Goal: Task Accomplishment & Management: Use online tool/utility

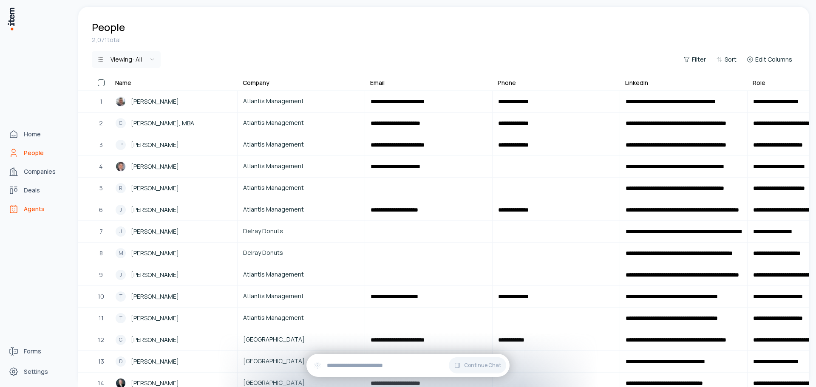
click at [39, 207] on span "Agents" at bounding box center [34, 209] width 21 height 9
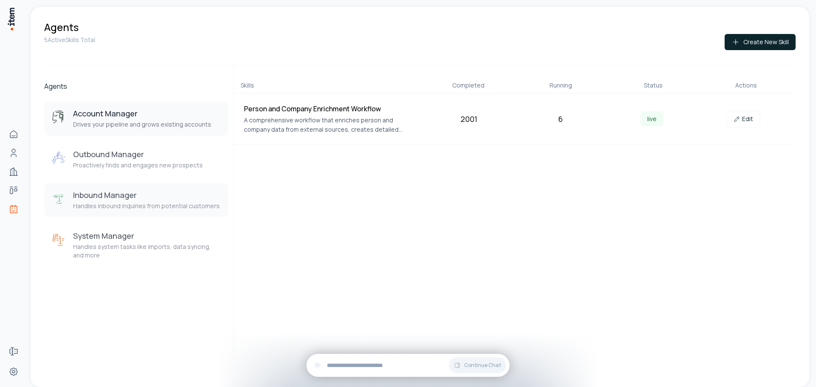
click at [132, 199] on h3 "Inbound Manager" at bounding box center [146, 195] width 147 height 10
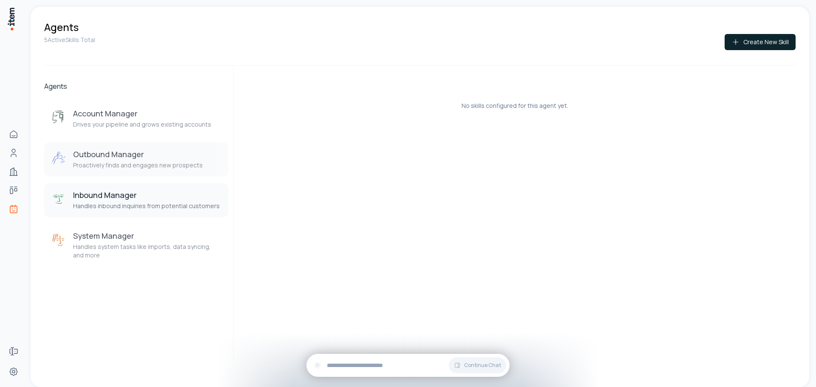
click at [136, 155] on h3 "Outbound Manager" at bounding box center [138, 154] width 130 height 10
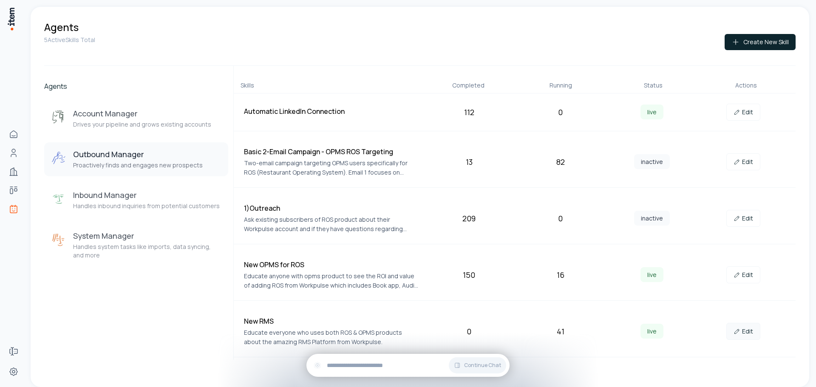
click at [745, 332] on link "Edit" at bounding box center [744, 331] width 34 height 17
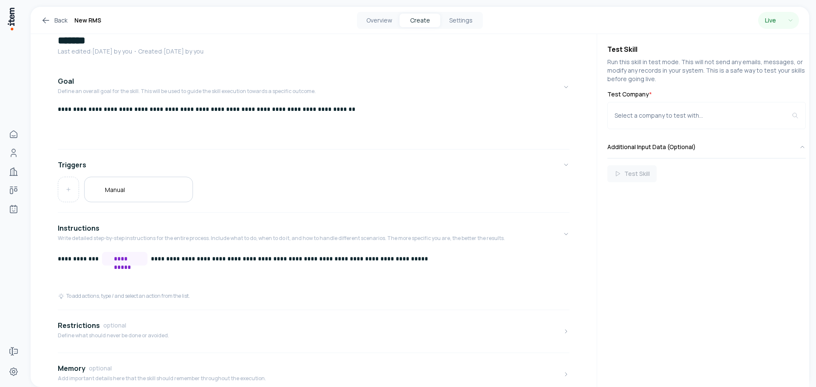
scroll to position [43, 0]
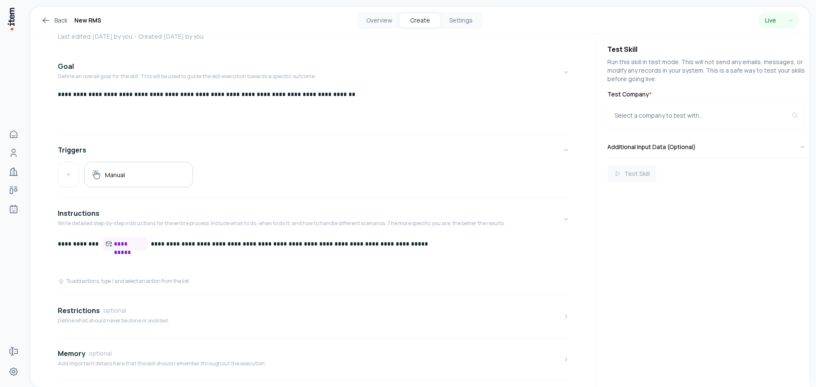
click at [81, 243] on p "**********" at bounding box center [311, 244] width 506 height 14
click at [89, 242] on p "**********" at bounding box center [311, 244] width 506 height 14
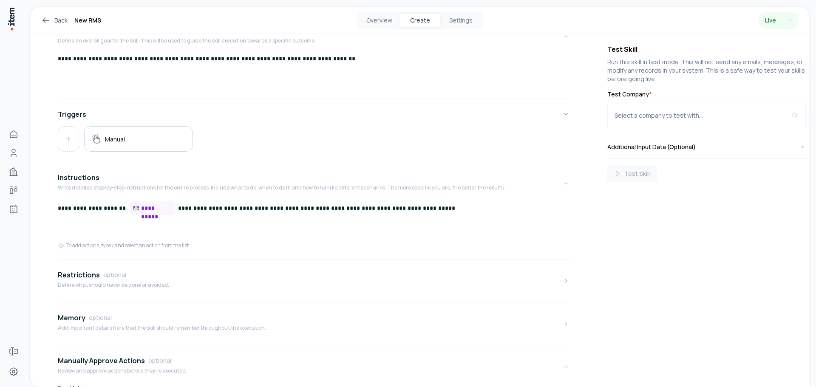
scroll to position [136, 0]
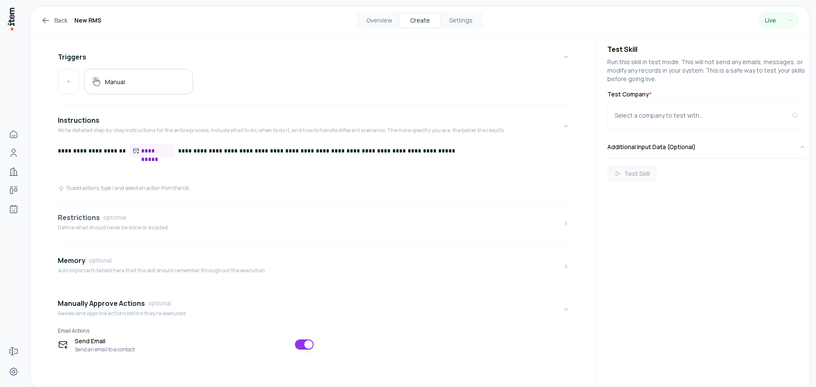
click at [187, 229] on button "Restrictions optional Define what should never be done or avoided." at bounding box center [314, 224] width 512 height 36
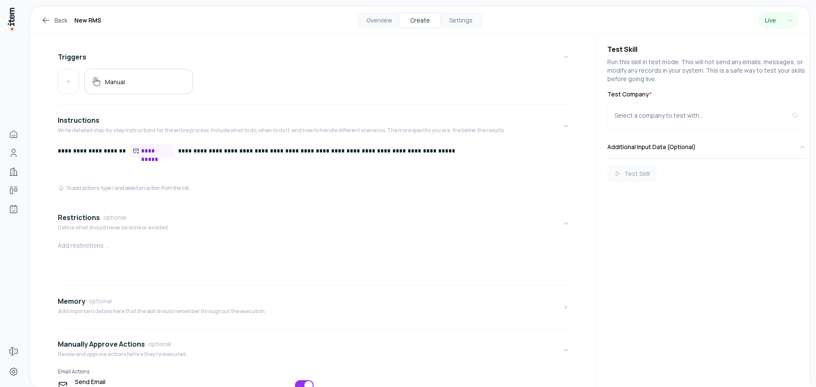
click at [108, 245] on p at bounding box center [314, 246] width 512 height 9
click at [64, 247] on p "**********" at bounding box center [311, 246] width 506 height 9
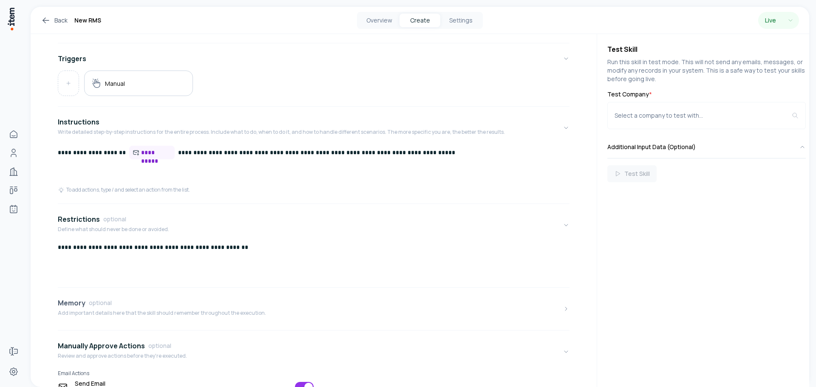
click at [190, 315] on p "Add important details here that the skill should remember throughout the execut…" at bounding box center [162, 313] width 208 height 7
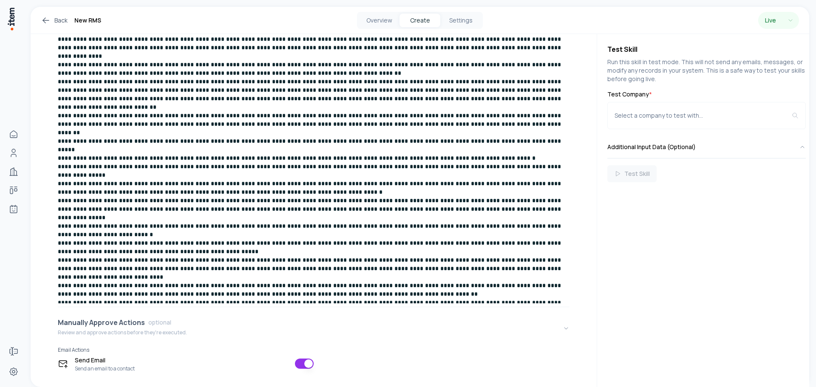
scroll to position [573, 0]
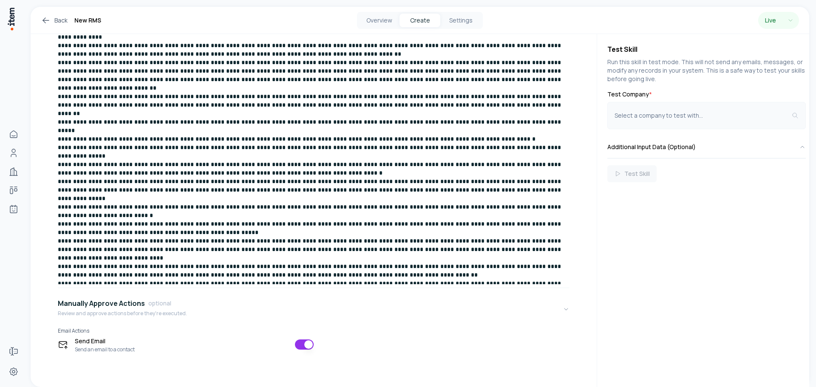
click at [665, 113] on button "Select a company to test with..." at bounding box center [707, 115] width 199 height 27
type input "*********"
click at [664, 120] on button "Select a company to test with..." at bounding box center [707, 115] width 199 height 27
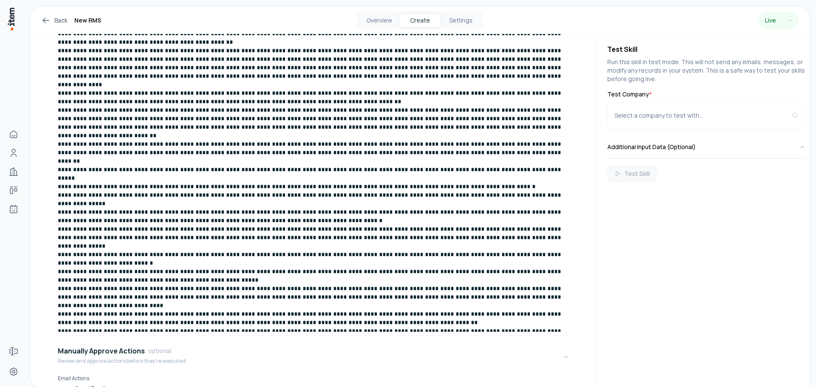
scroll to position [445, 0]
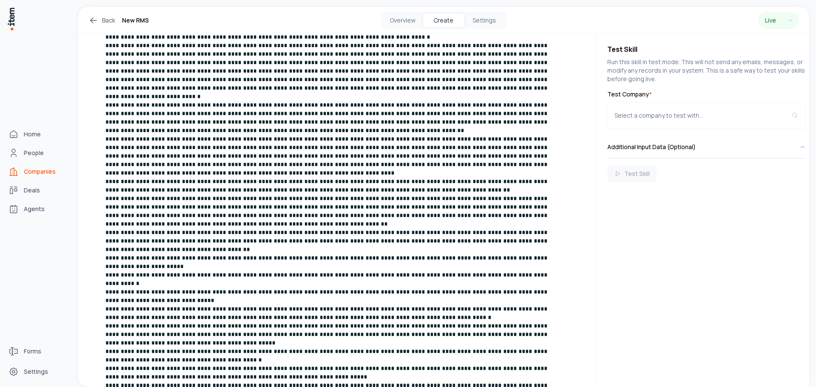
click at [34, 172] on span "Companies" at bounding box center [40, 172] width 32 height 9
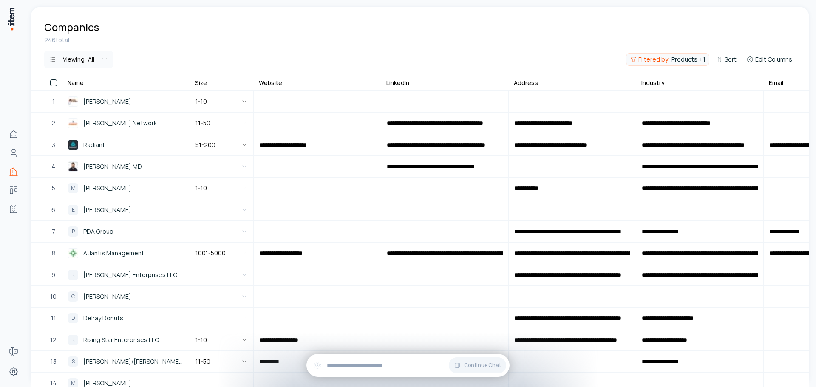
click at [691, 65] on button "Filtered by: Products + 1" at bounding box center [667, 59] width 83 height 13
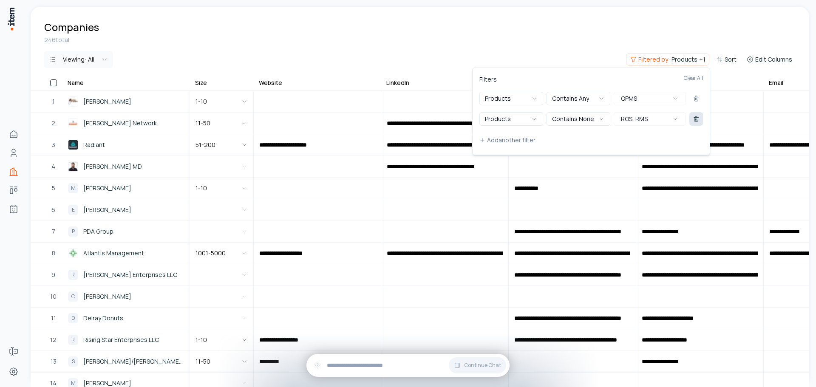
click at [697, 118] on icon at bounding box center [696, 119] width 7 height 7
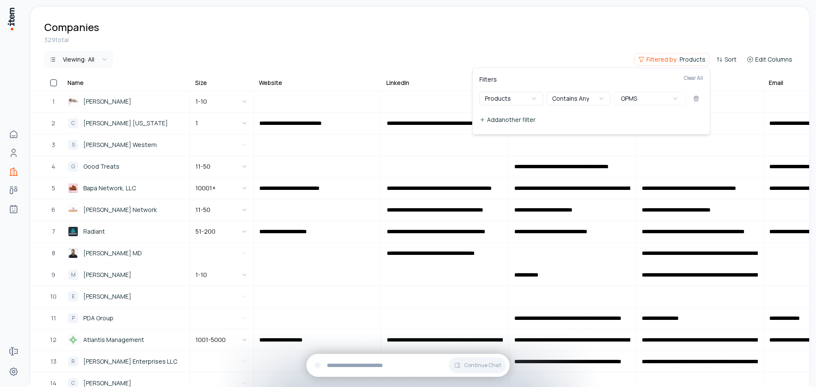
click at [489, 116] on button "Add another filter" at bounding box center [592, 119] width 224 height 15
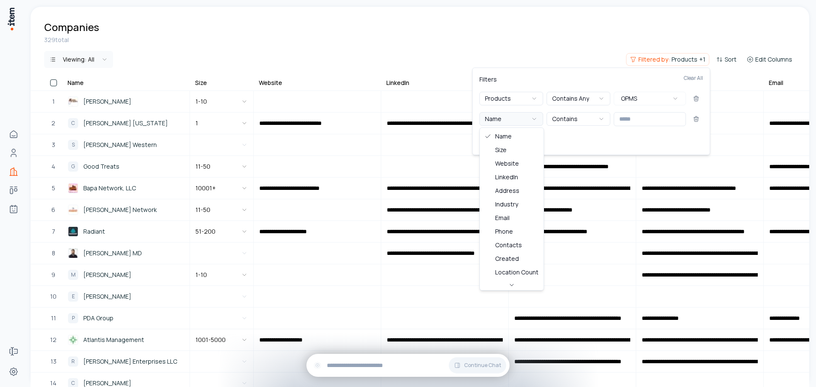
click at [506, 122] on button "Name" at bounding box center [512, 119] width 64 height 14
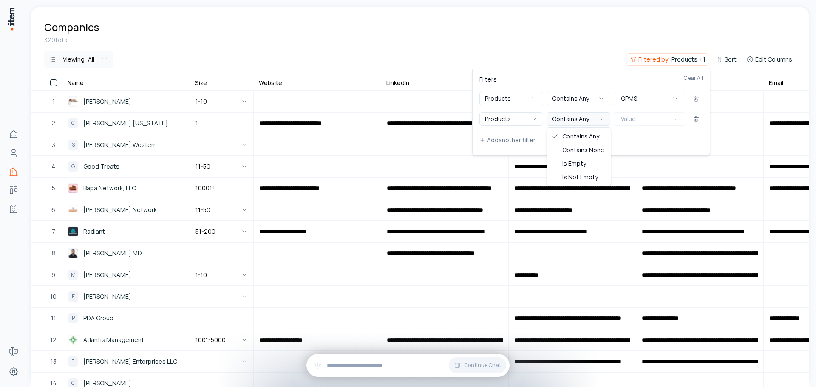
click at [603, 121] on icon "button" at bounding box center [601, 119] width 7 height 7
click at [634, 116] on span "Value" at bounding box center [628, 119] width 15 height 9
click at [648, 146] on div "ROS" at bounding box center [656, 150] width 81 height 14
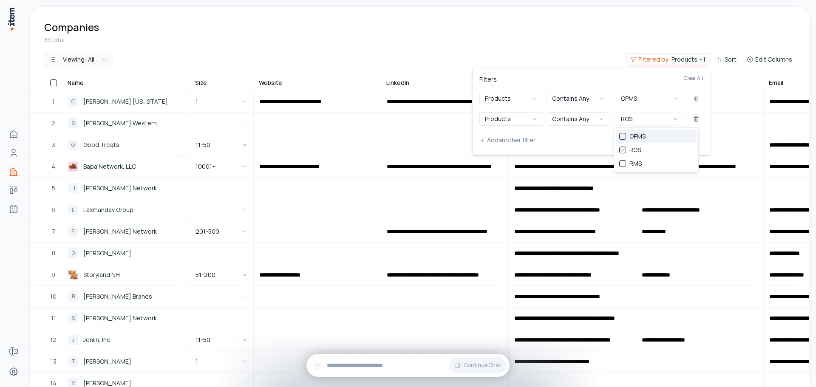
click at [53, 86] on html "**********" at bounding box center [408, 193] width 816 height 387
click at [55, 82] on html "**********" at bounding box center [408, 193] width 816 height 387
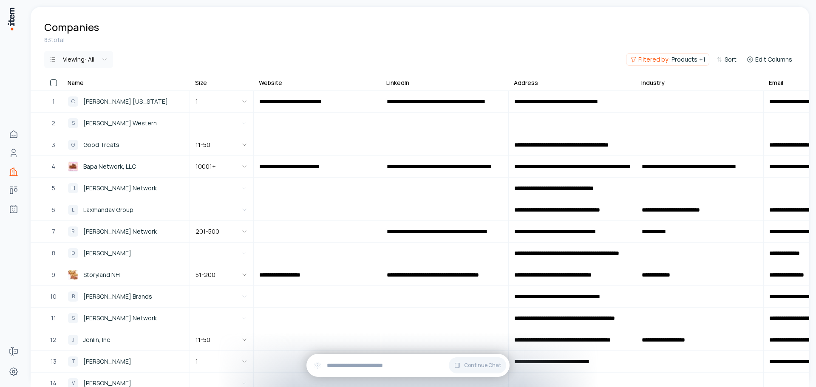
click at [60, 81] on th at bounding box center [47, 84] width 32 height 12
click at [54, 82] on button "button" at bounding box center [53, 83] width 7 height 7
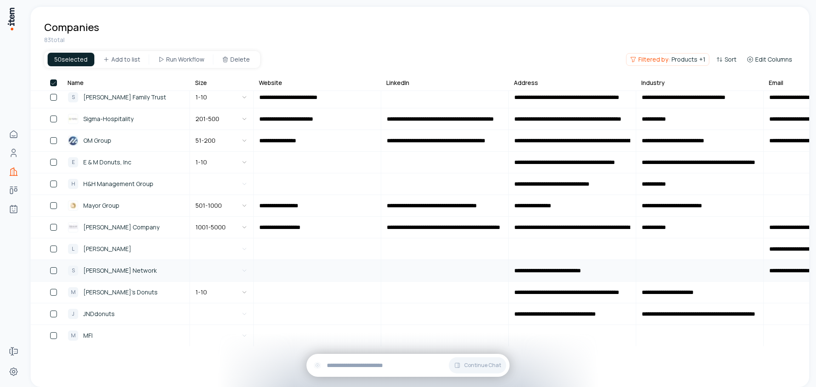
scroll to position [1550, 0]
click at [52, 82] on button "button" at bounding box center [53, 83] width 7 height 7
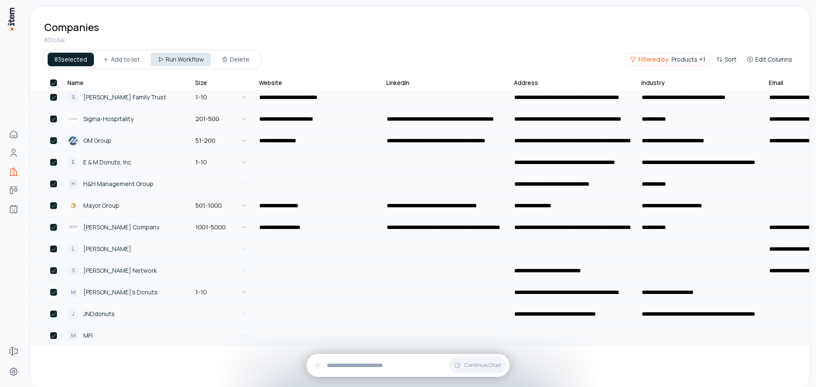
click at [196, 63] on html "**********" at bounding box center [408, 193] width 816 height 387
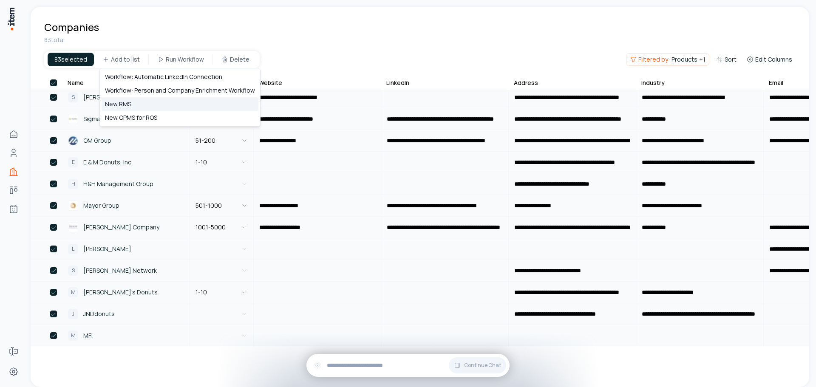
click at [149, 105] on div "New RMS" at bounding box center [180, 104] width 157 height 14
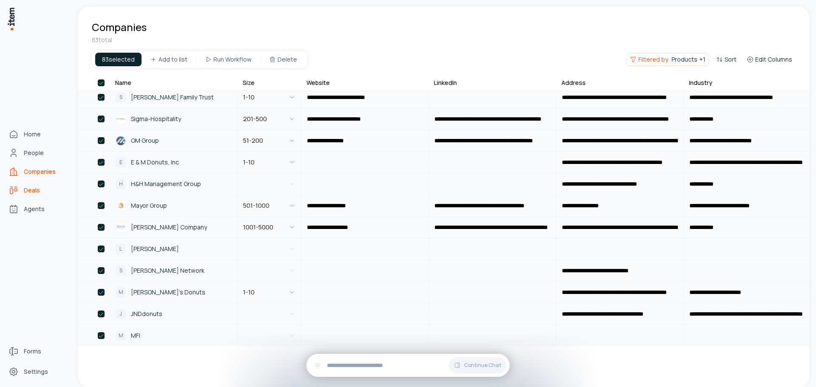
click at [30, 190] on span "Deals" at bounding box center [32, 190] width 16 height 9
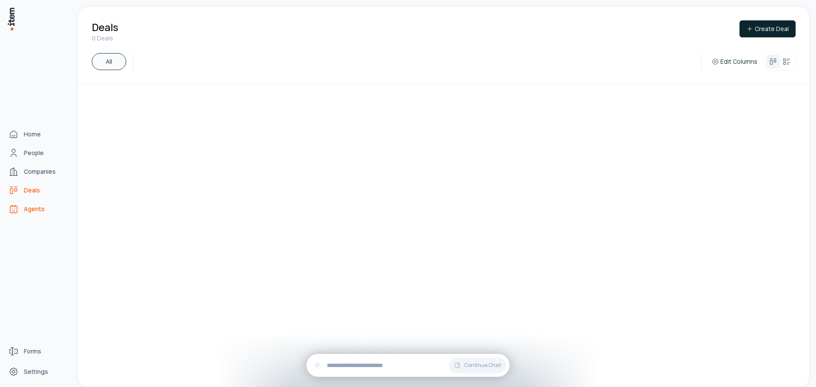
click at [31, 206] on span "Agents" at bounding box center [34, 209] width 21 height 9
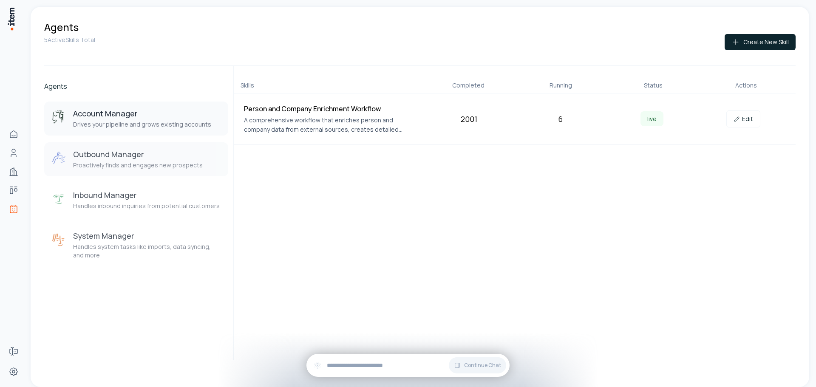
click at [139, 162] on p "Proactively finds and engages new prospects" at bounding box center [138, 165] width 130 height 9
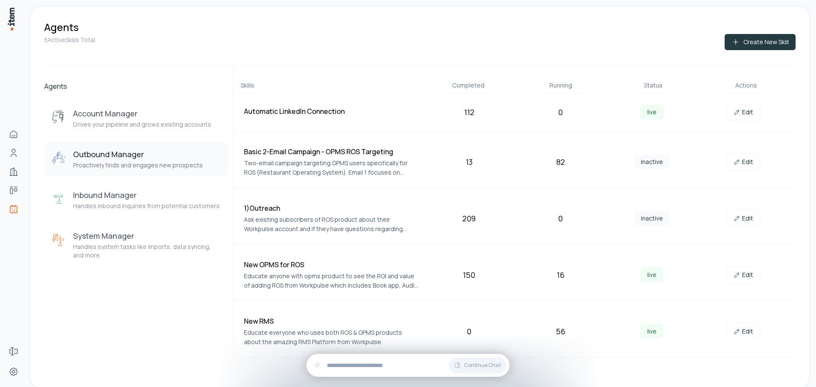
click at [779, 38] on button "Create New Skill" at bounding box center [760, 42] width 71 height 16
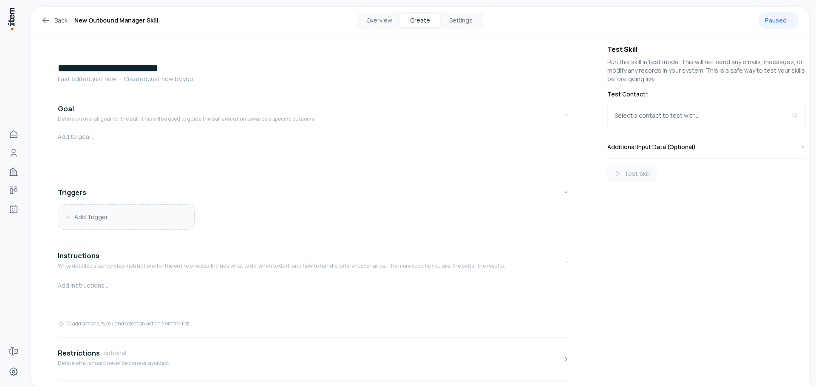
click at [110, 220] on button "Add Trigger" at bounding box center [126, 217] width 136 height 25
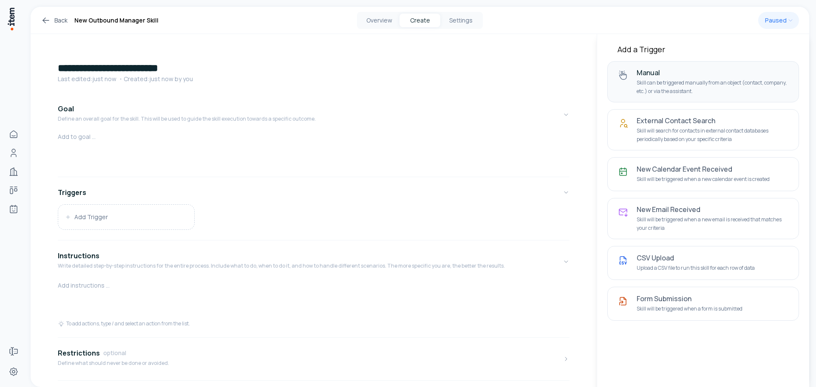
click at [695, 82] on p "Skill can be triggered manually from an object (contact, company, etc.) or via …" at bounding box center [713, 87] width 152 height 17
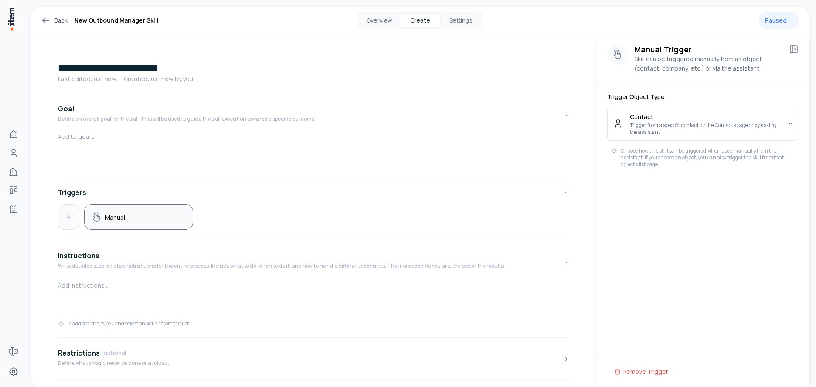
click at [74, 216] on button at bounding box center [68, 217] width 20 height 25
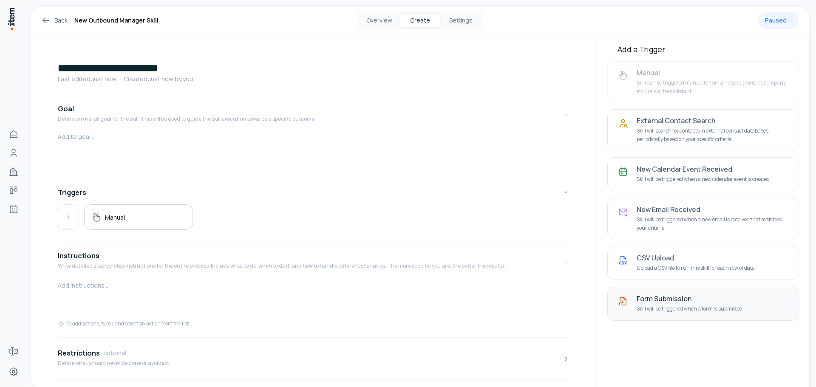
click at [623, 294] on button "Form Submission Skill will be triggered when a form is submitted" at bounding box center [704, 304] width 192 height 34
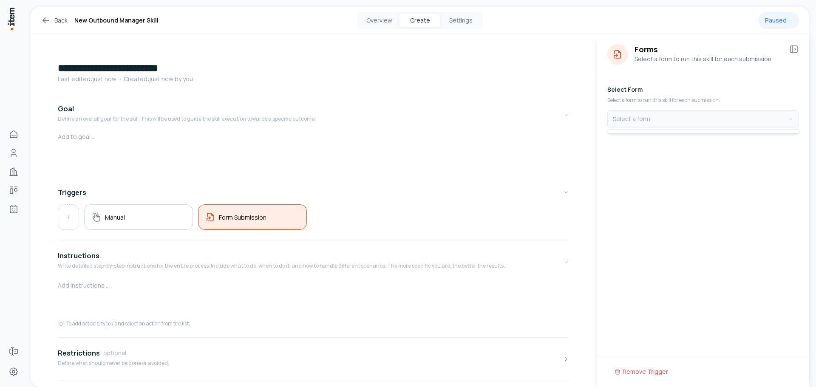
click at [644, 115] on html "**********" at bounding box center [408, 193] width 816 height 387
click at [244, 212] on html "**********" at bounding box center [408, 193] width 816 height 387
click at [793, 49] on icon at bounding box center [793, 49] width 0 height 7
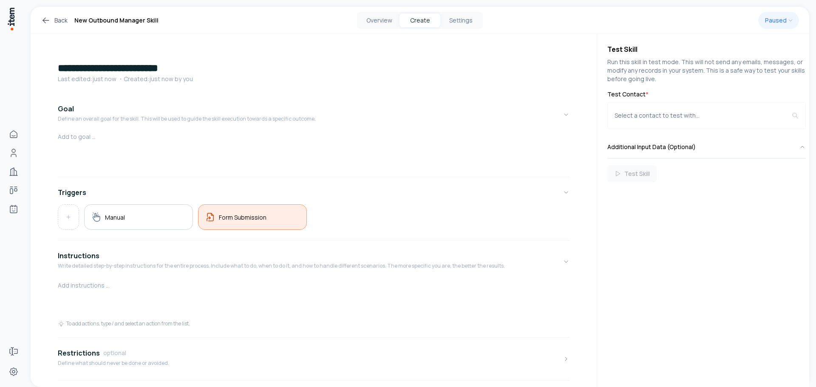
click at [236, 218] on h5 "Form Submission" at bounding box center [243, 217] width 48 height 8
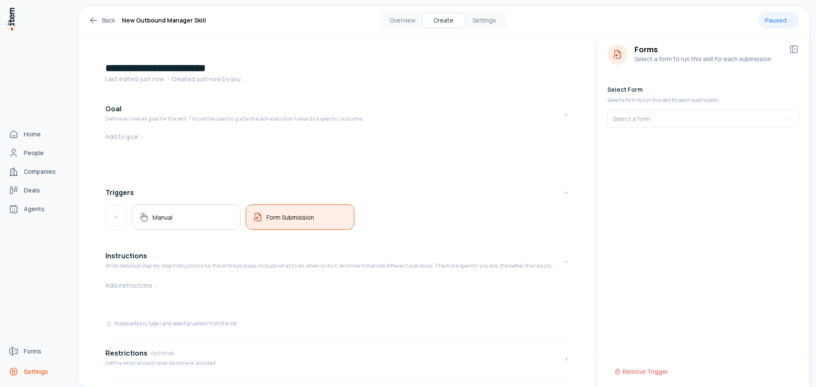
click at [30, 371] on span "Settings" at bounding box center [36, 372] width 24 height 9
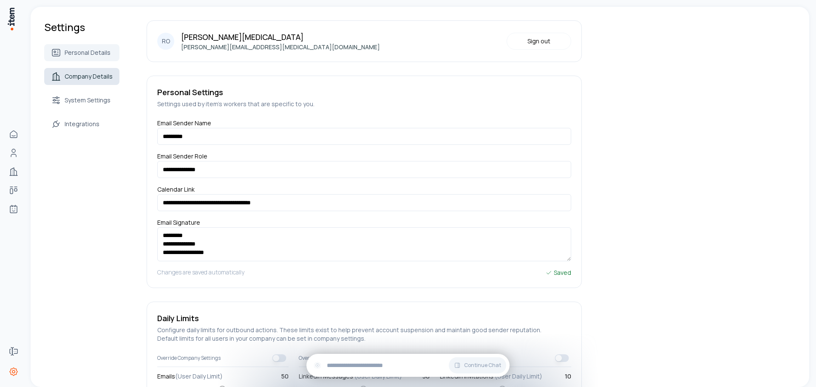
click at [96, 74] on span "Company Details" at bounding box center [89, 76] width 48 height 9
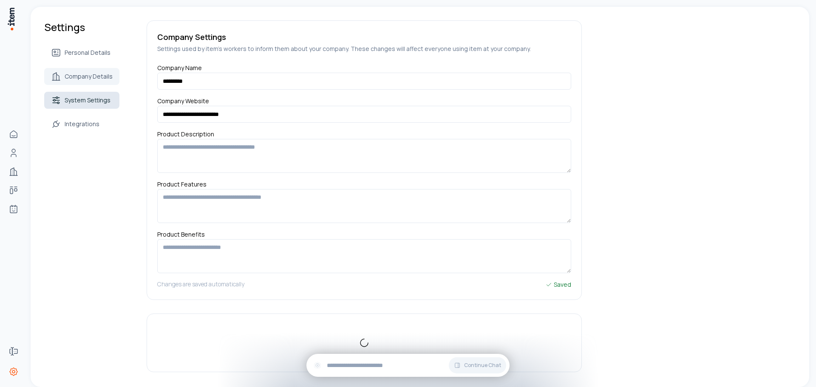
click at [99, 104] on span "System Settings" at bounding box center [88, 100] width 46 height 9
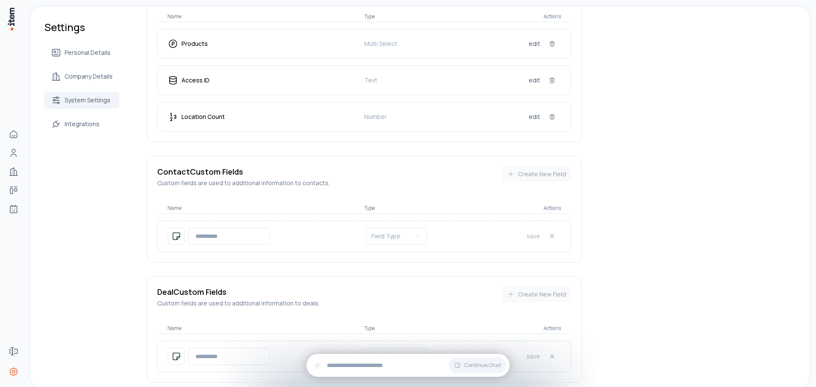
scroll to position [81, 0]
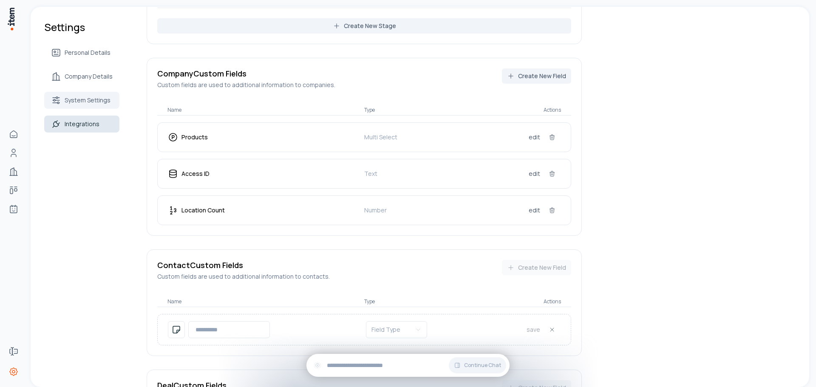
click at [87, 119] on link "Integrations" at bounding box center [81, 124] width 75 height 17
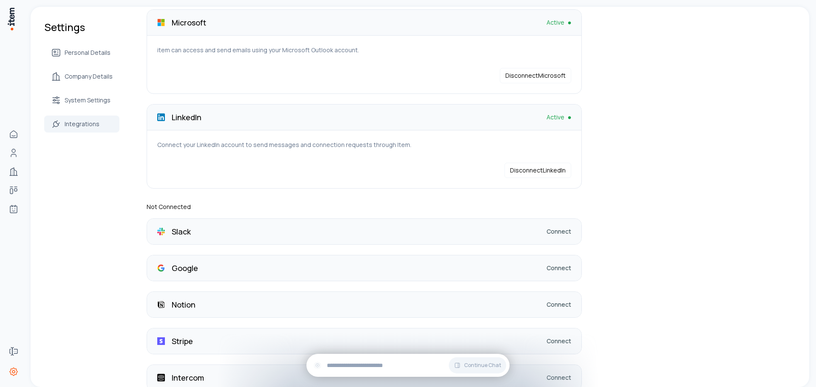
scroll to position [91, 0]
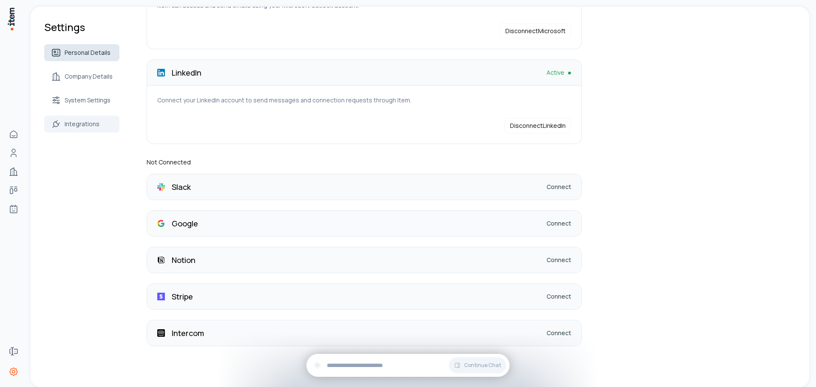
click at [104, 54] on span "Personal Details" at bounding box center [88, 52] width 46 height 9
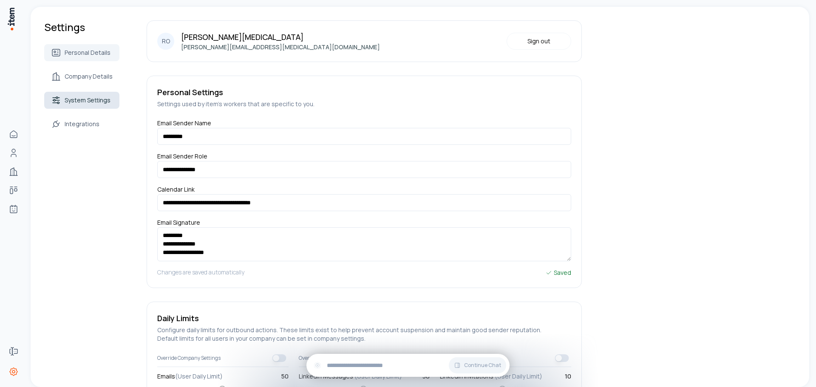
click at [86, 96] on span "System Settings" at bounding box center [88, 100] width 46 height 9
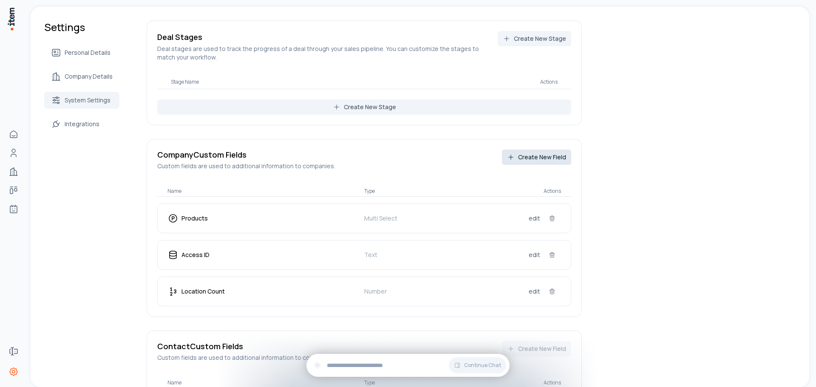
click at [551, 150] on button "Create New Field" at bounding box center [536, 157] width 69 height 15
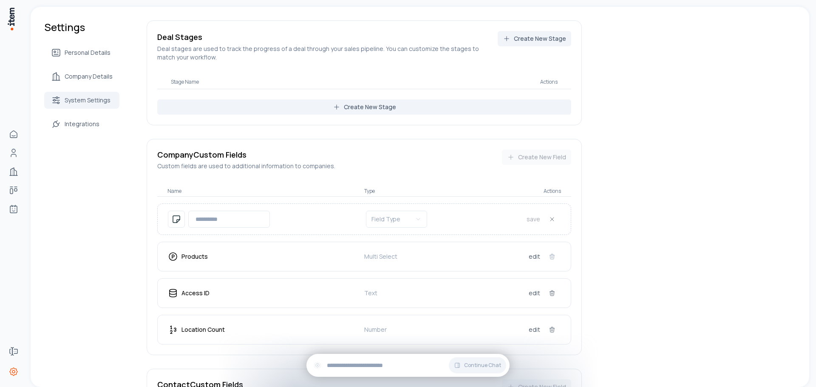
click at [551, 221] on icon at bounding box center [552, 219] width 7 height 7
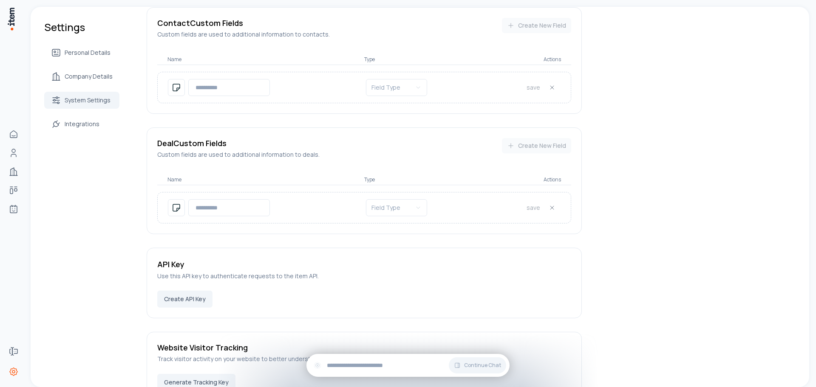
scroll to position [251, 0]
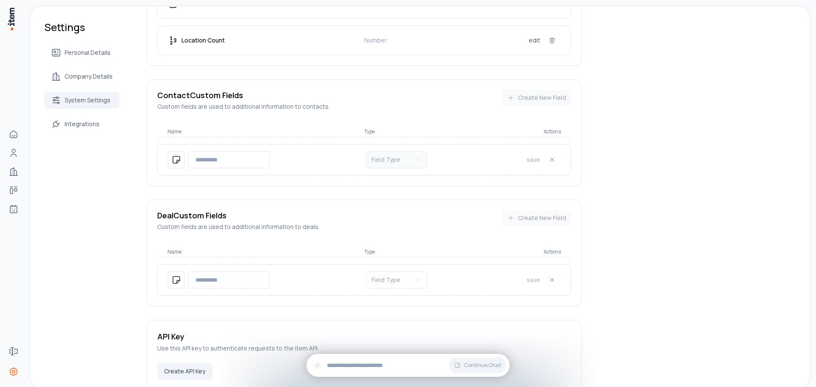
click at [392, 159] on html "Home People Companies Deals Agents Forms Settings Settings Personal Details Com…" at bounding box center [408, 193] width 816 height 387
click at [508, 160] on html "Home People Companies Deals Agents Forms Settings Settings Personal Details Com…" at bounding box center [408, 193] width 816 height 387
click at [551, 159] on icon at bounding box center [552, 159] width 3 height 3
drag, startPoint x: 553, startPoint y: 84, endPoint x: 542, endPoint y: 93, distance: 14.5
click at [553, 89] on div "Contact Custom Fields Custom fields are used to additional information to conta…" at bounding box center [364, 133] width 435 height 107
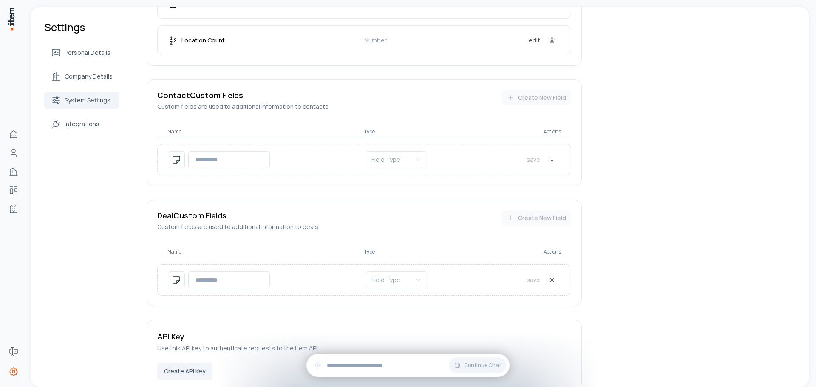
drag, startPoint x: 521, startPoint y: 98, endPoint x: 515, endPoint y: 100, distance: 5.9
click at [520, 98] on div "Contact Custom Fields Custom fields are used to additional information to conta…" at bounding box center [364, 100] width 414 height 21
click at [502, 97] on div "Contact Custom Fields Custom fields are used to additional information to conta…" at bounding box center [364, 100] width 414 height 21
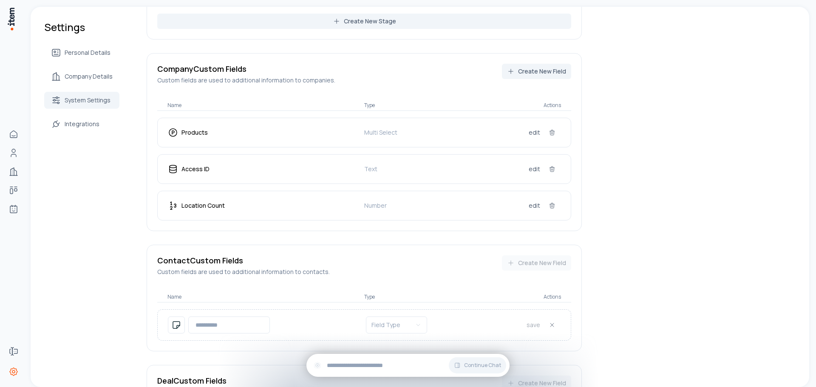
scroll to position [0, 0]
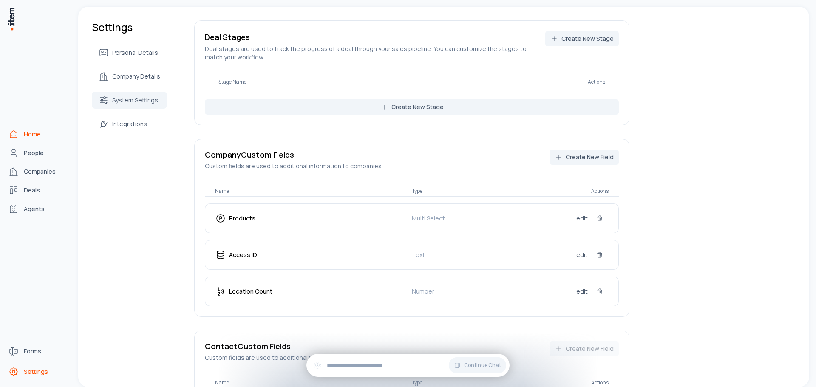
click at [18, 133] on icon "Home" at bounding box center [14, 134] width 10 height 10
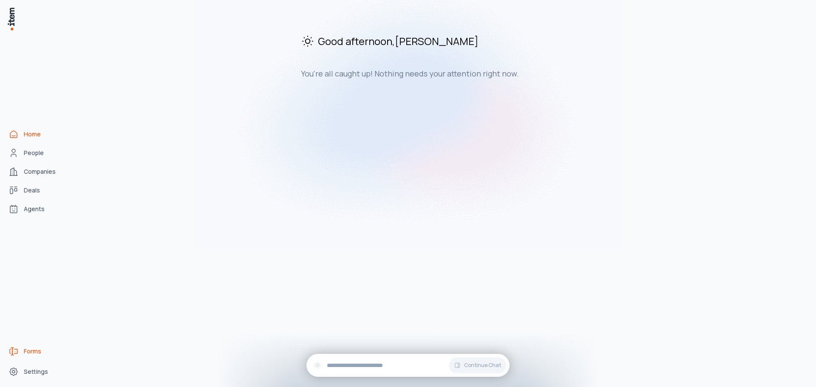
click at [33, 350] on span "Forms" at bounding box center [32, 351] width 17 height 9
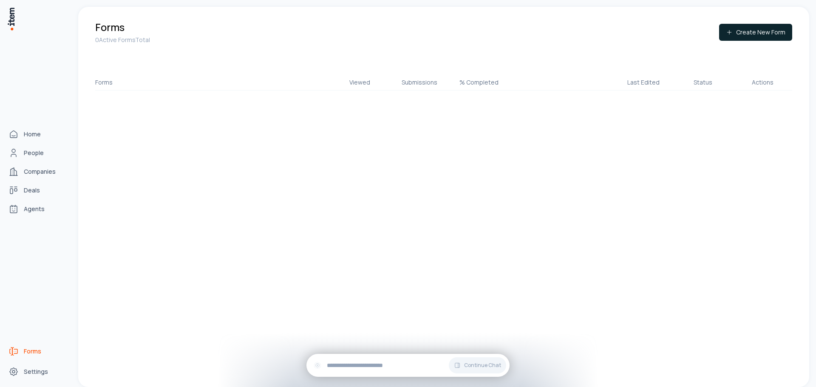
click at [31, 351] on span "Forms" at bounding box center [32, 351] width 17 height 9
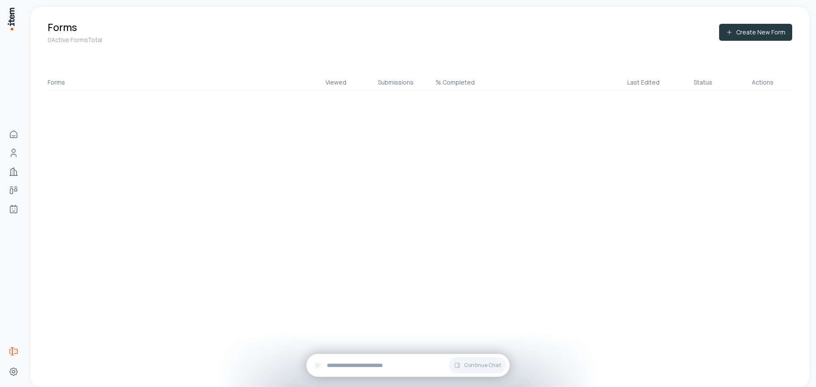
click at [765, 28] on button "Create New Form" at bounding box center [755, 32] width 73 height 17
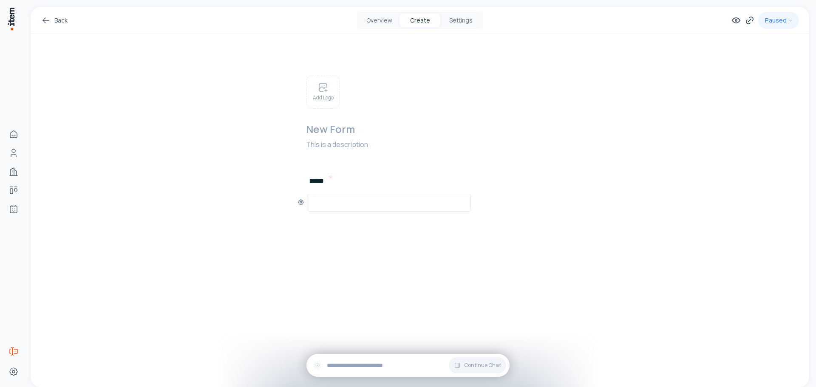
click at [350, 204] on input "text" at bounding box center [389, 203] width 152 height 10
click at [328, 91] on icon at bounding box center [323, 87] width 10 height 10
click at [321, 87] on img at bounding box center [321, 90] width 30 height 30
click at [331, 91] on img at bounding box center [321, 90] width 30 height 30
click at [302, 200] on icon at bounding box center [300, 198] width 5 height 5
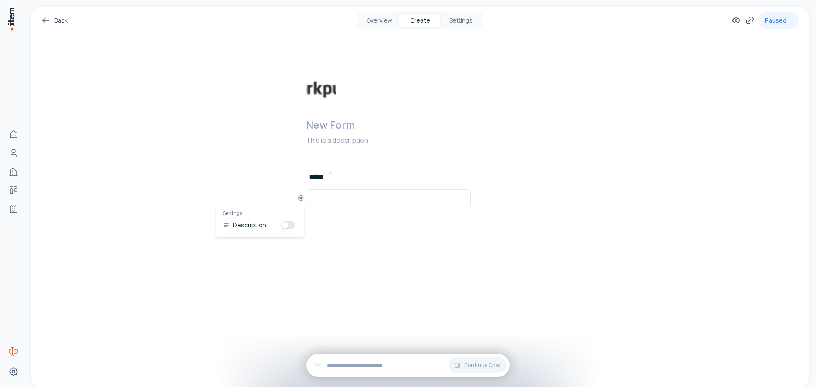
click at [292, 225] on button "button" at bounding box center [288, 226] width 14 height 8
click at [287, 238] on button "button" at bounding box center [288, 237] width 14 height 8
click at [330, 122] on h2 at bounding box center [434, 125] width 257 height 14
click at [344, 142] on p at bounding box center [434, 140] width 257 height 10
click at [358, 200] on input "text" at bounding box center [389, 198] width 152 height 10
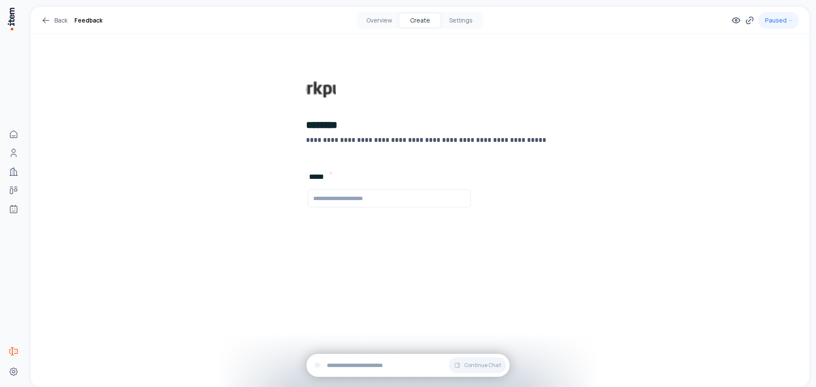
type input "**********"
click at [655, 186] on div "**********" at bounding box center [420, 143] width 779 height 272
click at [388, 19] on button "Overview" at bounding box center [379, 21] width 41 height 14
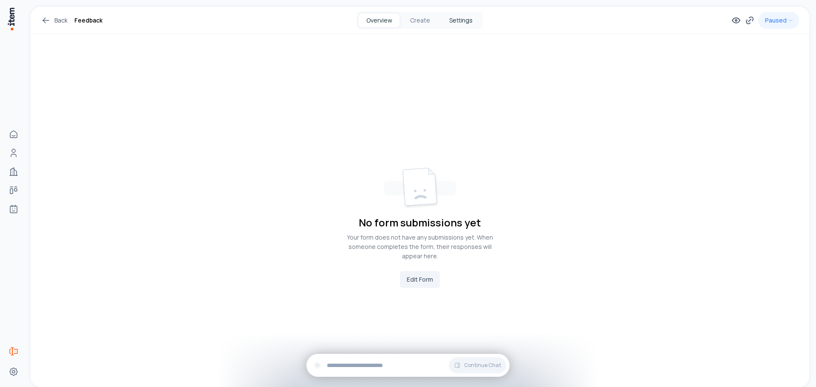
click at [466, 19] on button "Settings" at bounding box center [460, 21] width 41 height 14
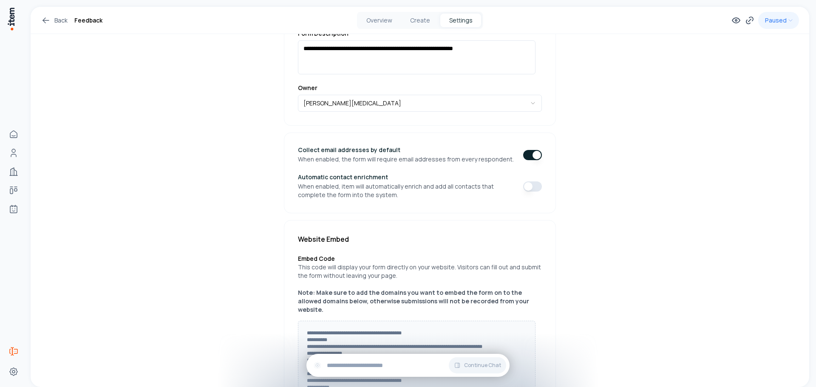
scroll to position [128, 0]
click at [532, 186] on button "button" at bounding box center [532, 186] width 19 height 10
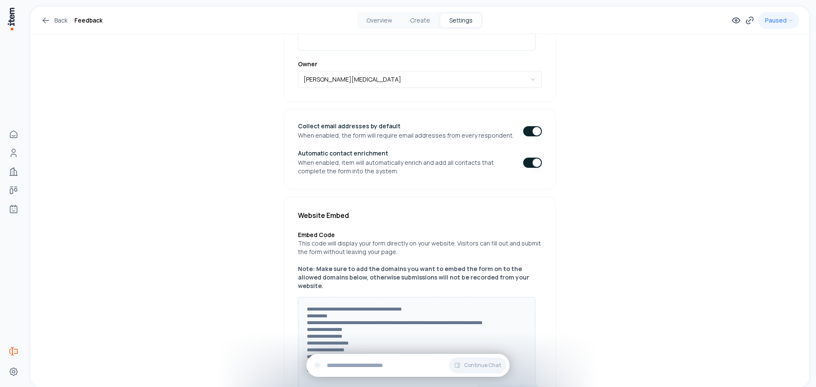
scroll to position [0, 0]
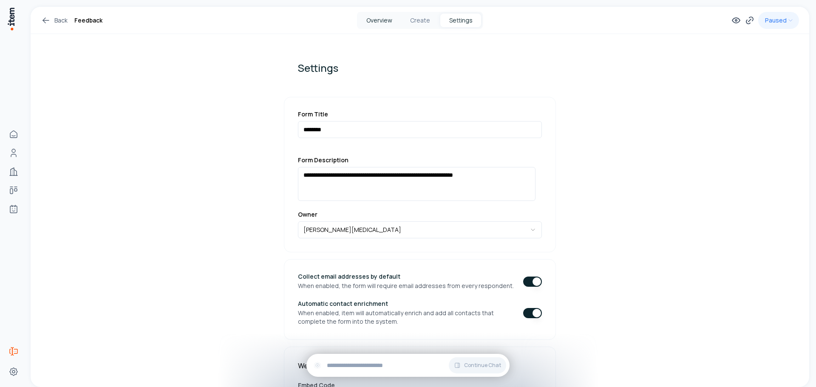
click at [380, 20] on button "Overview" at bounding box center [379, 21] width 41 height 14
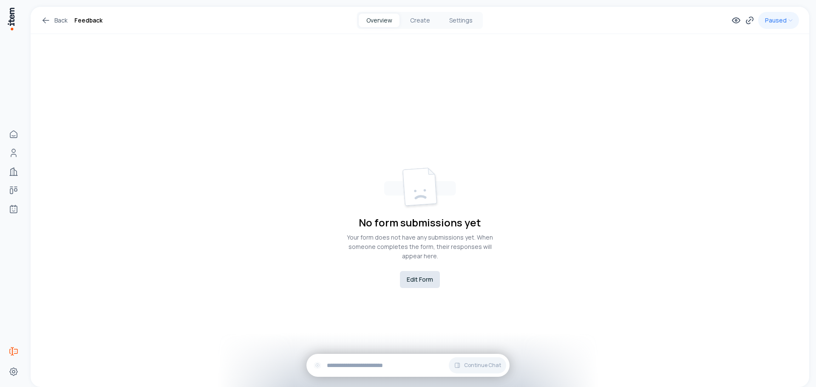
click at [424, 276] on button "Edit Form" at bounding box center [420, 279] width 40 height 17
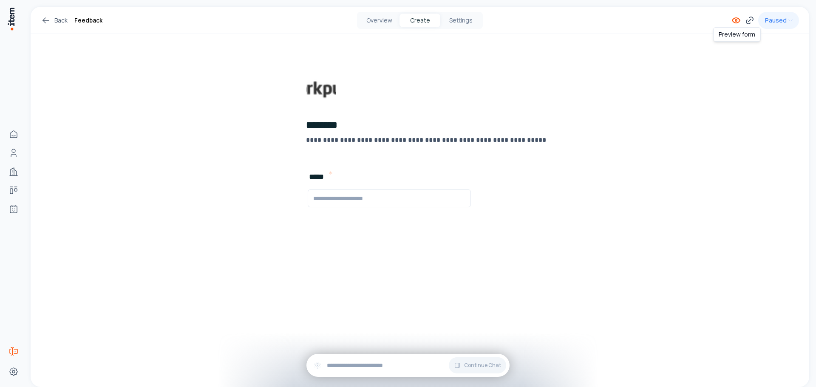
click at [736, 23] on icon at bounding box center [737, 20] width 8 height 5
click at [327, 220] on icon at bounding box center [324, 218] width 10 height 10
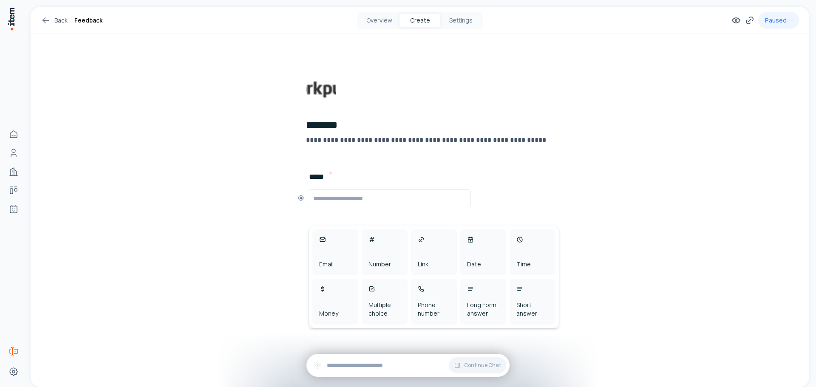
click at [401, 202] on input "text" at bounding box center [389, 198] width 152 height 10
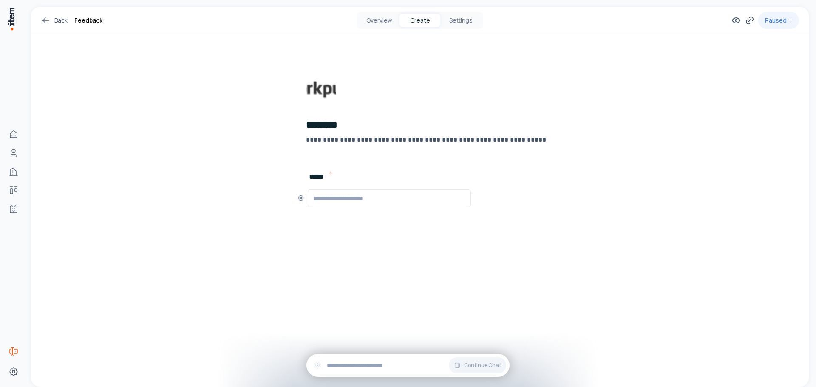
click at [403, 193] on div at bounding box center [389, 199] width 163 height 18
click at [301, 199] on icon at bounding box center [301, 198] width 2 height 2
click at [292, 226] on button "button" at bounding box center [288, 226] width 14 height 8
click at [289, 236] on button "button" at bounding box center [288, 237] width 14 height 8
click at [398, 196] on input "text" at bounding box center [389, 198] width 152 height 10
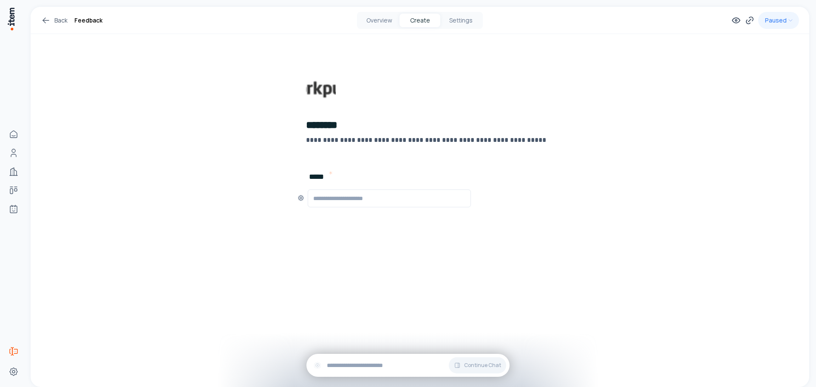
click at [406, 173] on div "***** Add New Element" at bounding box center [420, 198] width 286 height 54
click at [357, 216] on span "Add New Element" at bounding box center [356, 217] width 50 height 9
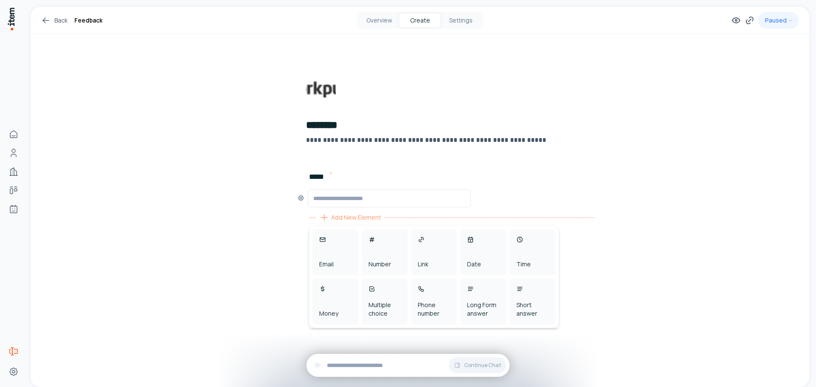
click at [366, 219] on span "Add New Element" at bounding box center [356, 217] width 50 height 9
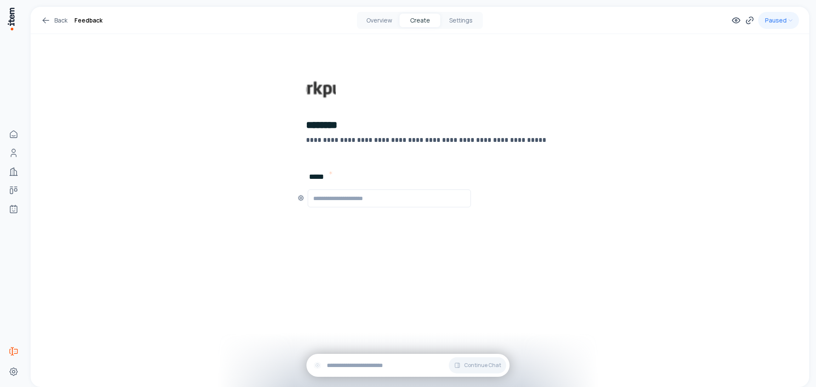
click at [366, 219] on span "Add New Element" at bounding box center [356, 217] width 50 height 9
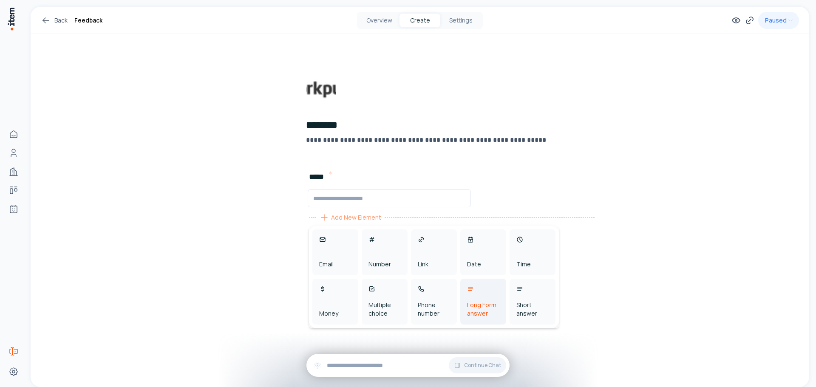
click at [492, 304] on div "Long Form answer" at bounding box center [483, 309] width 32 height 17
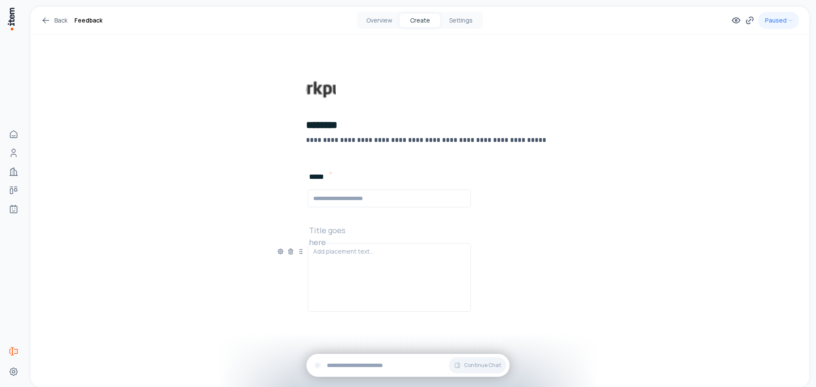
click at [363, 233] on h2 at bounding box center [336, 230] width 54 height 12
click at [291, 252] on icon at bounding box center [291, 252] width 0 height 2
click at [302, 199] on icon at bounding box center [301, 198] width 2 height 2
click at [390, 197] on input "text" at bounding box center [389, 198] width 152 height 10
click at [407, 196] on input "text" at bounding box center [389, 198] width 152 height 10
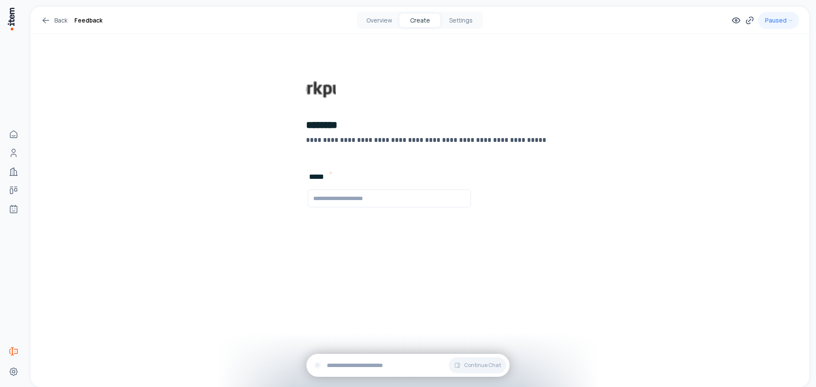
click at [414, 111] on div "**********" at bounding box center [434, 113] width 257 height 76
click at [404, 122] on h2 "********" at bounding box center [434, 125] width 257 height 14
click at [386, 24] on button "Overview" at bounding box center [379, 21] width 41 height 14
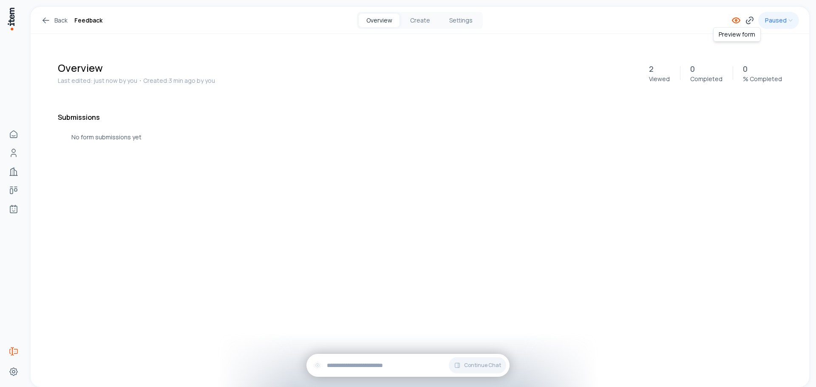
click at [737, 21] on icon at bounding box center [737, 21] width 2 height 2
click at [460, 20] on button "Settings" at bounding box center [460, 21] width 41 height 14
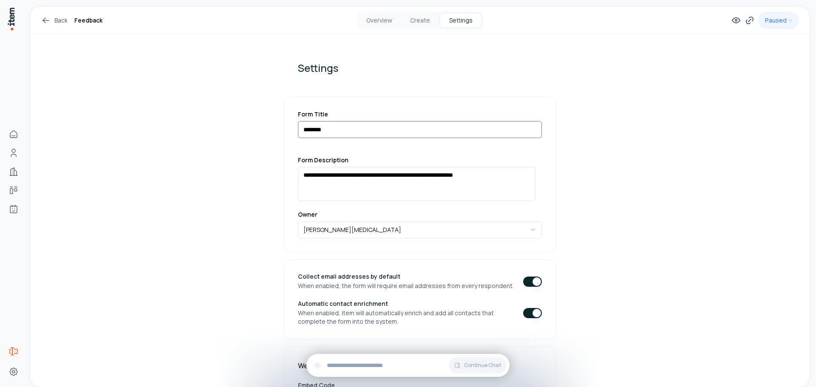
click at [358, 125] on input "********" at bounding box center [420, 129] width 244 height 17
click at [301, 131] on input "********" at bounding box center [420, 129] width 244 height 17
type input "**********"
click at [426, 19] on button "Create" at bounding box center [420, 21] width 41 height 14
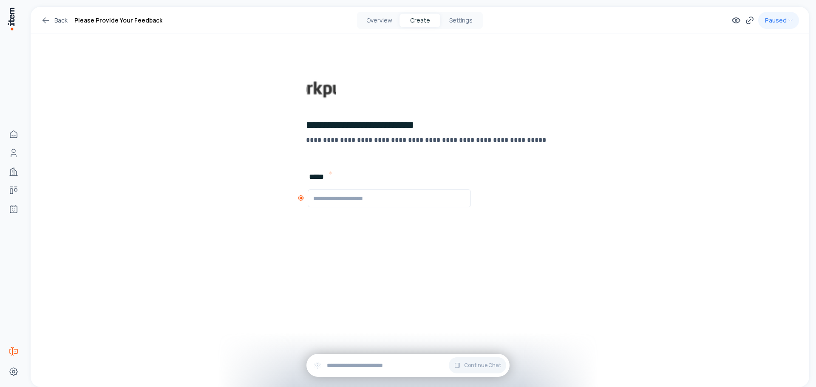
click at [299, 197] on icon at bounding box center [300, 198] width 5 height 5
click at [349, 217] on span "Add New Element" at bounding box center [356, 217] width 50 height 9
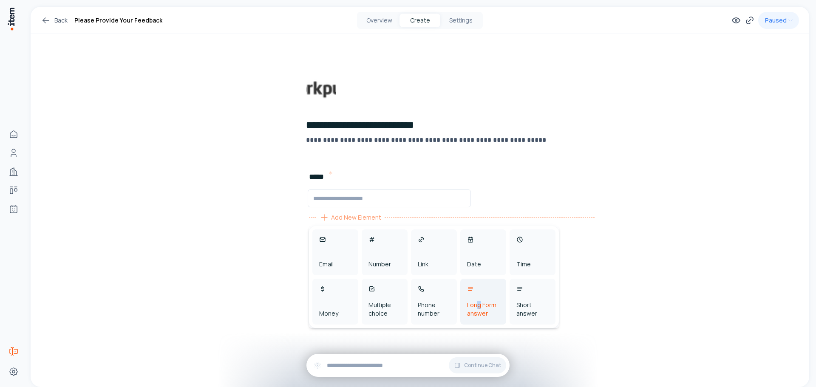
click at [479, 304] on div "Long Form answer" at bounding box center [483, 309] width 32 height 17
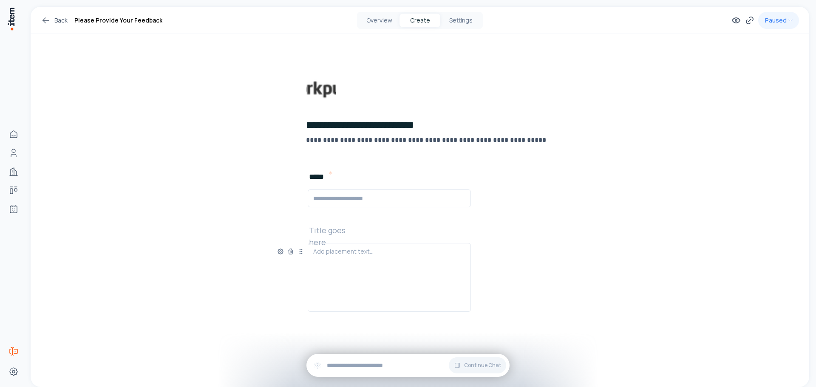
click at [326, 230] on h2 at bounding box center [336, 230] width 54 height 12
click at [355, 256] on div at bounding box center [389, 277] width 152 height 61
click at [279, 253] on icon at bounding box center [280, 251] width 5 height 5
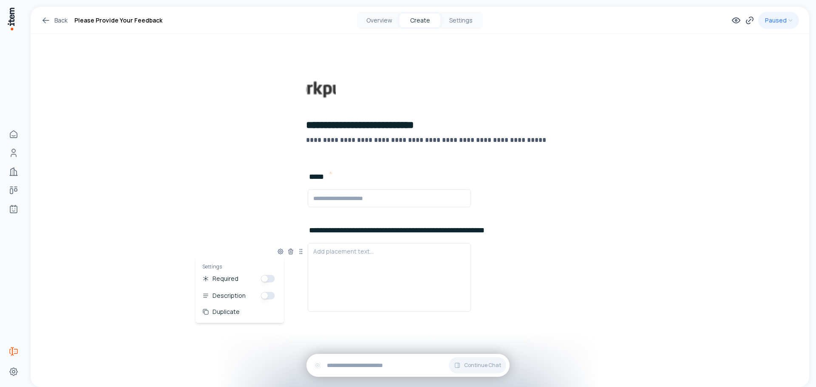
click at [271, 278] on button "button" at bounding box center [268, 279] width 14 height 8
click at [231, 314] on div "Duplicate" at bounding box center [226, 312] width 27 height 9
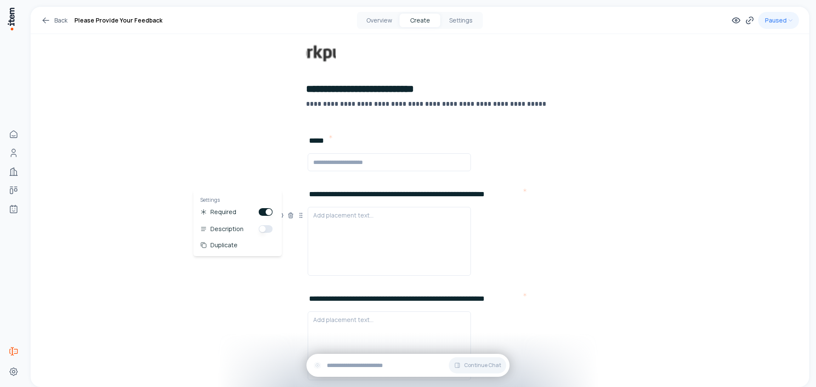
scroll to position [85, 0]
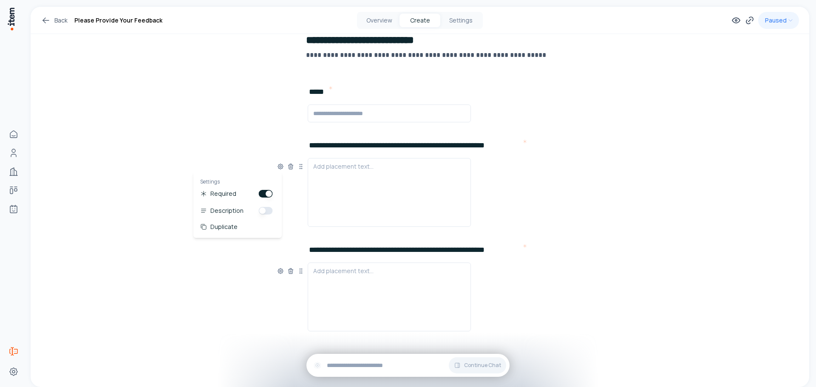
click at [511, 247] on h2 "**********" at bounding box center [415, 250] width 213 height 12
click at [517, 250] on h2 "**********" at bounding box center [415, 250] width 213 height 12
click at [520, 252] on h2 "**********" at bounding box center [415, 250] width 213 height 12
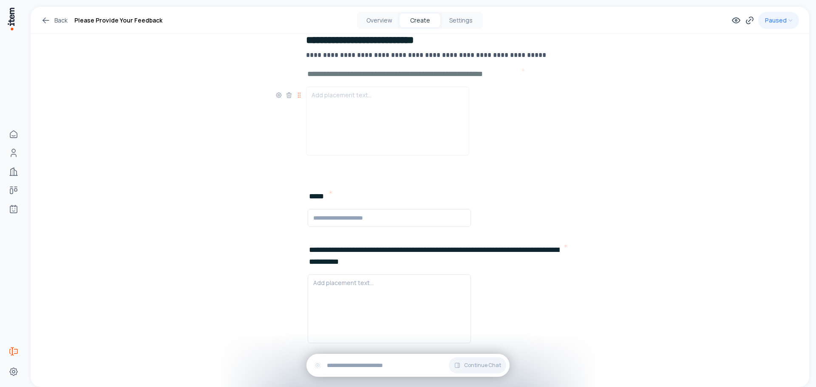
drag, startPoint x: 298, startPoint y: 168, endPoint x: 297, endPoint y: 97, distance: 71.5
click at [298, 97] on icon at bounding box center [298, 97] width 0 height 0
drag, startPoint x: 298, startPoint y: 168, endPoint x: 286, endPoint y: 88, distance: 80.9
click at [287, 88] on icon at bounding box center [287, 88] width 0 height 0
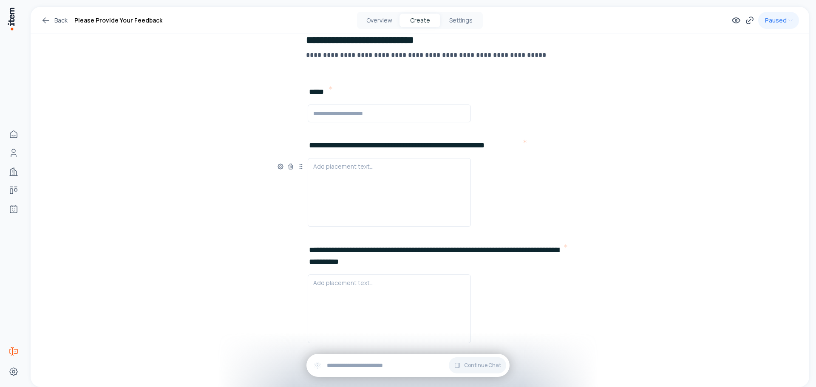
scroll to position [113, 0]
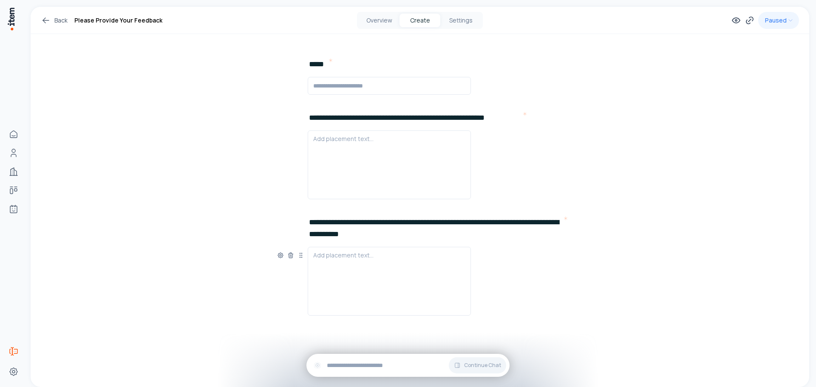
click at [417, 235] on h2 "**********" at bounding box center [436, 228] width 254 height 24
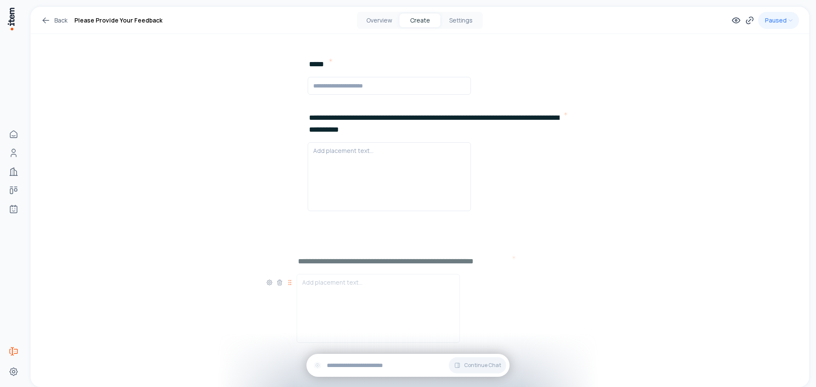
drag, startPoint x: 301, startPoint y: 137, endPoint x: 290, endPoint y: 272, distance: 135.7
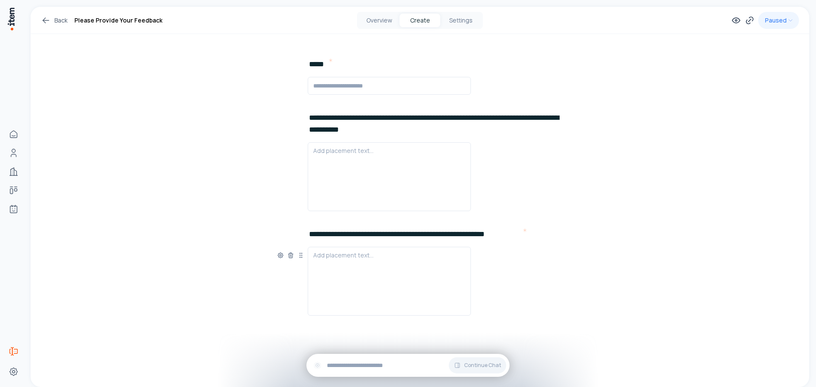
click at [490, 235] on h2 "**********" at bounding box center [415, 234] width 213 height 12
drag, startPoint x: 431, startPoint y: 185, endPoint x: 679, endPoint y: 210, distance: 250.0
click at [679, 210] on div "**********" at bounding box center [420, 140] width 779 height 493
click at [537, 234] on div "**********" at bounding box center [420, 280] width 286 height 105
click at [535, 233] on h2 "**********" at bounding box center [423, 234] width 229 height 12
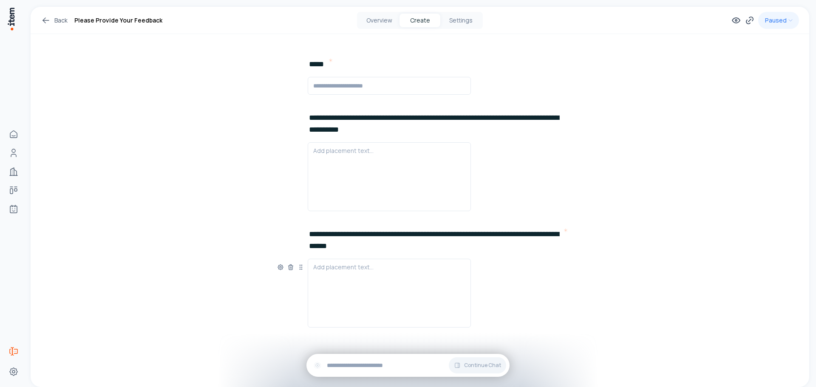
click at [355, 239] on h2 "**********" at bounding box center [436, 240] width 254 height 24
click at [353, 247] on h2 "**********" at bounding box center [436, 240] width 254 height 24
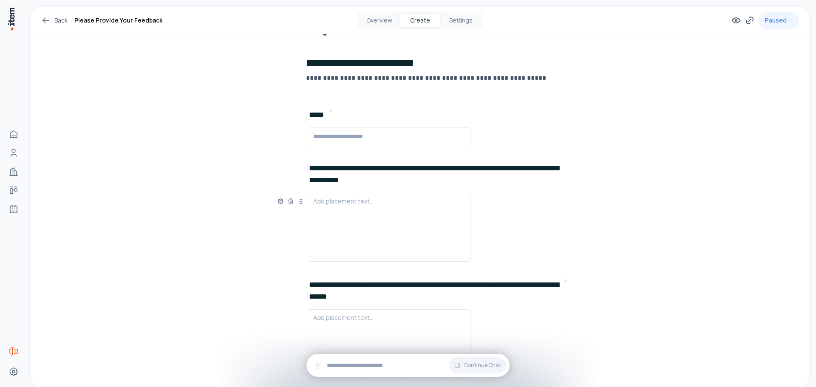
scroll to position [125, 0]
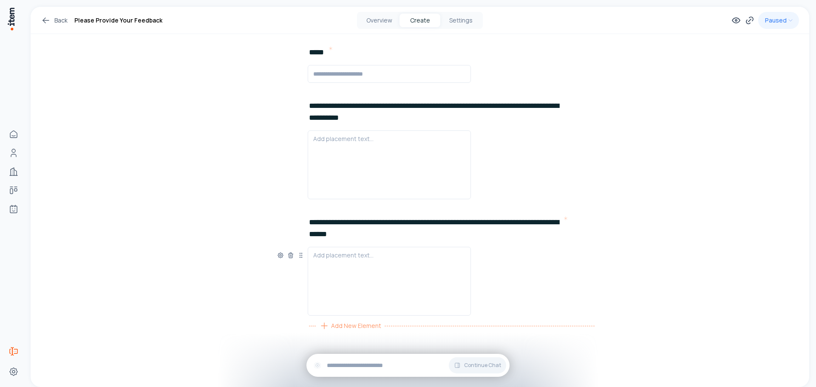
click at [341, 326] on span "Add New Element" at bounding box center [356, 325] width 50 height 9
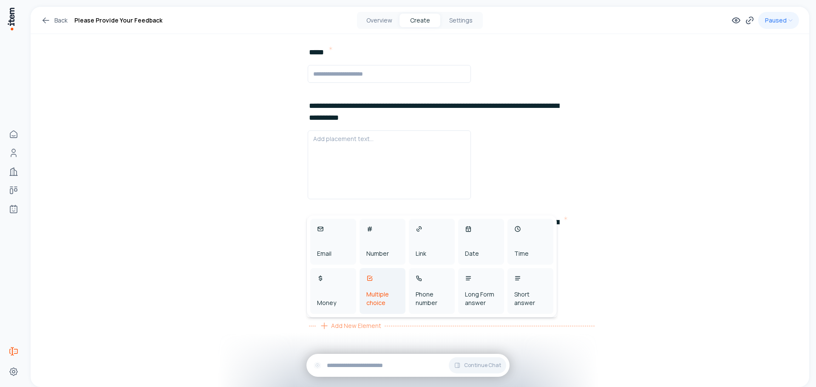
click at [386, 287] on div "Multiple choice" at bounding box center [383, 291] width 46 height 46
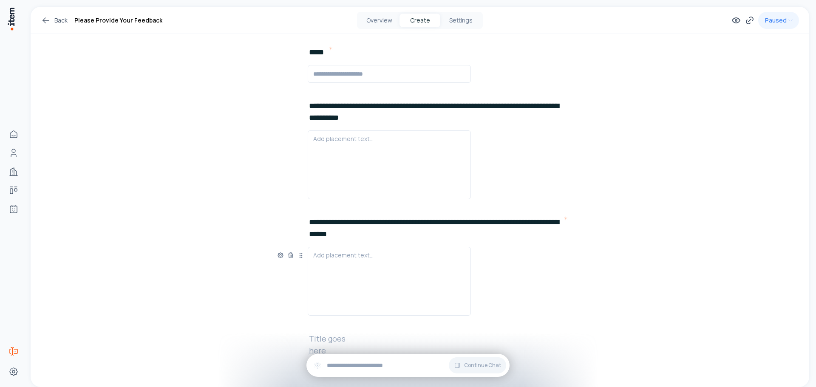
scroll to position [192, 0]
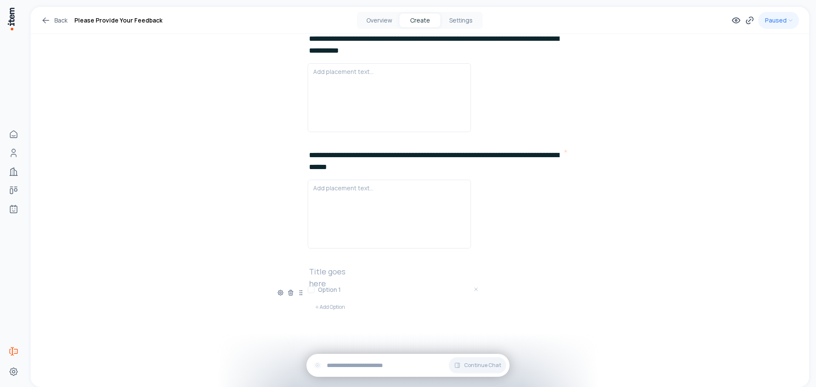
click at [339, 272] on h2 at bounding box center [336, 272] width 54 height 12
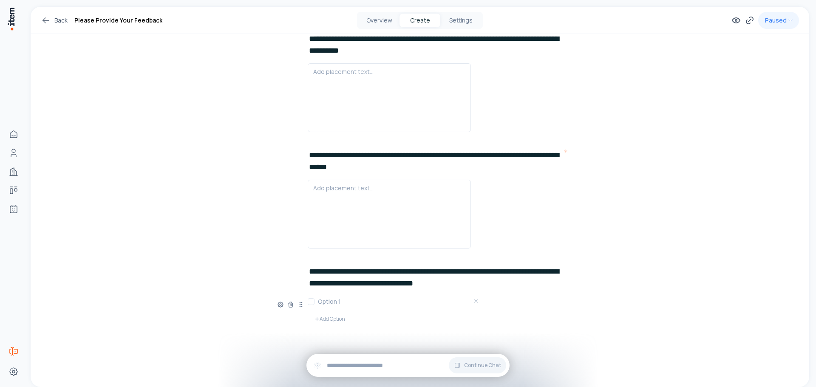
click at [468, 286] on h2 "**********" at bounding box center [436, 278] width 254 height 24
click at [720, 185] on div "**********" at bounding box center [420, 107] width 779 height 584
click at [309, 302] on button "button" at bounding box center [311, 301] width 7 height 7
click at [446, 304] on h3 at bounding box center [399, 302] width 163 height 9
click at [326, 318] on button "Add Option" at bounding box center [330, 319] width 44 height 17
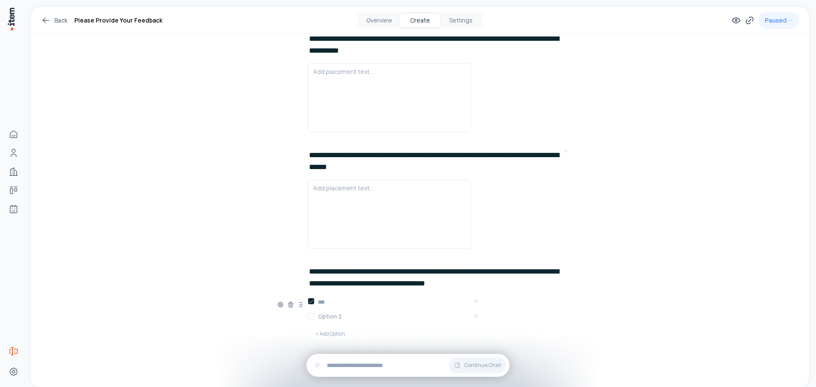
click at [310, 318] on button "button" at bounding box center [311, 316] width 7 height 7
click at [324, 315] on h3 at bounding box center [399, 317] width 163 height 9
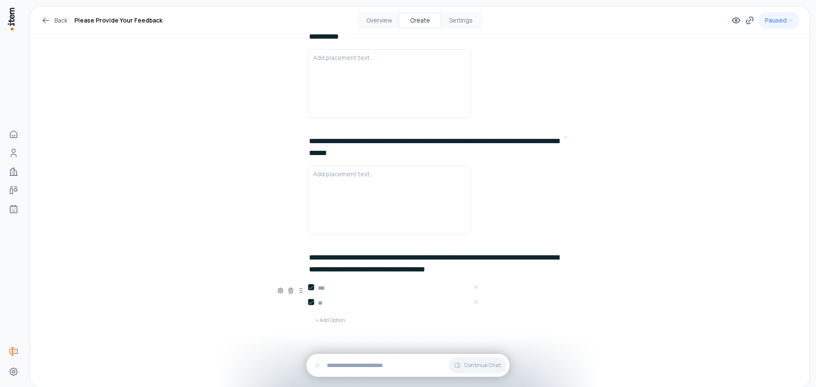
scroll to position [219, 0]
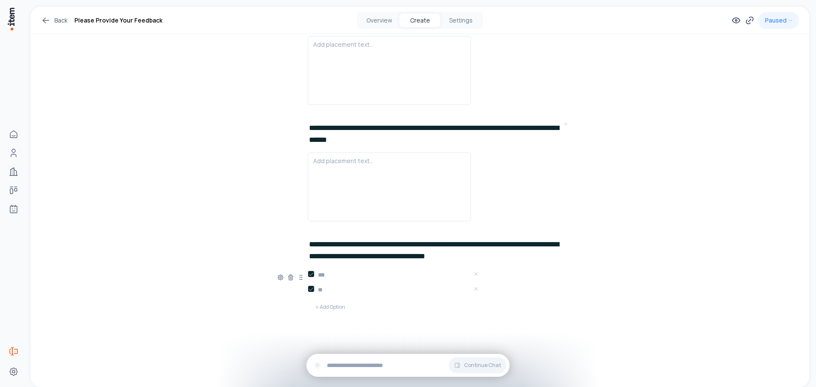
click at [310, 276] on button "button" at bounding box center [311, 274] width 7 height 7
click at [311, 289] on button "button" at bounding box center [311, 289] width 7 height 7
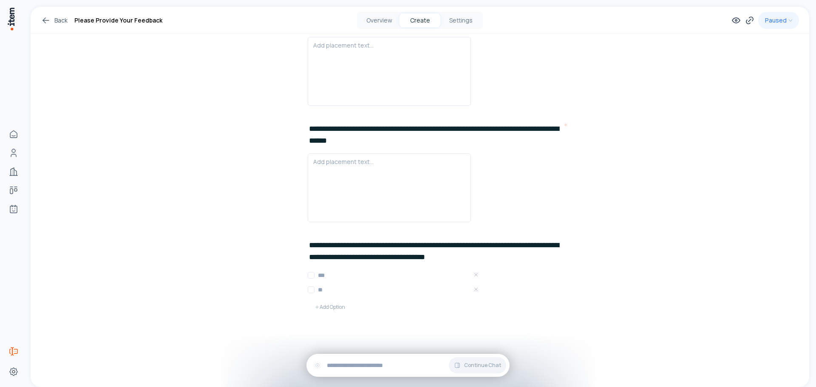
click at [613, 253] on div "**********" at bounding box center [420, 88] width 779 height 599
click at [352, 327] on span "Add New Element" at bounding box center [356, 325] width 50 height 9
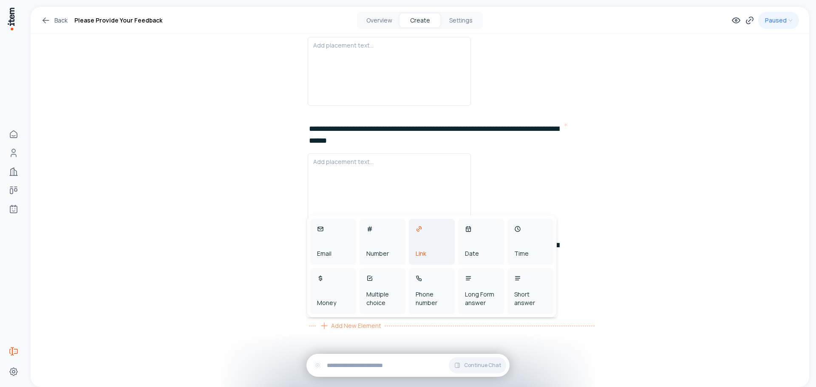
click at [447, 244] on div "Link" at bounding box center [432, 242] width 46 height 46
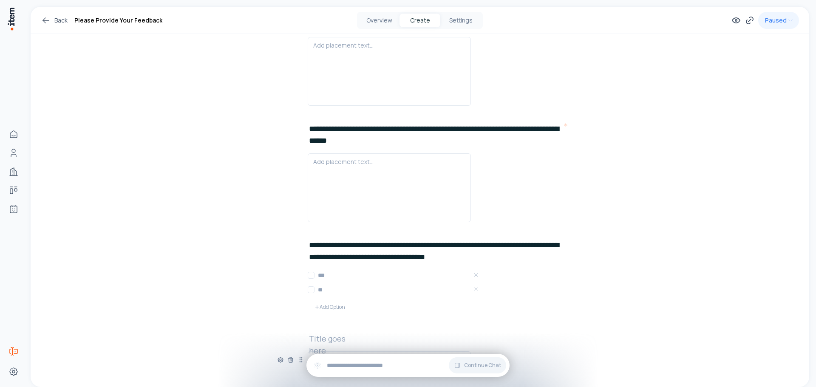
click at [346, 335] on h2 at bounding box center [336, 339] width 54 height 12
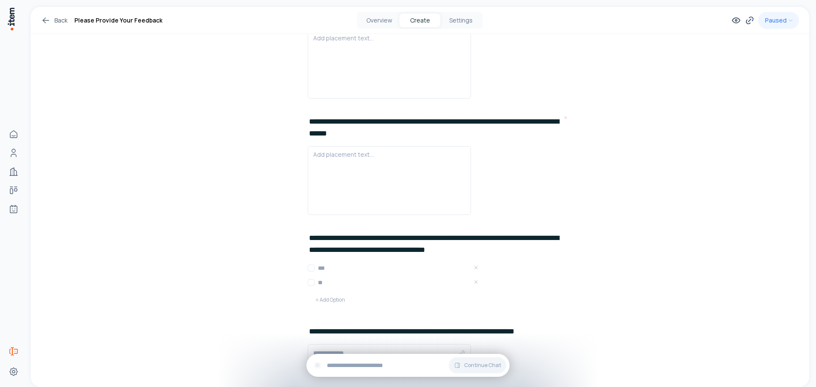
scroll to position [272, 0]
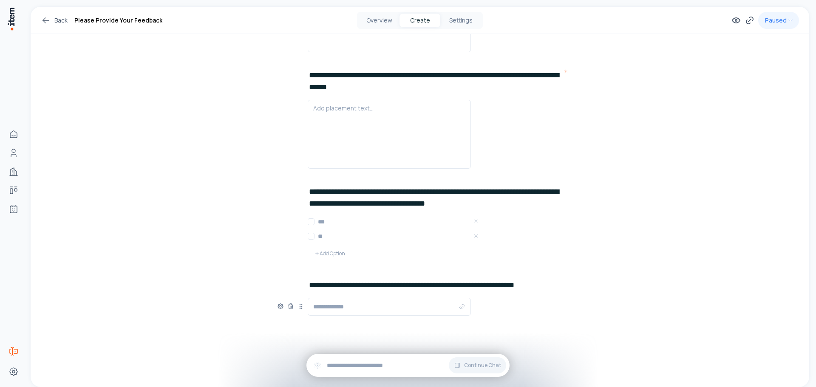
click at [350, 306] on input "text" at bounding box center [385, 307] width 145 height 10
paste input "**********"
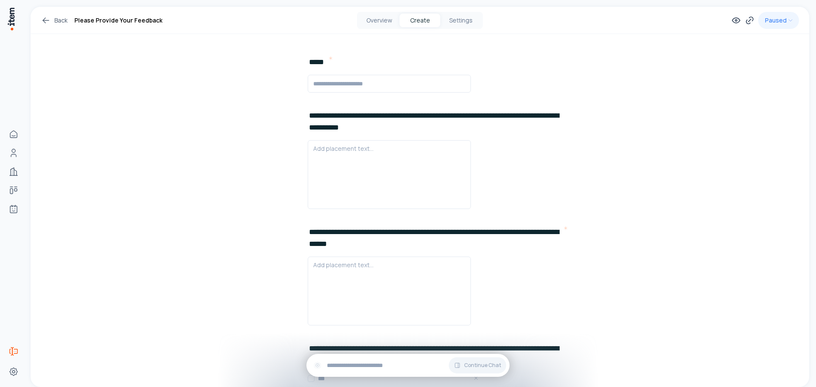
scroll to position [0, 0]
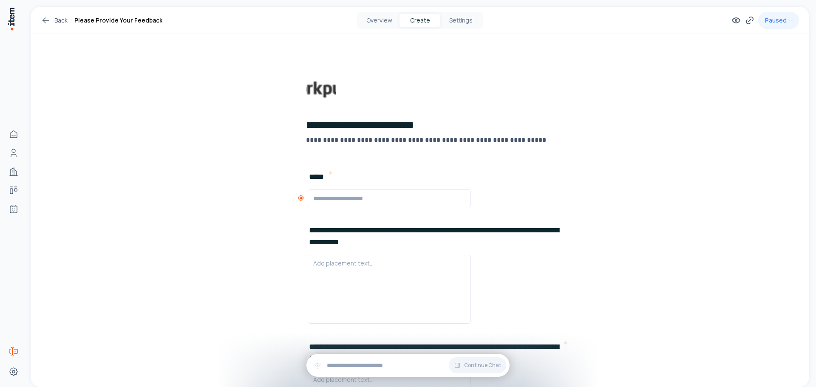
type input "**********"
click at [298, 198] on icon at bounding box center [301, 198] width 7 height 7
click at [288, 226] on button "button" at bounding box center [286, 226] width 14 height 8
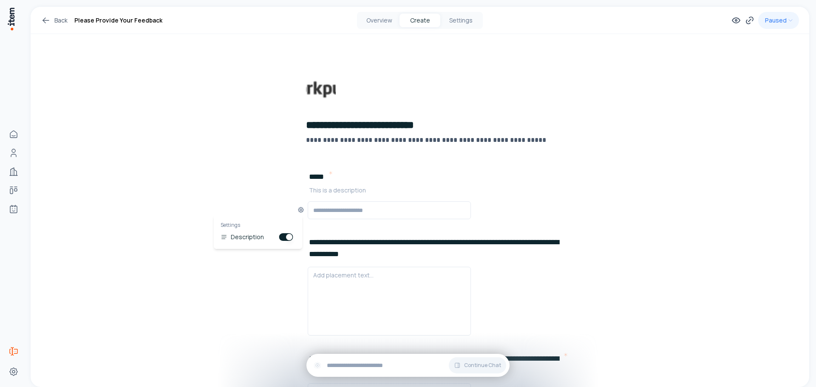
click at [335, 188] on p at bounding box center [452, 190] width 286 height 9
click at [665, 159] on div "**********" at bounding box center [420, 339] width 779 height 664
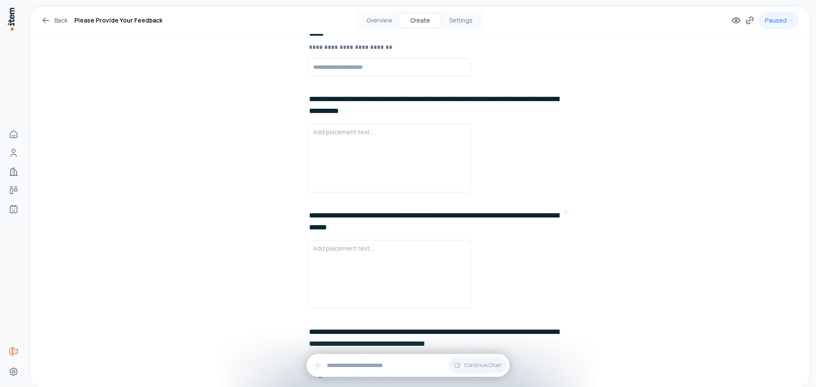
scroll to position [213, 0]
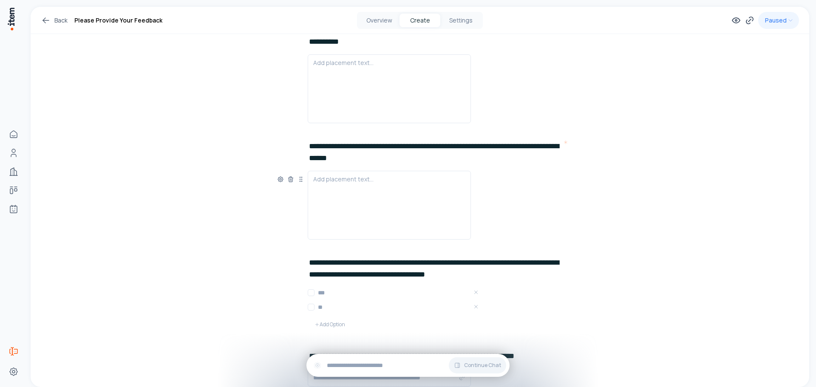
click at [361, 184] on div at bounding box center [389, 205] width 152 height 61
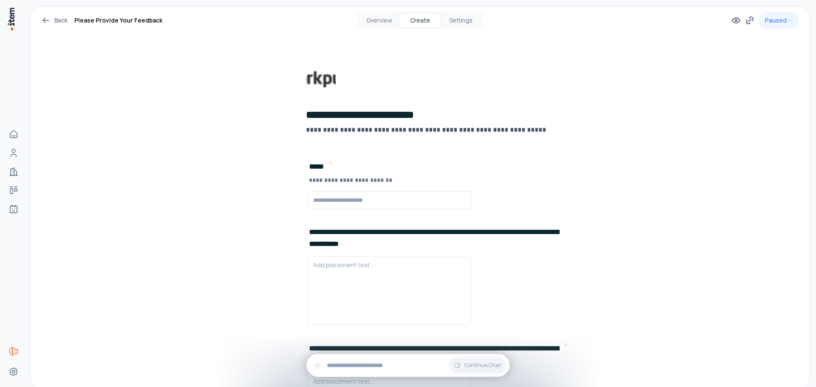
scroll to position [0, 0]
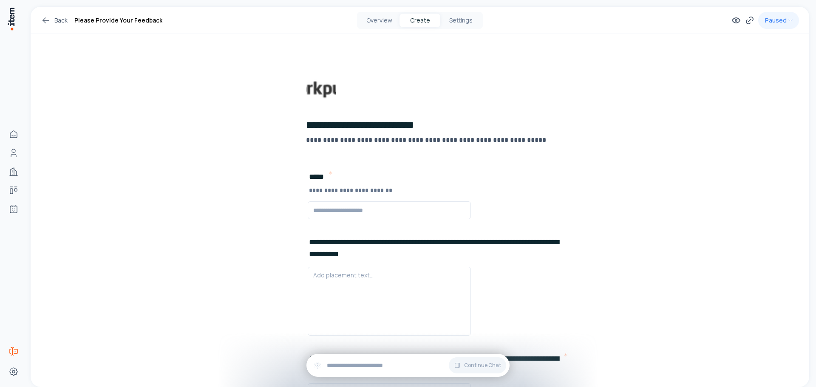
click at [57, 17] on link "Back" at bounding box center [54, 20] width 27 height 10
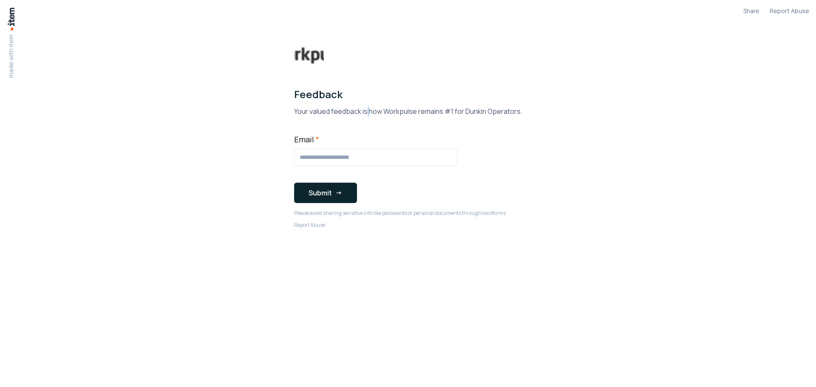
click at [369, 111] on p "Your valued feedback is how Workpulse remains #1 for Dunkin Operators." at bounding box center [408, 111] width 228 height 10
click at [345, 93] on h1 "Feedback" at bounding box center [408, 95] width 228 height 14
drag, startPoint x: 509, startPoint y: 100, endPoint x: 511, endPoint y: 107, distance: 6.6
click at [510, 101] on h1 "Feedback" at bounding box center [408, 95] width 228 height 14
click at [754, 12] on button "Share" at bounding box center [752, 11] width 16 height 9
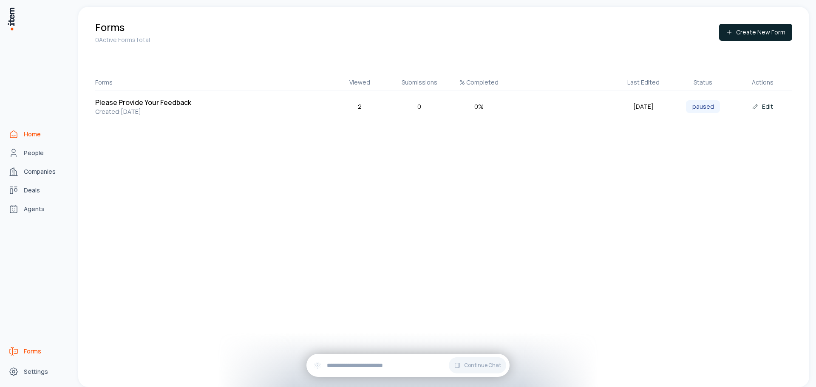
click at [34, 134] on span "Home" at bounding box center [32, 134] width 17 height 9
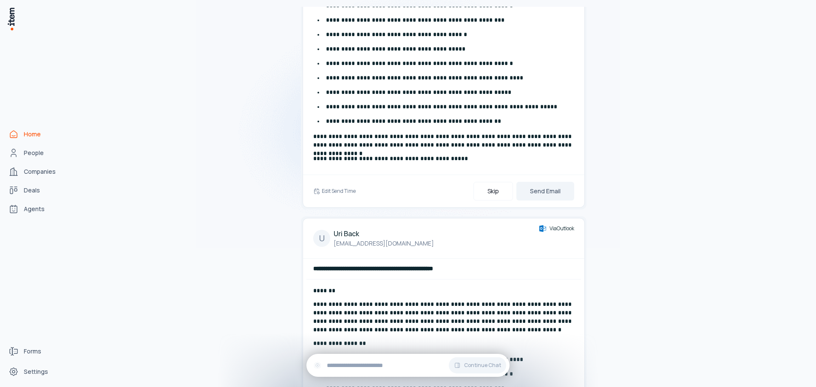
scroll to position [255, 0]
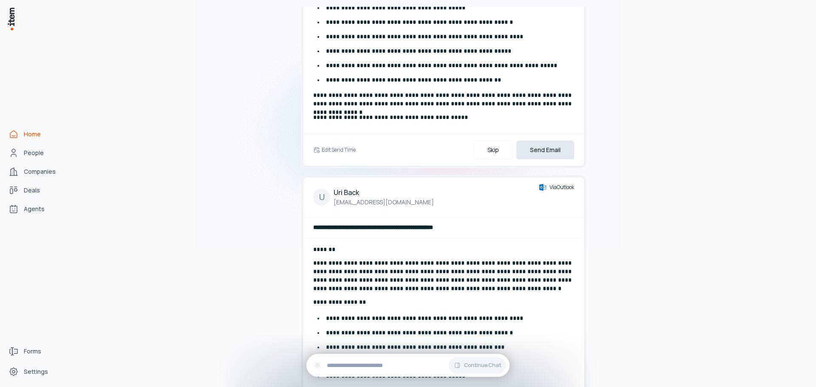
click at [558, 148] on button "Send Email" at bounding box center [546, 150] width 58 height 19
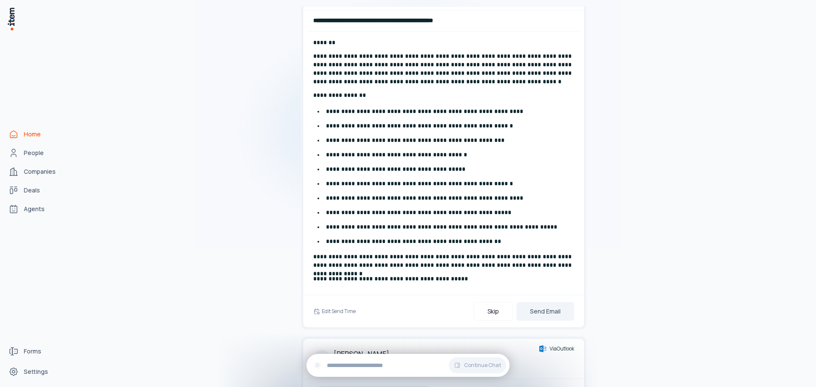
scroll to position [468, 0]
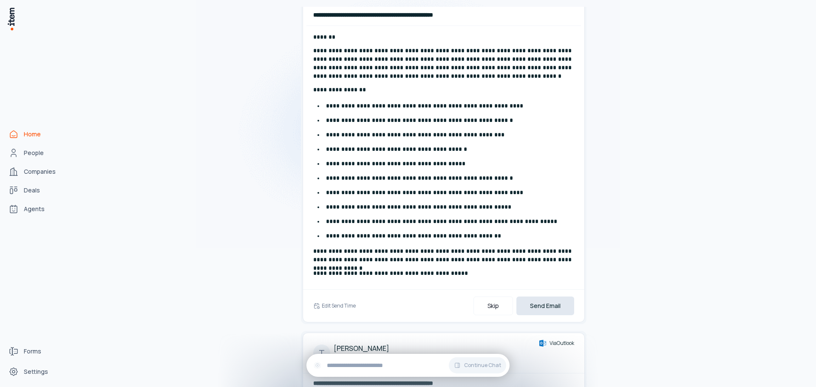
click at [536, 304] on button "Send Email" at bounding box center [546, 306] width 58 height 19
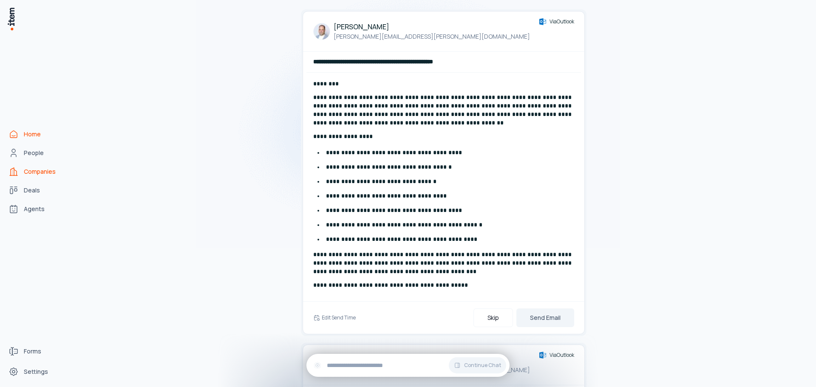
click at [56, 171] on link "Companies" at bounding box center [37, 171] width 65 height 17
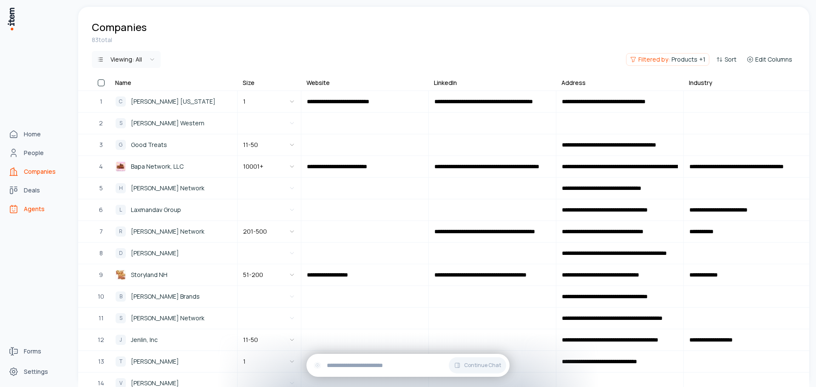
click at [40, 207] on span "Agents" at bounding box center [34, 209] width 21 height 9
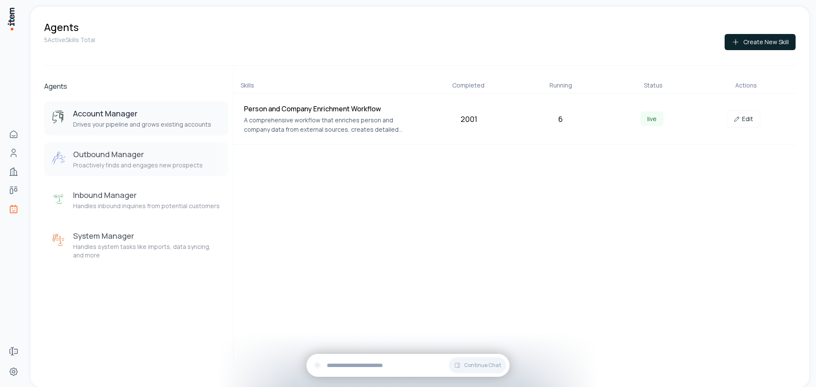
click at [134, 170] on button "Outbound Manager Proactively finds and engages new prospects" at bounding box center [136, 159] width 184 height 34
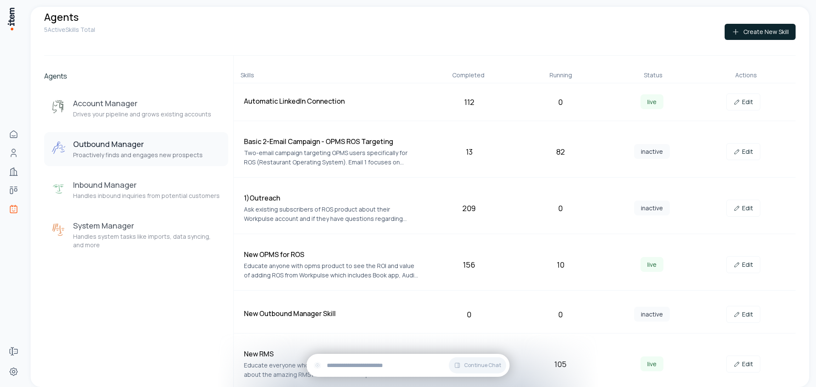
scroll to position [13, 0]
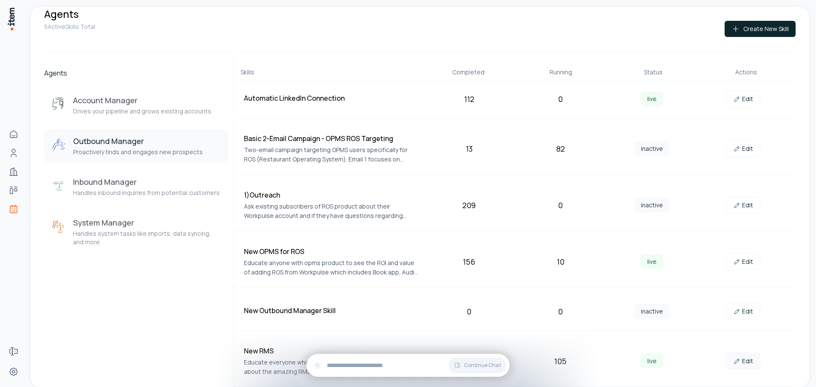
click at [745, 358] on link "Edit" at bounding box center [744, 361] width 34 height 17
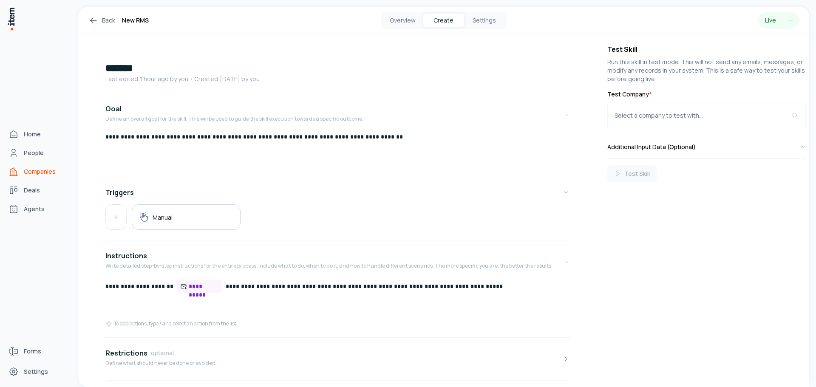
click at [28, 170] on span "Companies" at bounding box center [40, 172] width 32 height 9
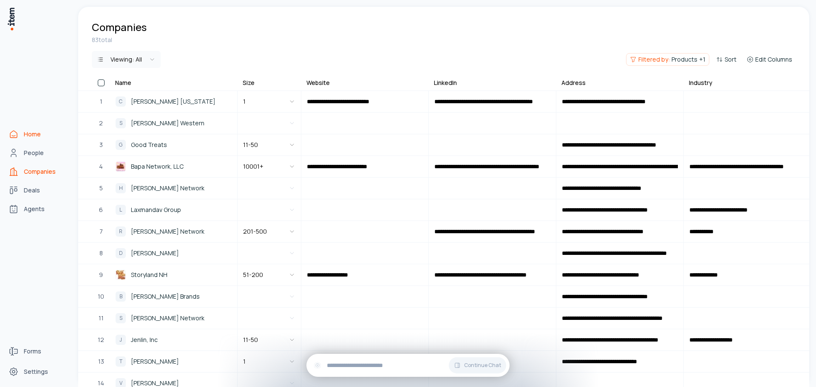
click at [27, 130] on span "Home" at bounding box center [32, 134] width 17 height 9
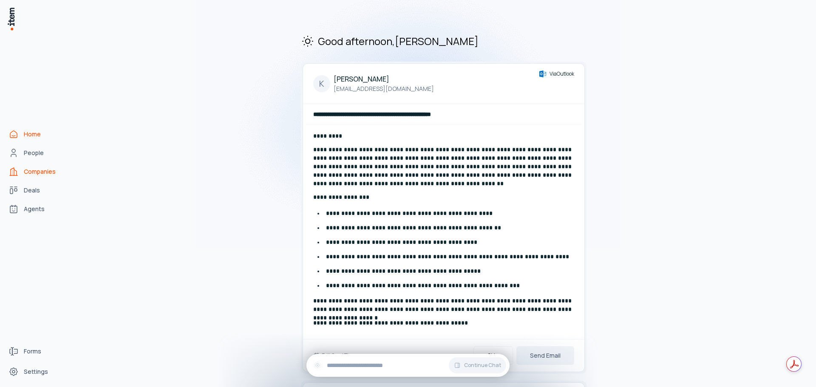
click at [50, 171] on span "Companies" at bounding box center [40, 172] width 32 height 9
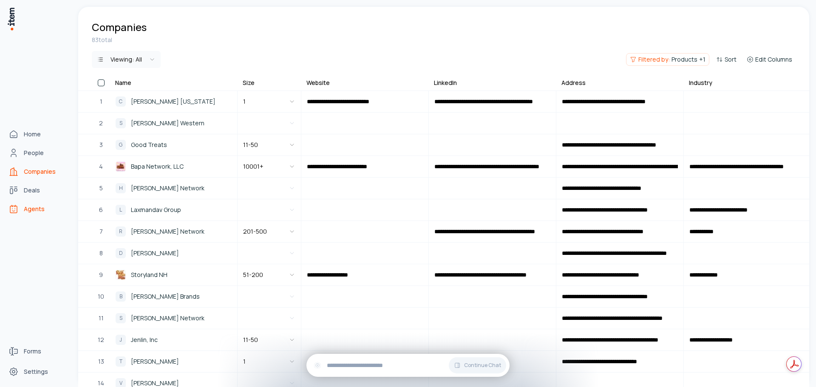
click at [42, 210] on span "Agents" at bounding box center [34, 209] width 21 height 9
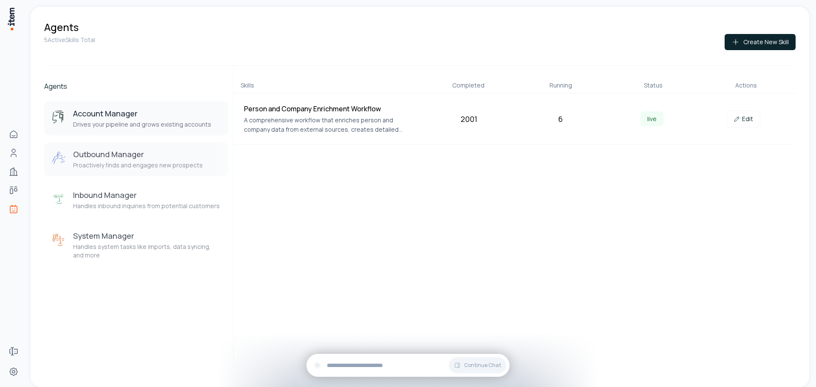
click at [142, 165] on p "Proactively finds and engages new prospects" at bounding box center [138, 165] width 130 height 9
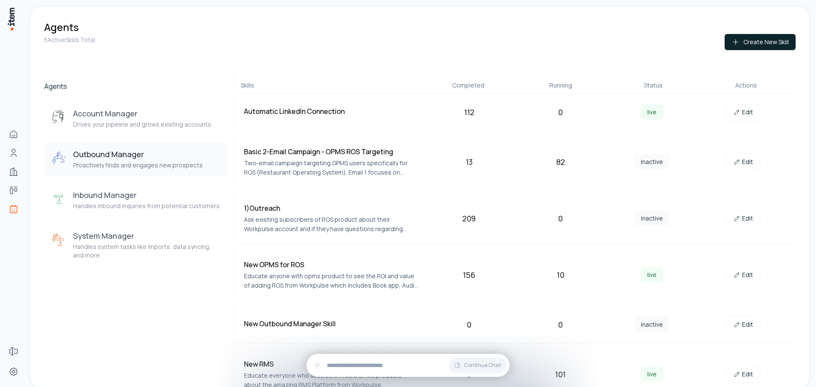
scroll to position [13, 0]
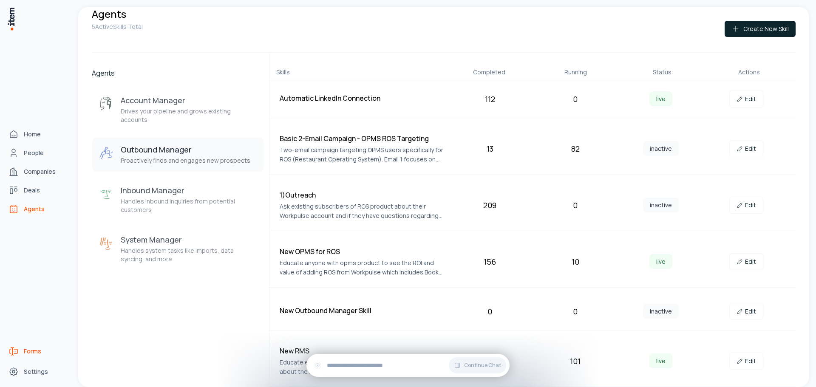
click at [40, 352] on span "Forms" at bounding box center [32, 351] width 17 height 9
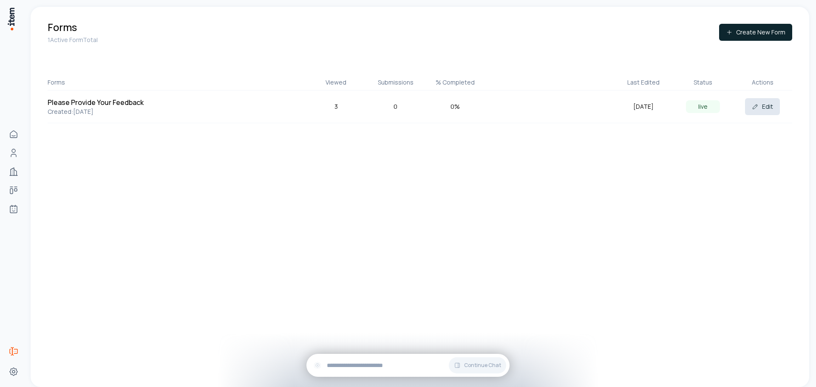
click at [767, 106] on button "Edit" at bounding box center [762, 106] width 35 height 17
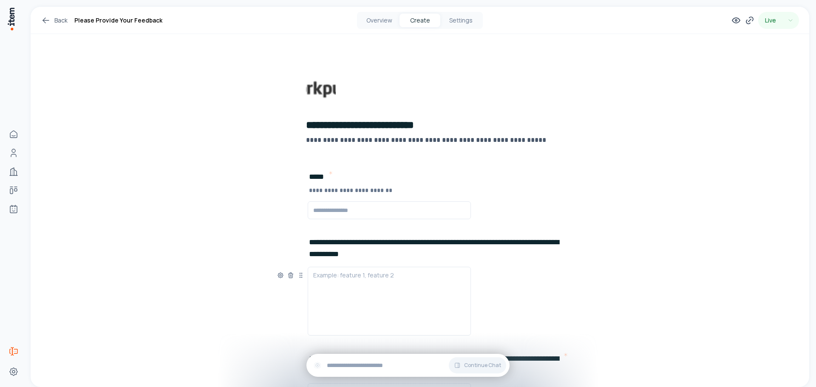
scroll to position [128, 0]
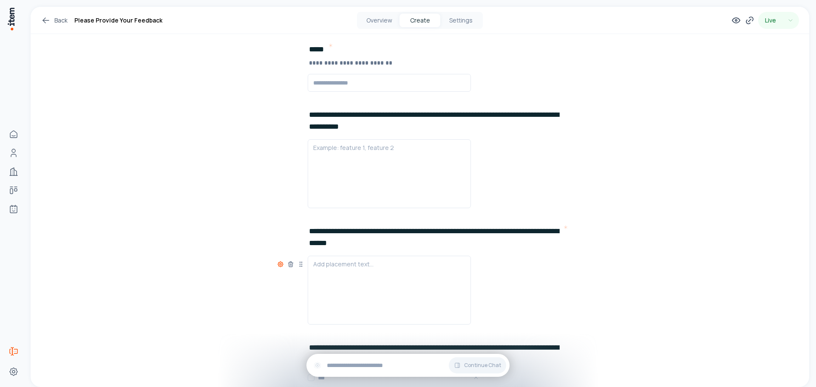
click at [278, 265] on icon at bounding box center [280, 264] width 5 height 5
click at [266, 293] on button "button" at bounding box center [266, 292] width 14 height 8
click at [267, 293] on button "button" at bounding box center [266, 292] width 14 height 8
click at [277, 147] on icon at bounding box center [280, 148] width 7 height 7
click at [268, 173] on button "button" at bounding box center [266, 175] width 14 height 8
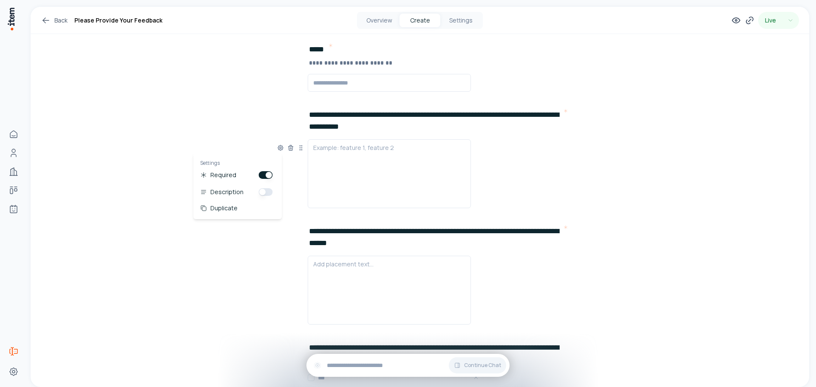
click at [523, 169] on div "Example: feature 1, feature 2" at bounding box center [420, 173] width 286 height 69
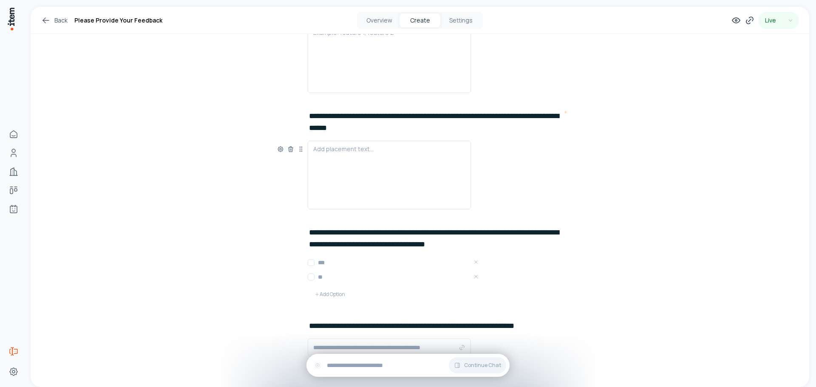
scroll to position [284, 0]
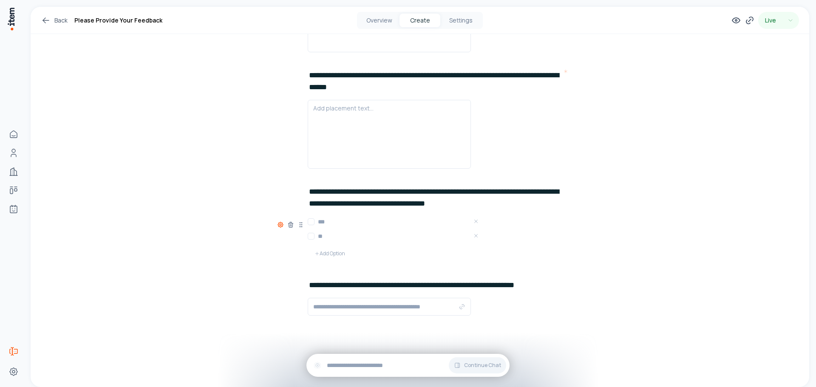
click at [280, 225] on icon at bounding box center [281, 225] width 2 height 2
click at [266, 252] on button "button" at bounding box center [266, 252] width 14 height 8
click at [673, 244] on div "**********" at bounding box center [420, 55] width 779 height 664
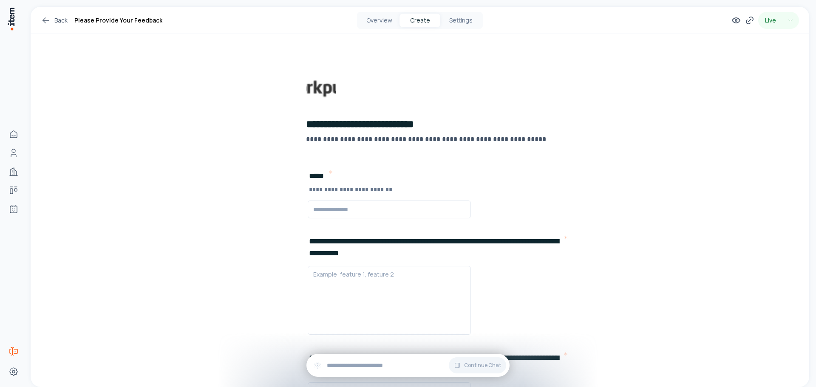
scroll to position [0, 0]
click at [313, 90] on img at bounding box center [321, 90] width 30 height 30
click at [330, 84] on img at bounding box center [321, 90] width 30 height 30
click at [321, 86] on img at bounding box center [321, 90] width 30 height 30
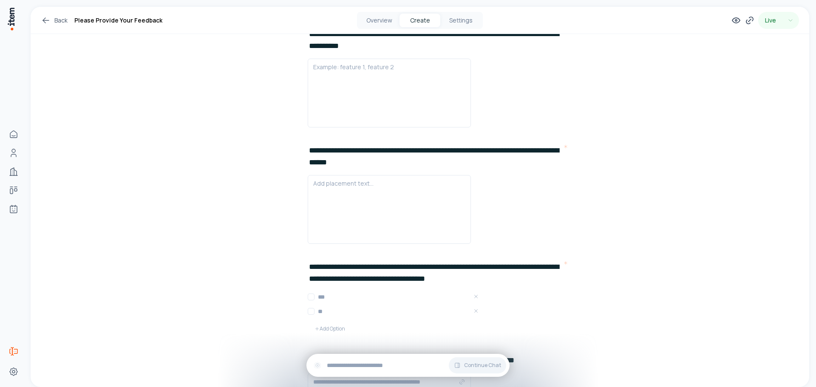
scroll to position [284, 0]
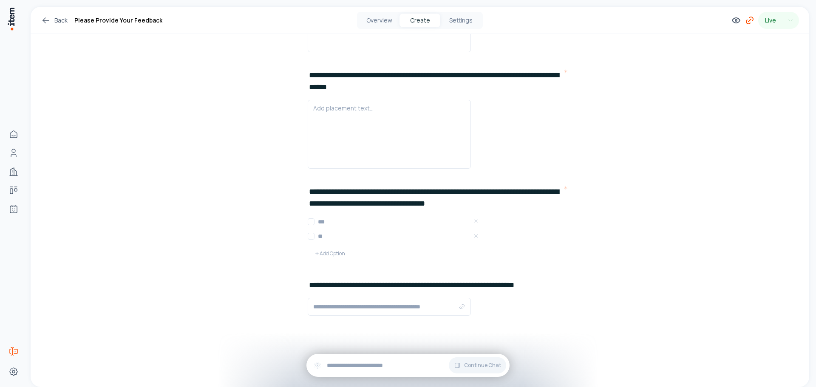
click at [746, 24] on icon at bounding box center [750, 20] width 10 height 10
click at [728, 197] on button "Copy" at bounding box center [727, 198] width 19 height 14
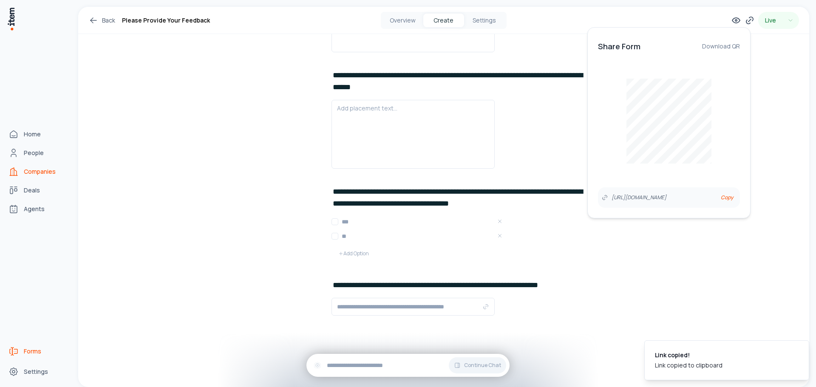
click at [40, 174] on span "Companies" at bounding box center [40, 172] width 32 height 9
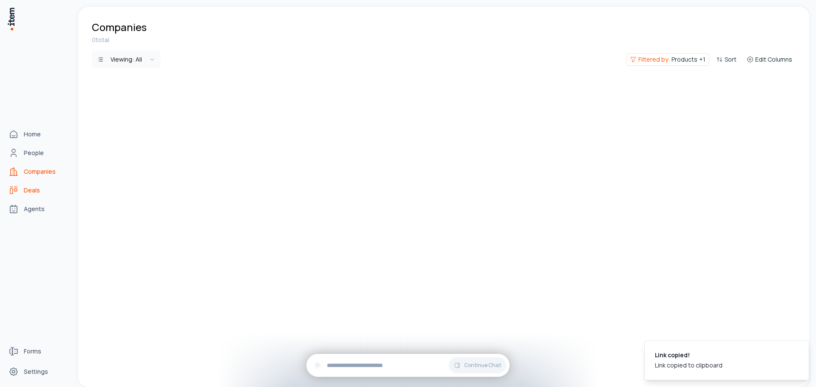
click at [37, 187] on span "Deals" at bounding box center [32, 190] width 16 height 9
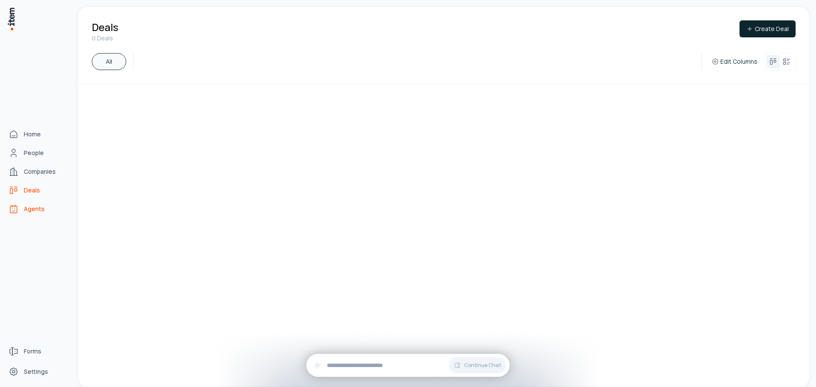
click at [38, 207] on span "Agents" at bounding box center [34, 209] width 21 height 9
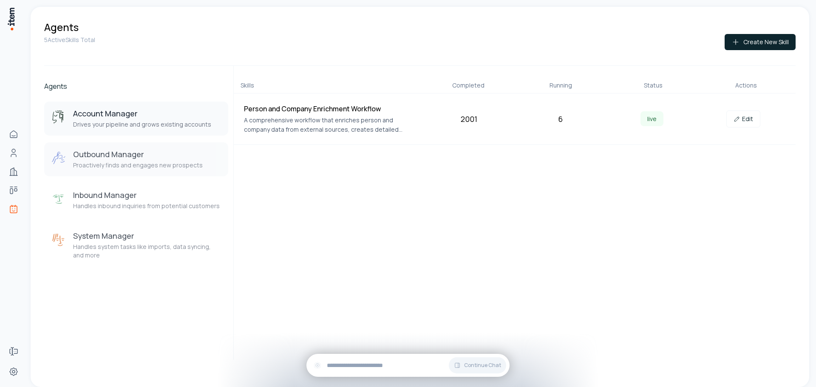
click at [132, 156] on h3 "Outbound Manager" at bounding box center [138, 154] width 130 height 10
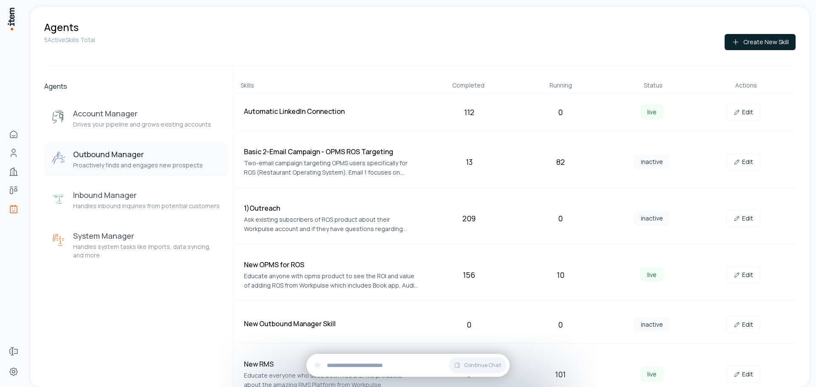
scroll to position [13, 0]
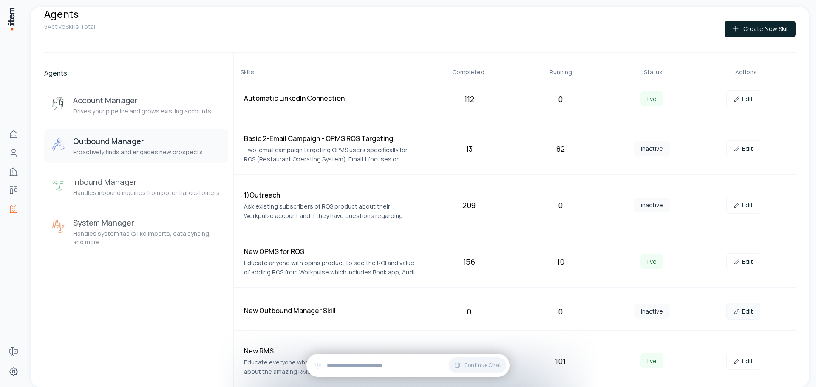
click at [740, 310] on link "Edit" at bounding box center [744, 311] width 34 height 17
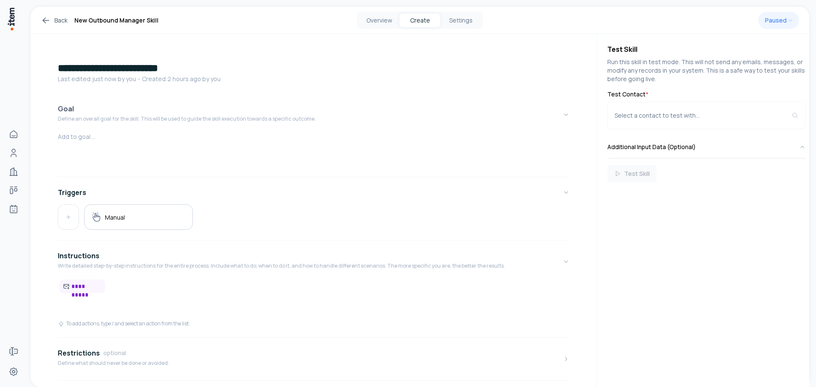
click at [112, 121] on p "Define an overall goal for the skill. This will be used to guide the skill exec…" at bounding box center [187, 119] width 258 height 7
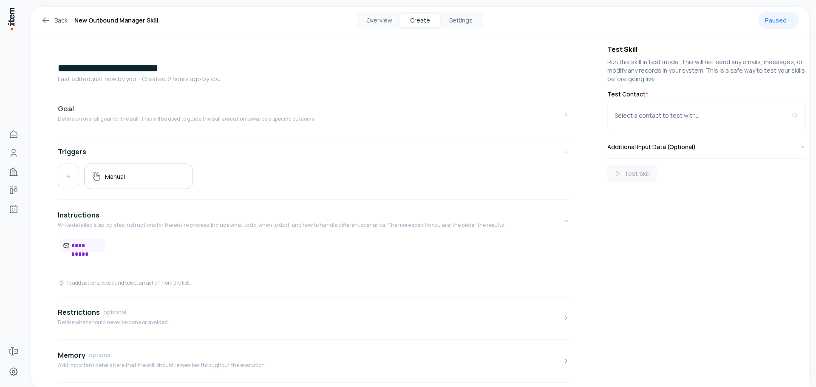
click at [113, 121] on p "Define an overall goal for the skill. This will be used to guide the skill exec…" at bounding box center [187, 119] width 258 height 7
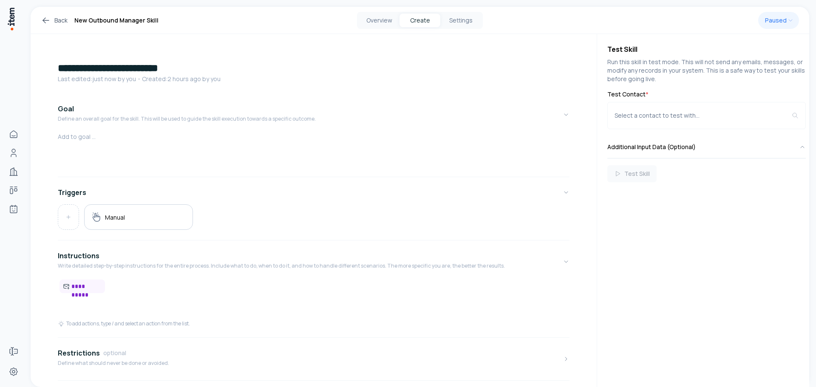
click at [105, 137] on p at bounding box center [314, 137] width 512 height 9
click at [206, 67] on h1 "**********" at bounding box center [311, 68] width 506 height 14
click at [142, 140] on p at bounding box center [314, 137] width 512 height 9
click at [142, 140] on p "**********" at bounding box center [311, 137] width 506 height 9
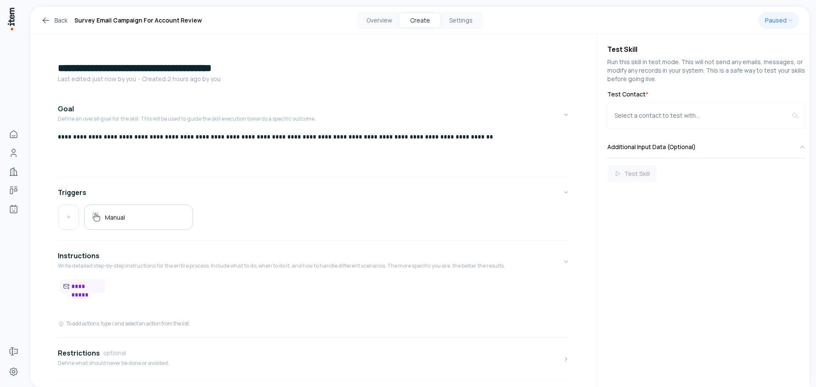
click at [161, 140] on p "**********" at bounding box center [311, 137] width 506 height 9
click at [191, 137] on p "**********" at bounding box center [311, 137] width 506 height 9
click at [290, 138] on p "**********" at bounding box center [311, 137] width 506 height 9
click at [425, 138] on p "**********" at bounding box center [311, 137] width 506 height 9
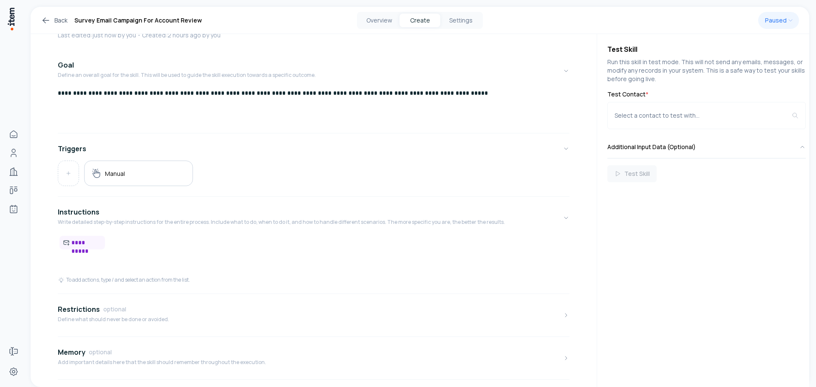
scroll to position [128, 0]
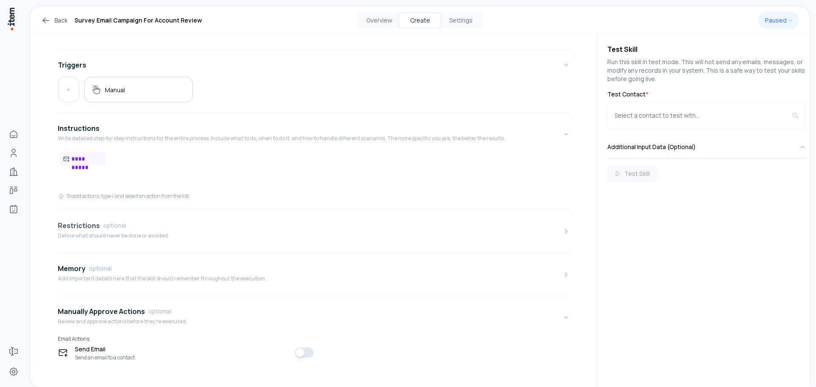
click at [150, 234] on p "Define what should never be done or avoided." at bounding box center [113, 236] width 111 height 7
click at [133, 254] on p at bounding box center [314, 254] width 512 height 9
click at [132, 254] on p "*******" at bounding box center [311, 254] width 506 height 9
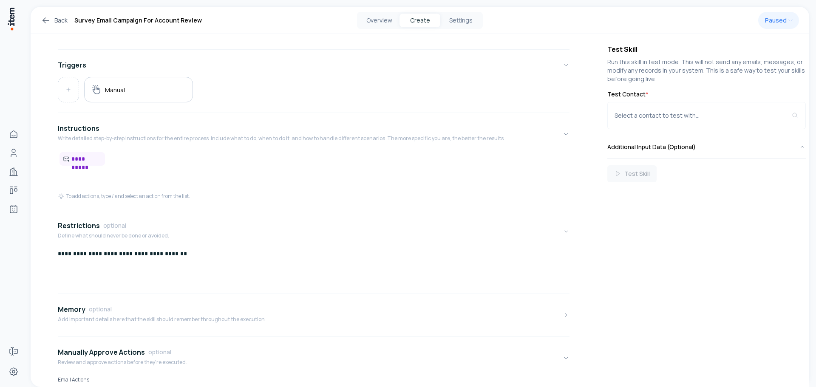
click at [68, 255] on p "**********" at bounding box center [311, 254] width 506 height 9
click at [129, 256] on p "**********" at bounding box center [311, 254] width 506 height 9
click at [222, 255] on p "**********" at bounding box center [311, 254] width 506 height 9
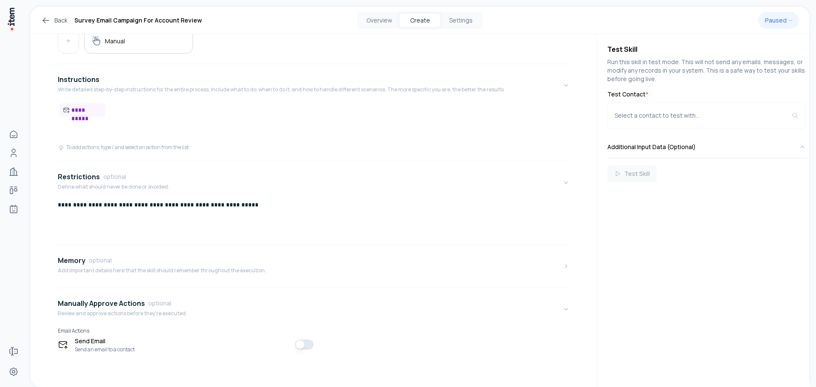
scroll to position [0, 0]
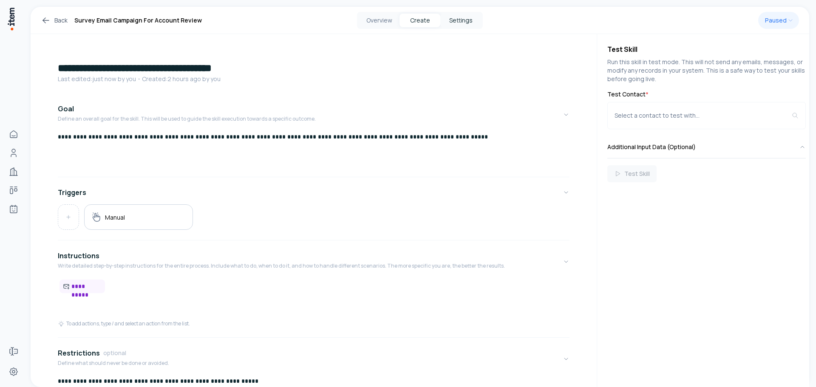
click at [464, 26] on button "Settings" at bounding box center [460, 21] width 41 height 14
click at [463, 22] on button "Settings" at bounding box center [460, 21] width 41 height 14
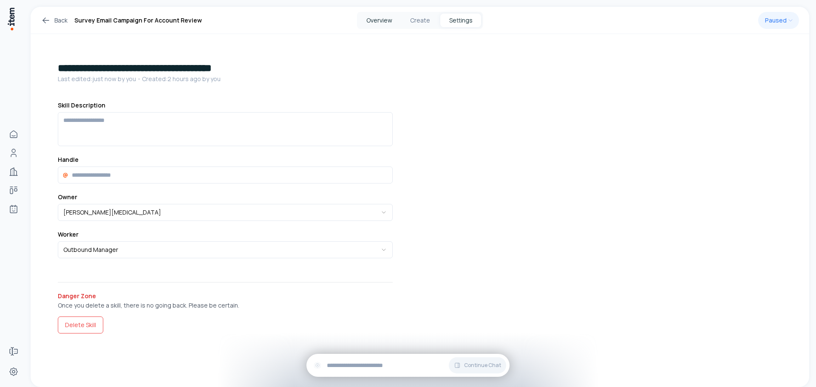
click at [392, 20] on button "Overview" at bounding box center [379, 21] width 41 height 14
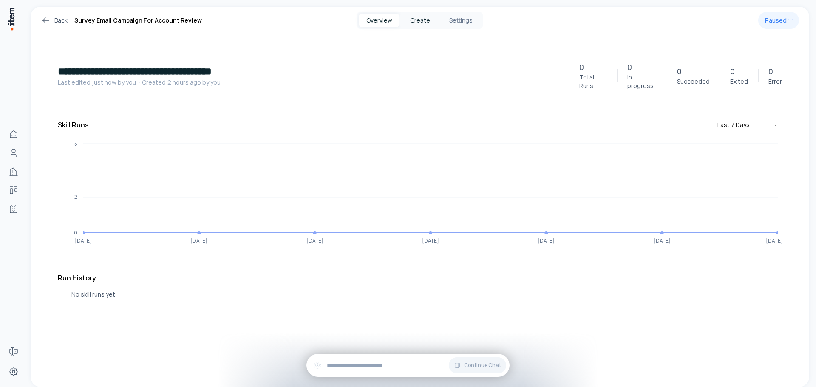
click at [417, 23] on button "Create" at bounding box center [420, 21] width 41 height 14
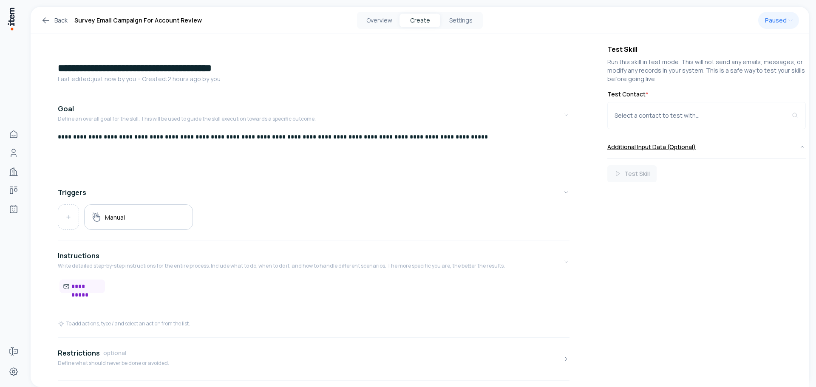
click at [656, 148] on button "Additional Input Data (Optional)" at bounding box center [707, 147] width 199 height 22
click at [638, 187] on textarea at bounding box center [707, 200] width 199 height 43
paste textarea "**********"
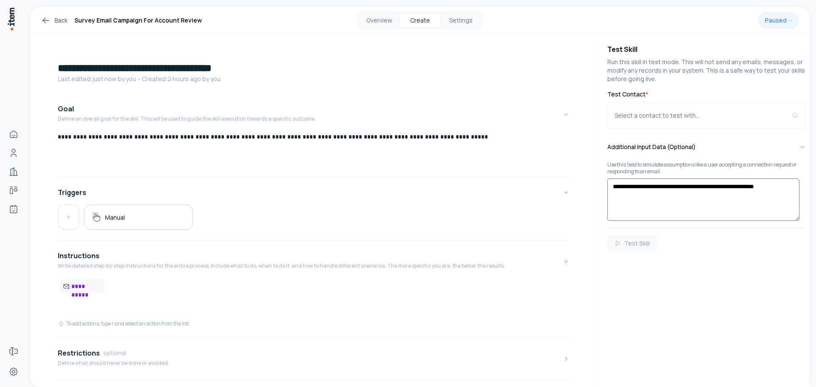
click at [613, 186] on textarea "**********" at bounding box center [704, 200] width 192 height 43
type textarea "**********"
click at [775, 21] on html "**********" at bounding box center [408, 193] width 816 height 387
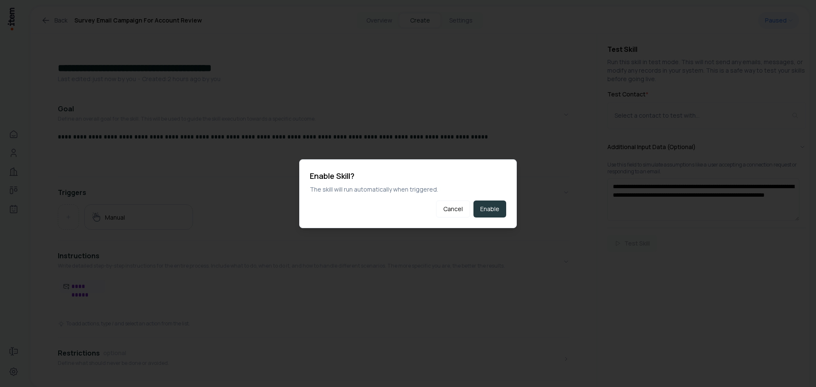
click at [491, 210] on button "Enable" at bounding box center [490, 209] width 33 height 17
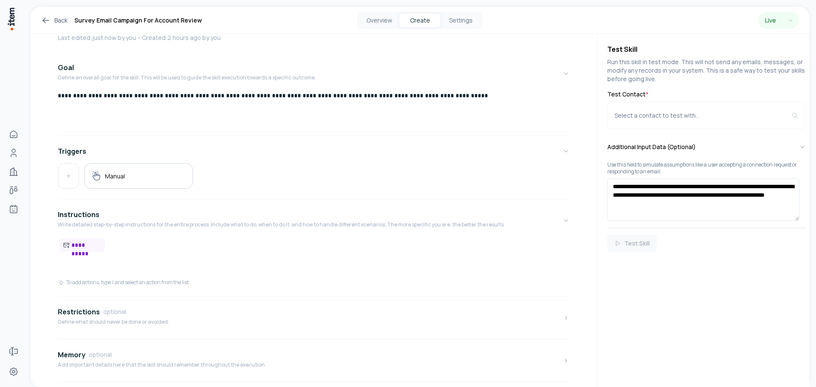
scroll to position [136, 0]
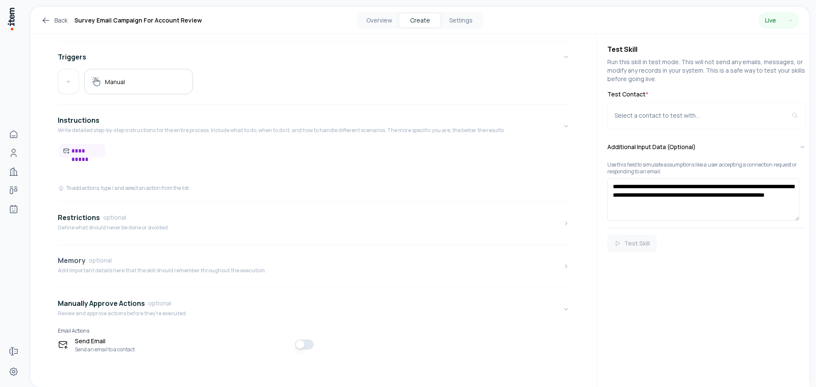
click at [125, 273] on p "Add important details here that the skill should remember throughout the execut…" at bounding box center [162, 270] width 208 height 7
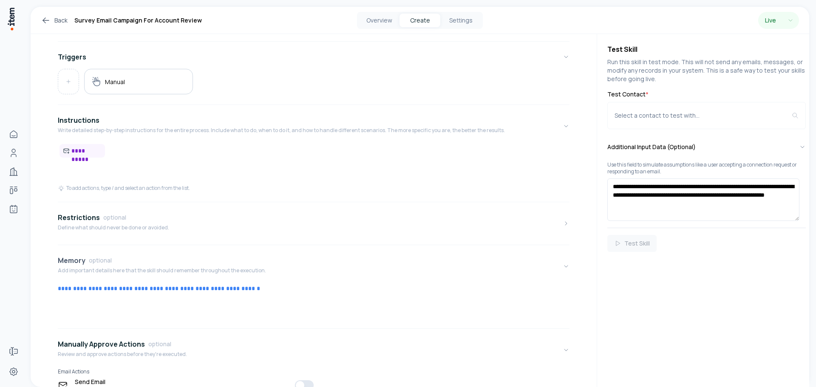
click at [224, 268] on p "Add important details here that the skill should remember throughout the execut…" at bounding box center [162, 270] width 208 height 7
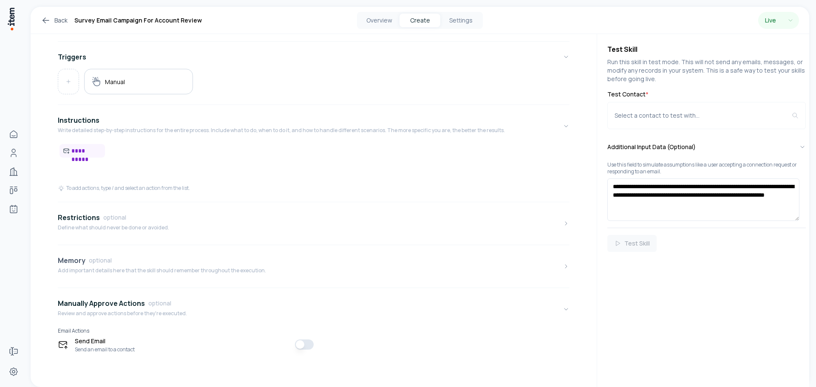
click at [155, 271] on p "Add important details here that the skill should remember throughout the execut…" at bounding box center [162, 270] width 208 height 7
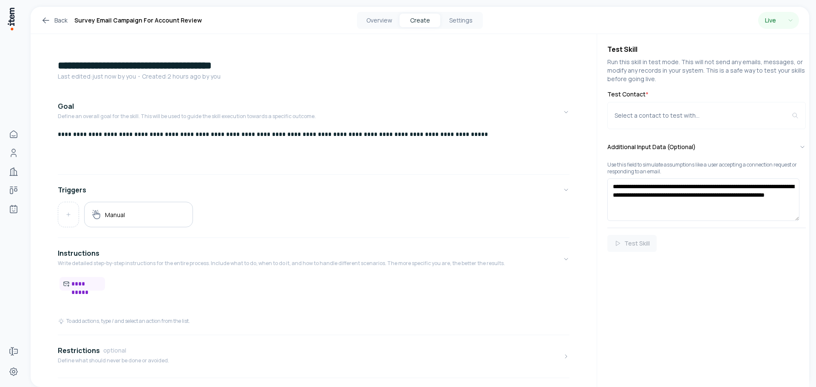
scroll to position [0, 0]
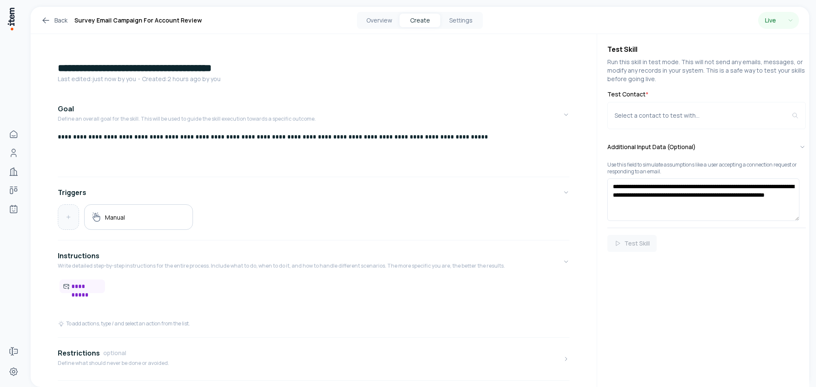
click at [69, 218] on icon at bounding box center [68, 217] width 6 height 6
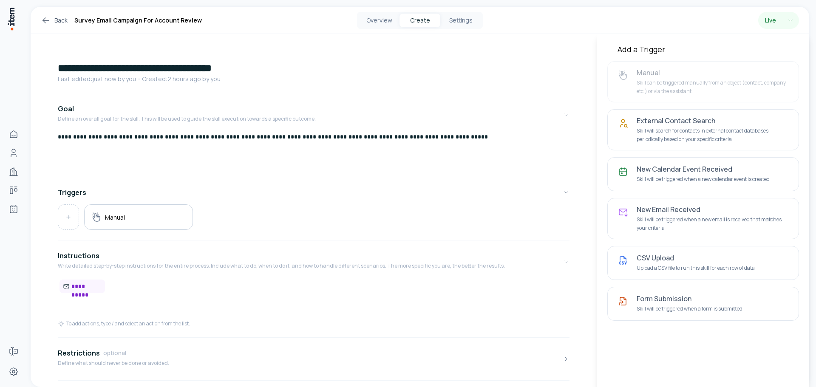
click at [575, 74] on div "**********" at bounding box center [314, 299] width 566 height 530
click at [443, 91] on div "**********" at bounding box center [314, 299] width 566 height 530
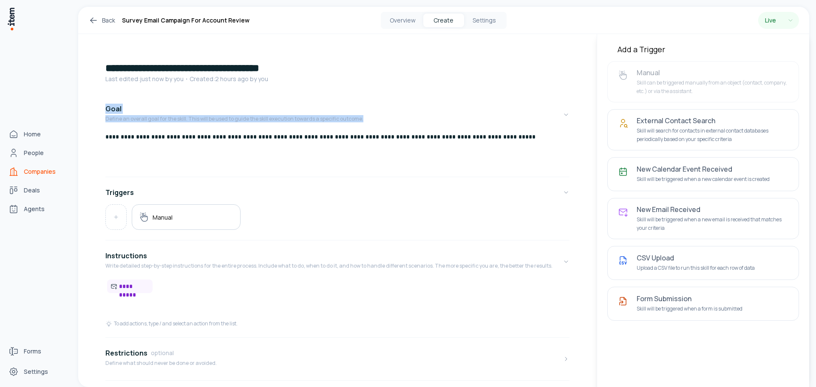
click at [44, 171] on span "Companies" at bounding box center [40, 172] width 32 height 9
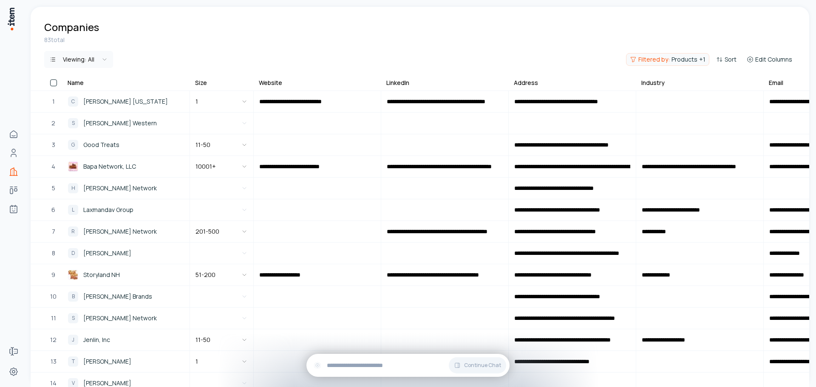
click at [689, 57] on span "Products" at bounding box center [685, 59] width 26 height 9
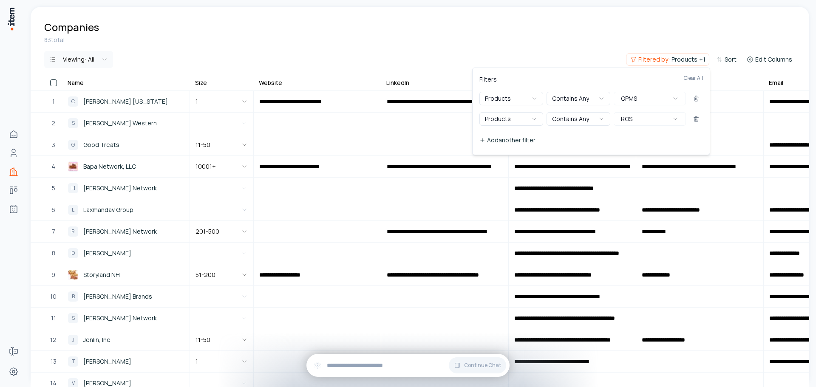
click at [525, 138] on button "Add another filter" at bounding box center [592, 140] width 224 height 15
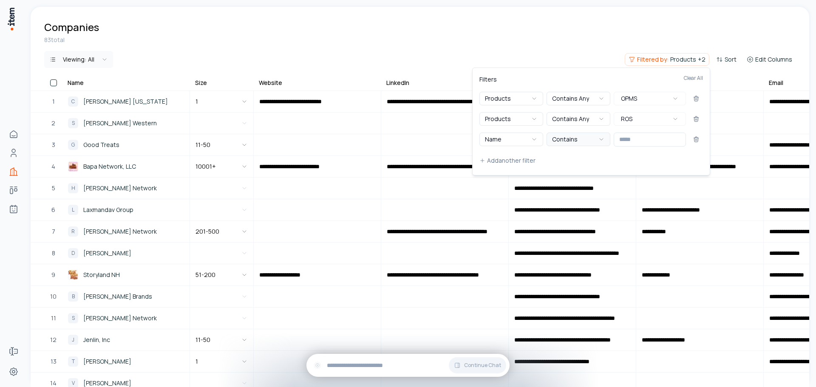
click at [589, 144] on button "Contains" at bounding box center [579, 140] width 64 height 14
click at [632, 140] on input "text" at bounding box center [650, 140] width 72 height 14
click at [652, 143] on input "text" at bounding box center [650, 140] width 72 height 14
click at [540, 142] on button "Name" at bounding box center [512, 140] width 64 height 14
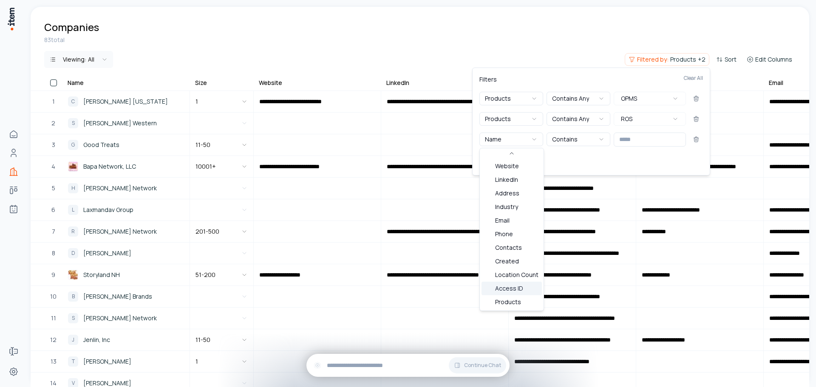
scroll to position [28, 0]
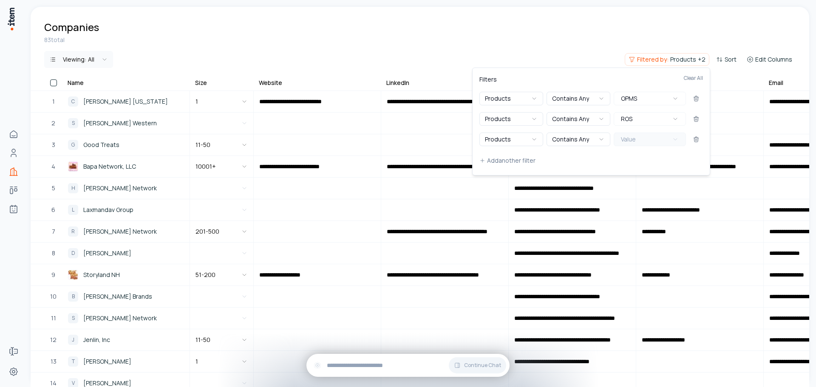
click at [679, 142] on icon "button" at bounding box center [675, 139] width 7 height 7
click at [623, 181] on div "Suggestions" at bounding box center [622, 184] width 7 height 7
click at [607, 79] on div "Filters Clear All" at bounding box center [592, 83] width 224 height 17
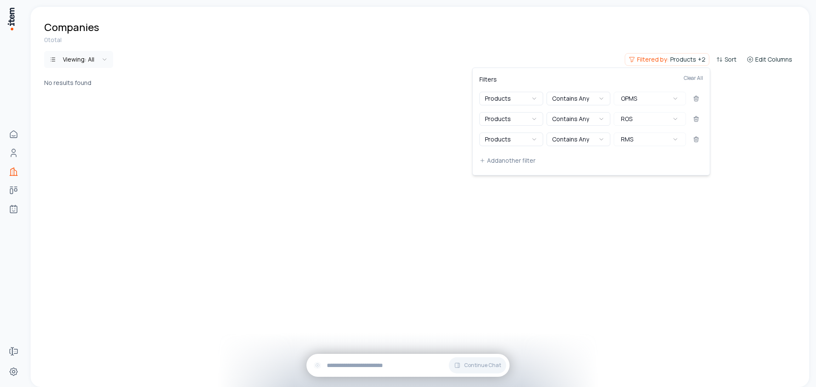
click at [578, 31] on html "Home People Companies Deals Agents Forms Settings Companies 0 total Viewing: Al…" at bounding box center [408, 193] width 816 height 387
click at [684, 61] on span "Products" at bounding box center [684, 59] width 26 height 9
click at [594, 102] on button "Contains Any" at bounding box center [579, 99] width 64 height 14
click at [597, 114] on button "Contains Any" at bounding box center [579, 119] width 64 height 14
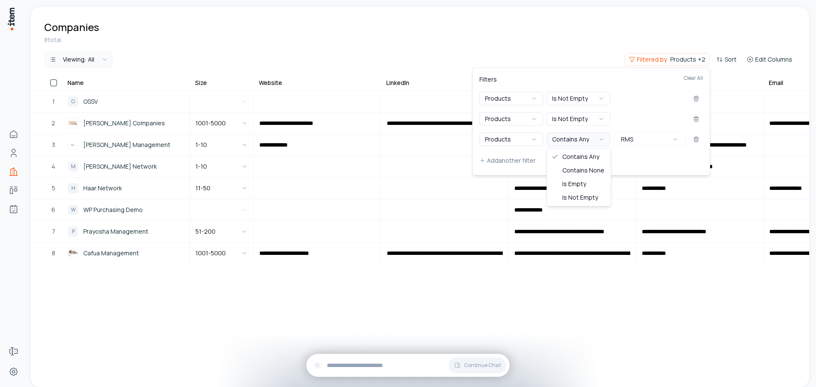
click at [595, 138] on button "Contains Any" at bounding box center [579, 140] width 64 height 14
click at [533, 37] on html "**********" at bounding box center [408, 193] width 816 height 387
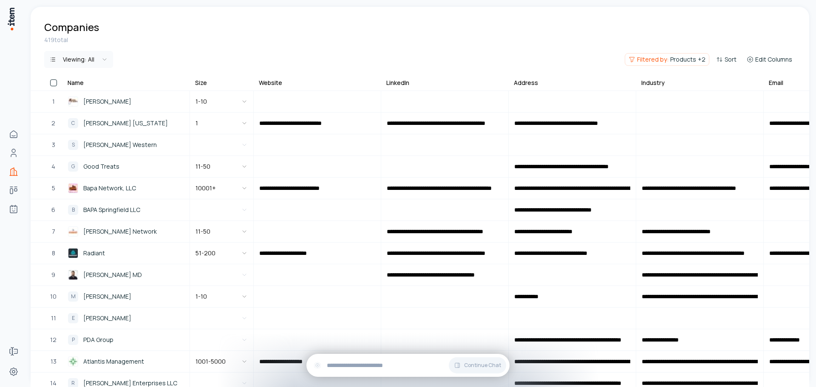
click at [54, 83] on button "button" at bounding box center [53, 83] width 7 height 7
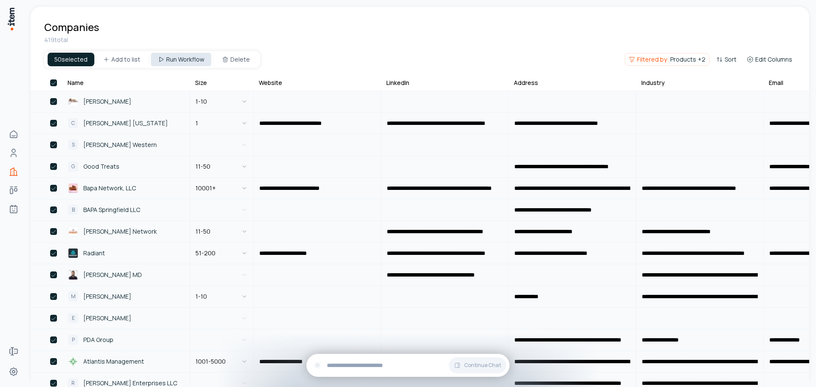
click at [181, 61] on html "**********" at bounding box center [408, 193] width 816 height 387
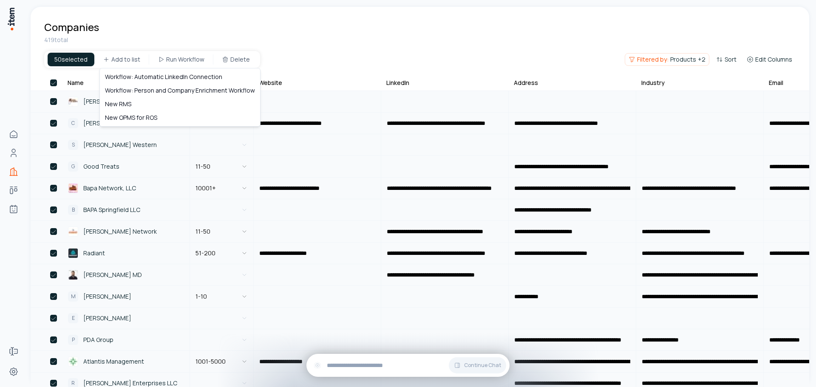
click at [433, 38] on html "**********" at bounding box center [408, 193] width 816 height 387
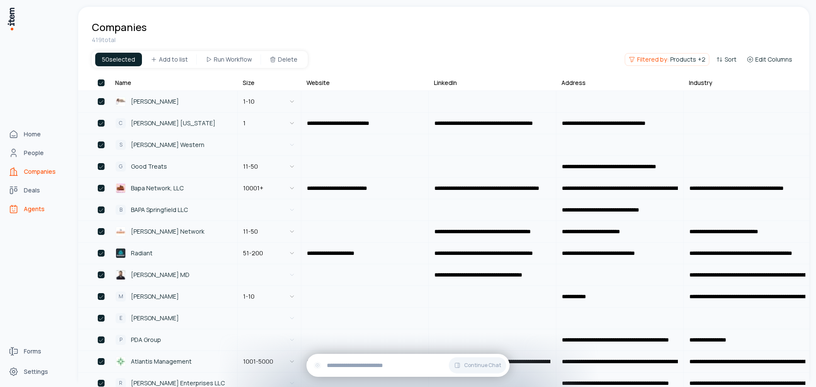
click at [39, 211] on span "Agents" at bounding box center [34, 209] width 21 height 9
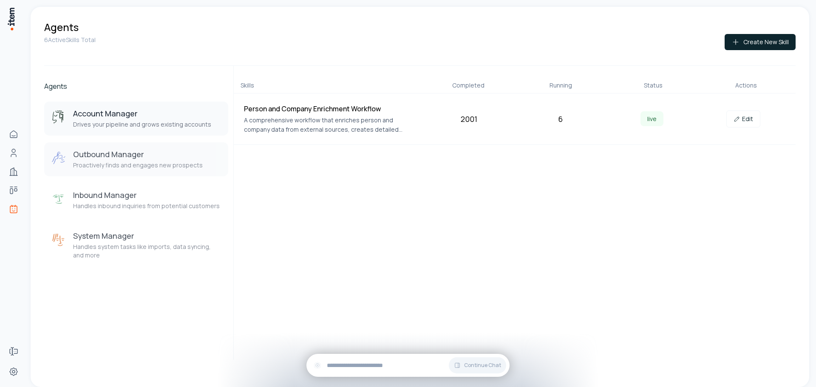
click at [119, 155] on h3 "Outbound Manager" at bounding box center [138, 154] width 130 height 10
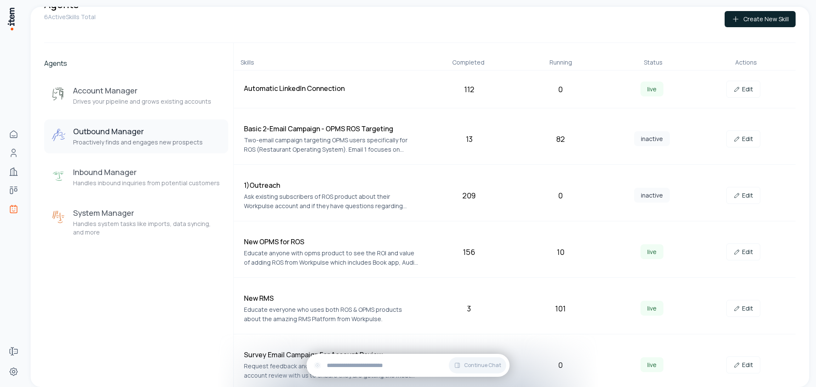
scroll to position [27, 0]
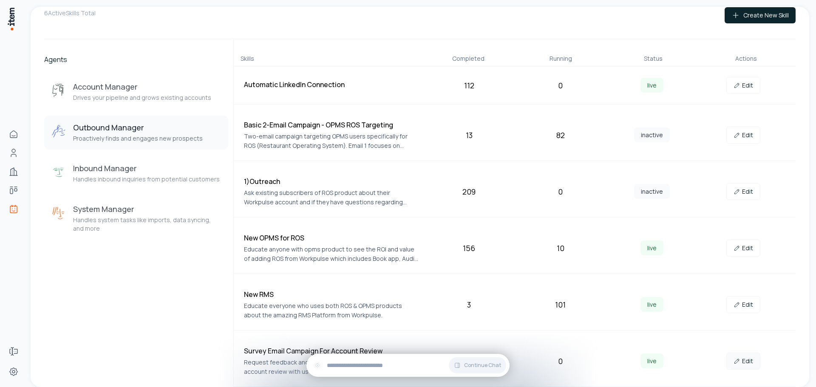
click at [739, 358] on link "Edit" at bounding box center [744, 361] width 34 height 17
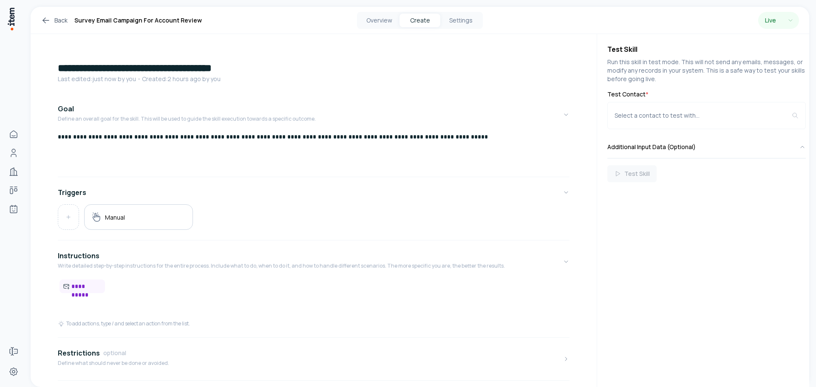
click at [145, 285] on p "**********" at bounding box center [314, 287] width 512 height 14
click at [503, 289] on p "**********" at bounding box center [311, 287] width 506 height 14
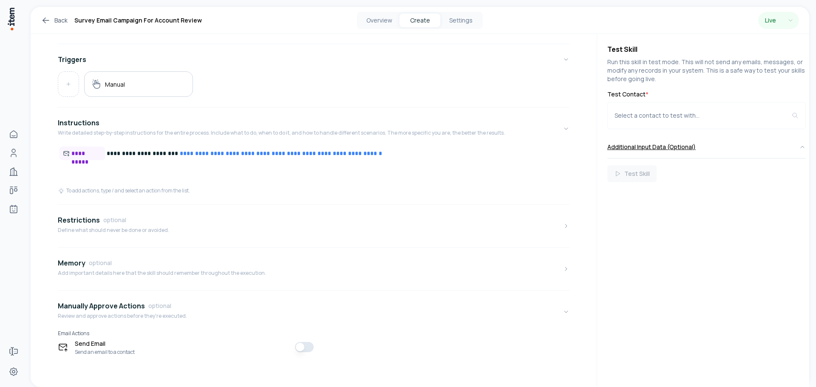
scroll to position [136, 0]
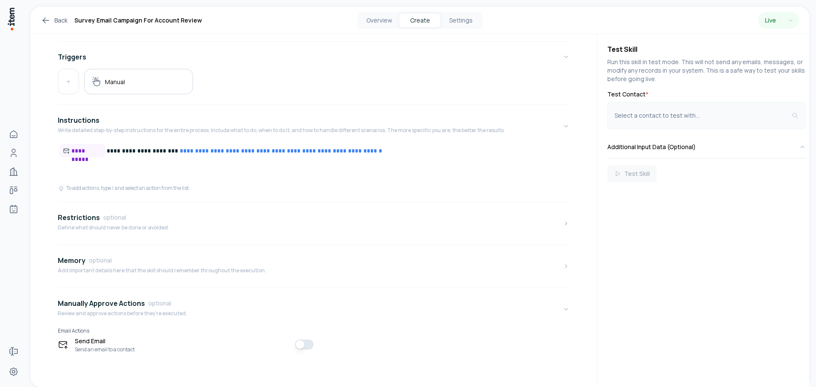
click at [686, 108] on button "Select a contact to test with..." at bounding box center [707, 115] width 199 height 27
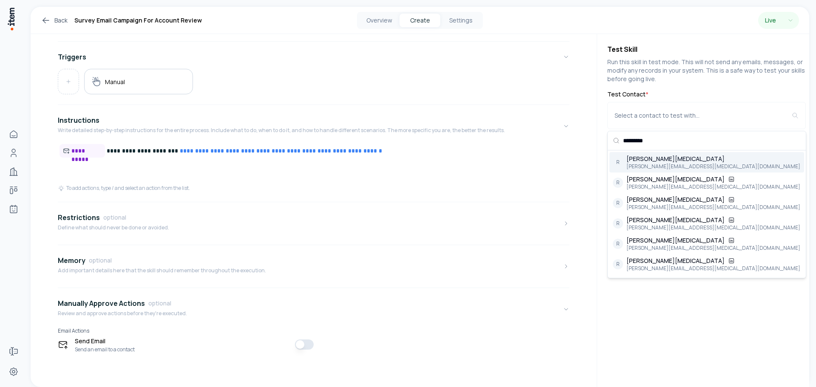
type input "*********"
click at [682, 167] on div "[PERSON_NAME][EMAIL_ADDRESS][MEDICAL_DATA][DOMAIN_NAME]" at bounding box center [714, 166] width 174 height 7
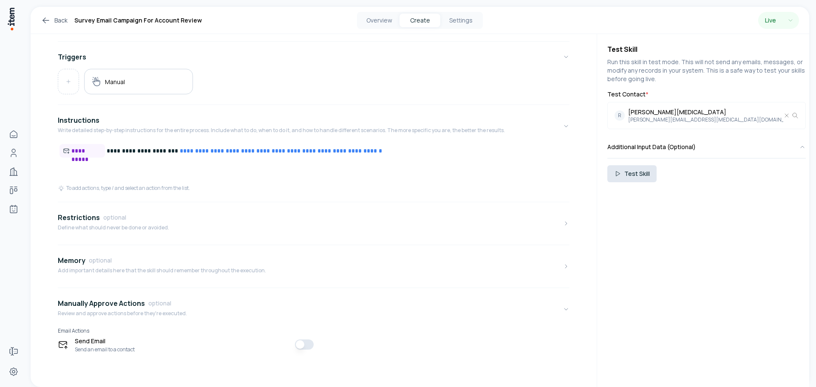
click at [628, 175] on button "Test Skill" at bounding box center [632, 173] width 49 height 17
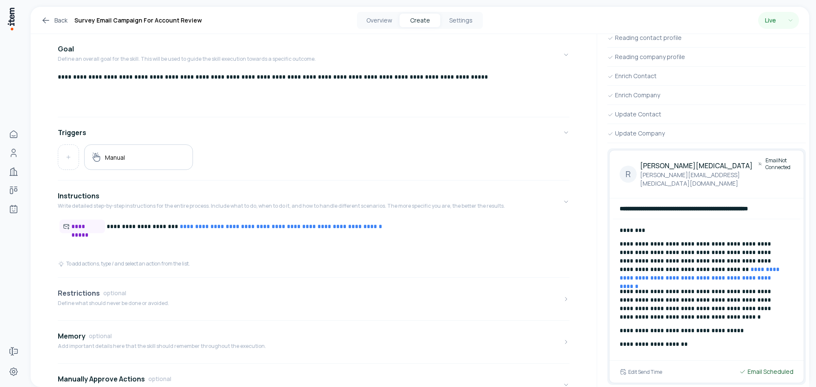
scroll to position [0, 0]
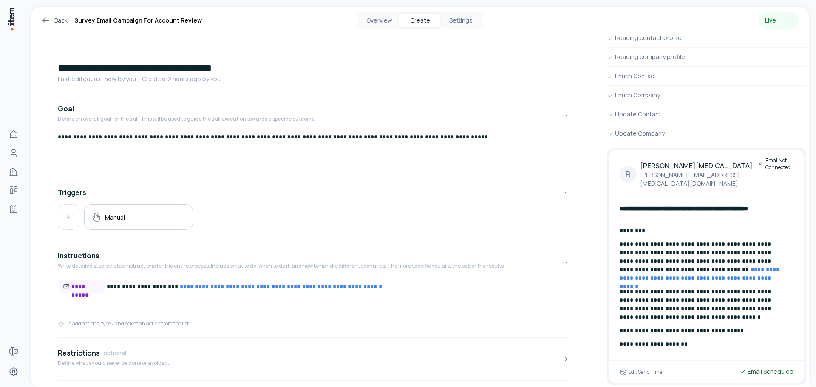
click at [57, 20] on link "Back" at bounding box center [54, 20] width 27 height 10
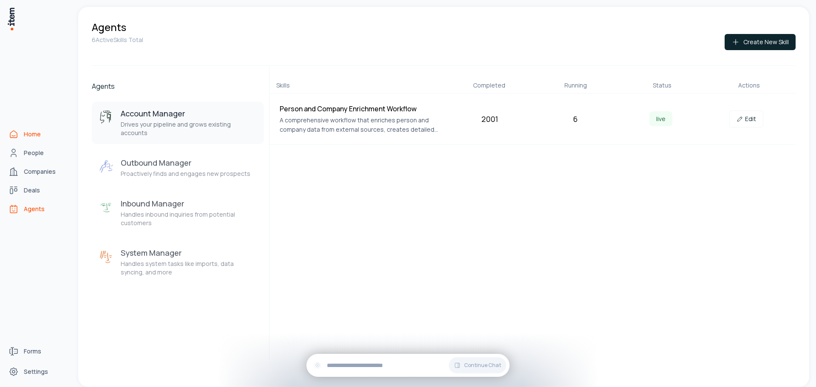
click at [20, 132] on link "Home" at bounding box center [37, 134] width 65 height 17
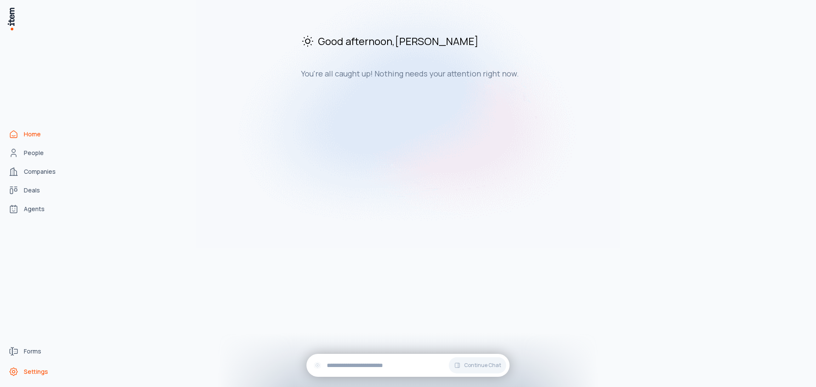
click at [26, 372] on span "Settings" at bounding box center [36, 372] width 24 height 9
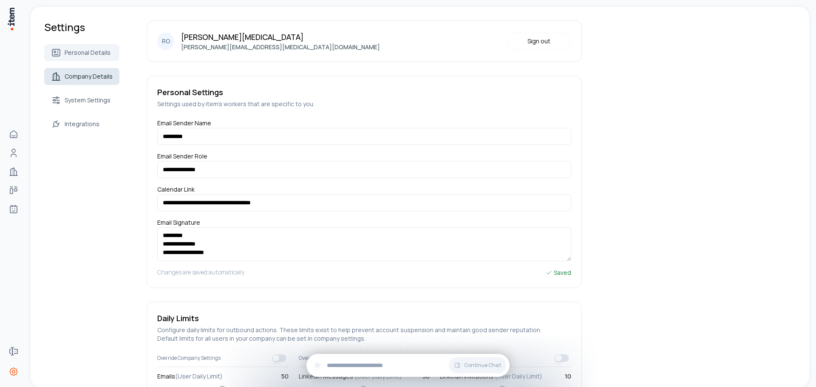
click at [97, 79] on span "Company Details" at bounding box center [89, 76] width 48 height 9
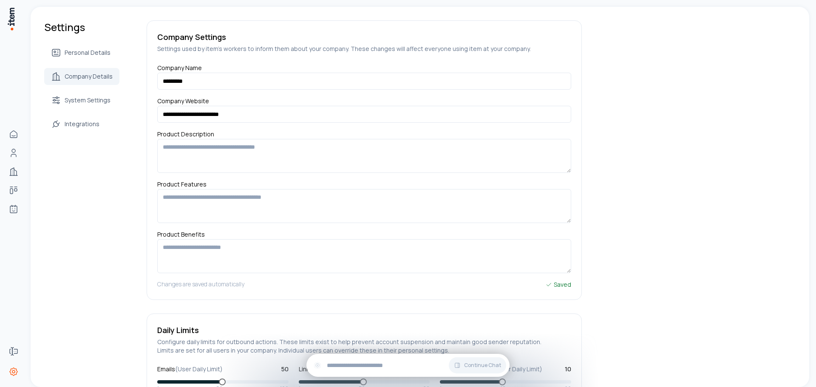
scroll to position [83, 0]
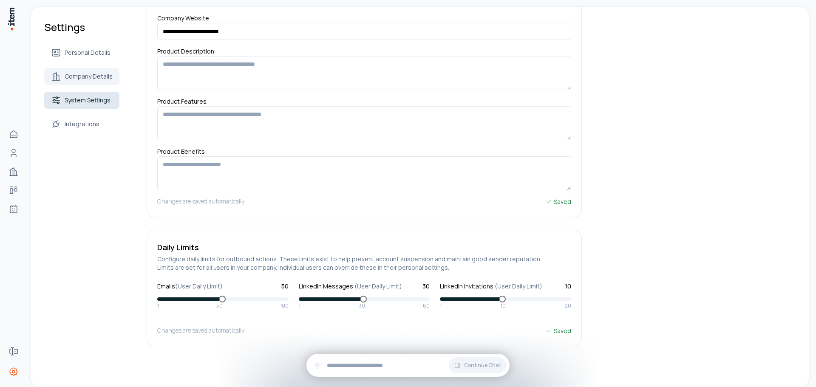
click at [113, 105] on link "System Settings" at bounding box center [81, 100] width 75 height 17
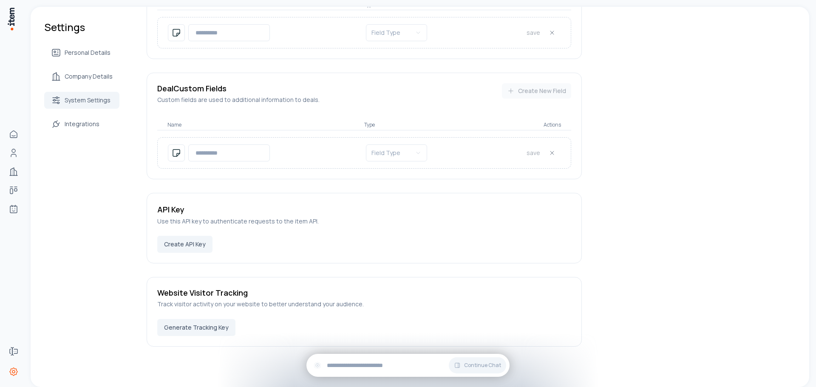
scroll to position [379, 0]
click at [91, 124] on span "Integrations" at bounding box center [82, 124] width 35 height 9
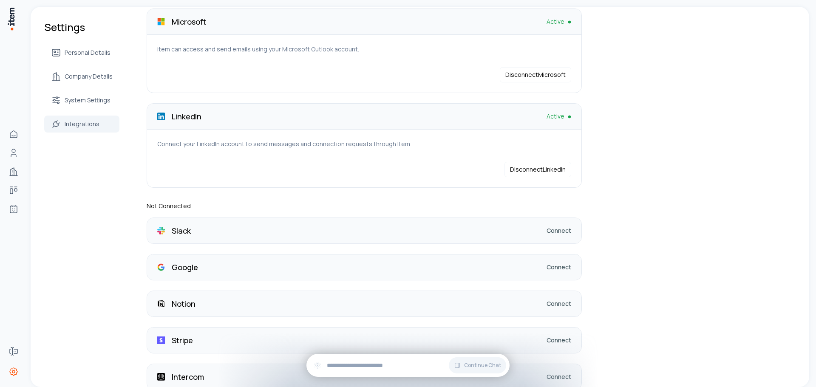
scroll to position [91, 0]
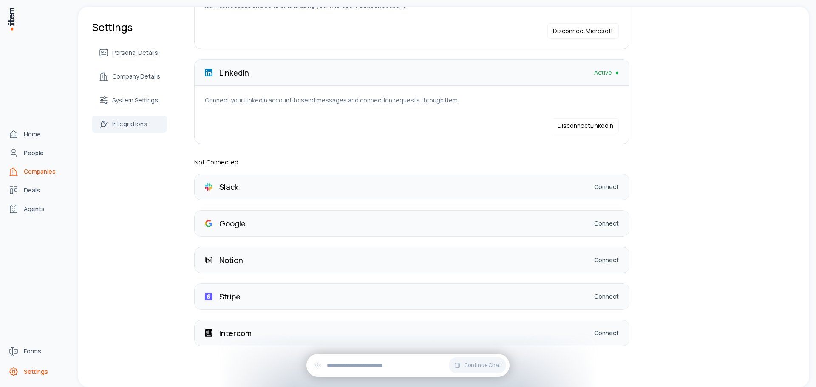
click at [38, 168] on span "Companies" at bounding box center [40, 172] width 32 height 9
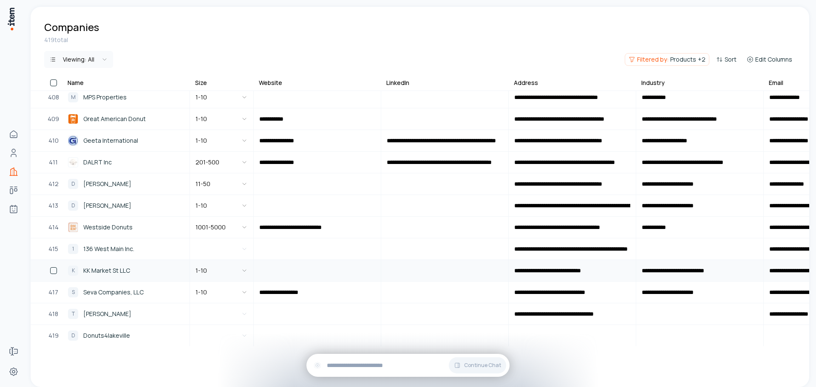
scroll to position [8836, 0]
click at [52, 83] on button "button" at bounding box center [53, 83] width 7 height 7
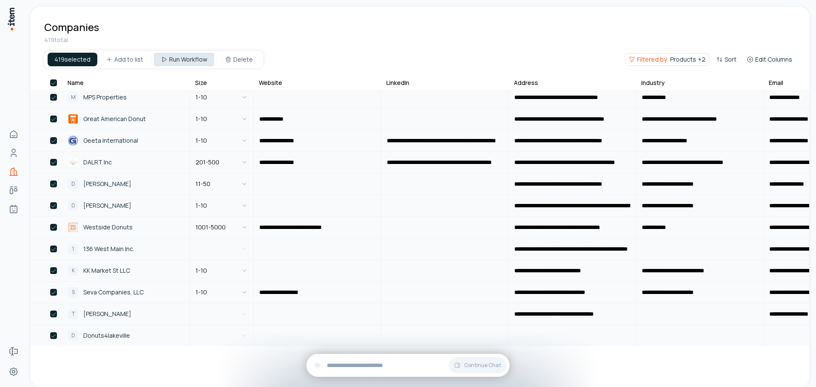
click at [187, 57] on html "**********" at bounding box center [408, 193] width 816 height 387
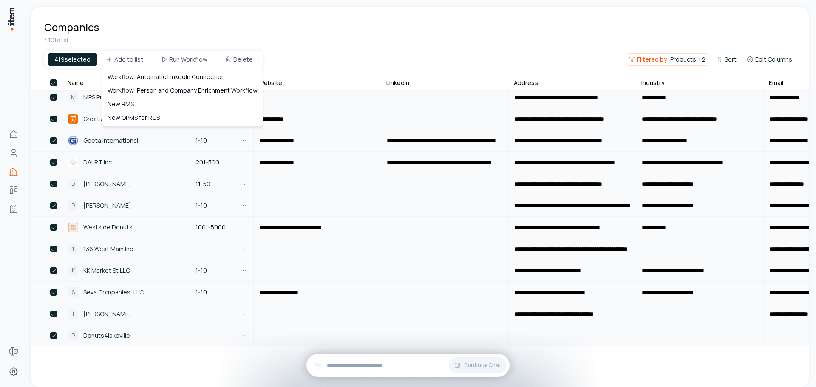
click at [294, 49] on html "**********" at bounding box center [408, 193] width 816 height 387
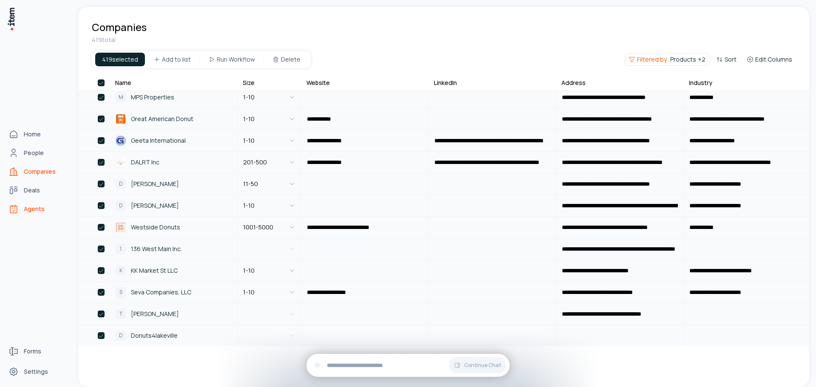
click at [33, 208] on span "Agents" at bounding box center [34, 209] width 21 height 9
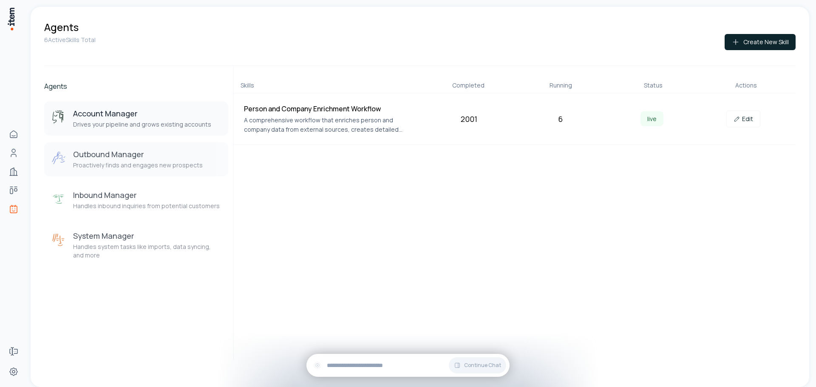
click at [182, 158] on h3 "Outbound Manager" at bounding box center [138, 154] width 130 height 10
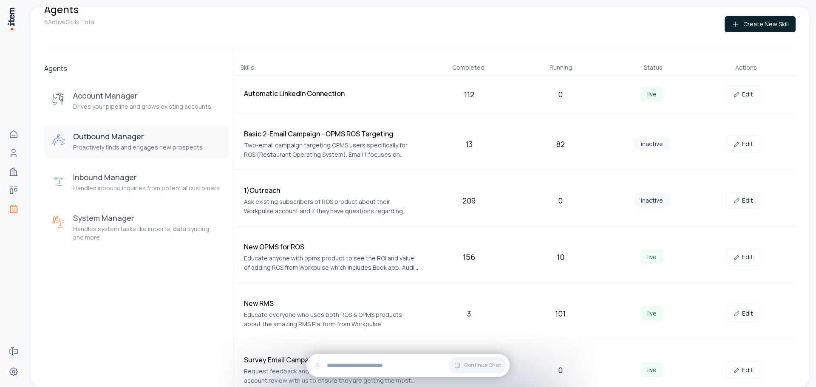
scroll to position [27, 0]
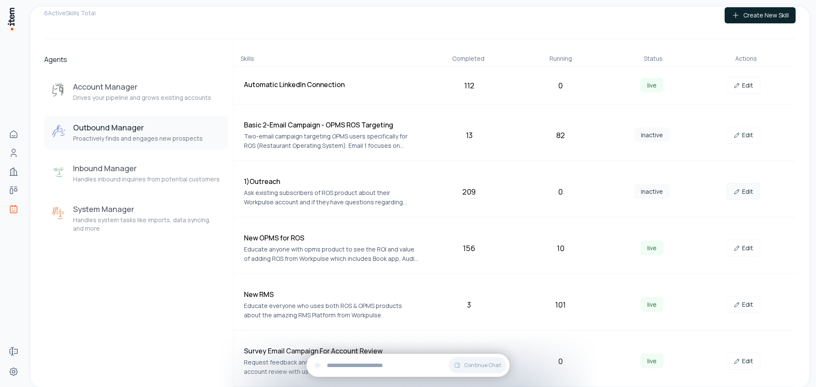
click at [738, 191] on link "Edit" at bounding box center [744, 191] width 34 height 17
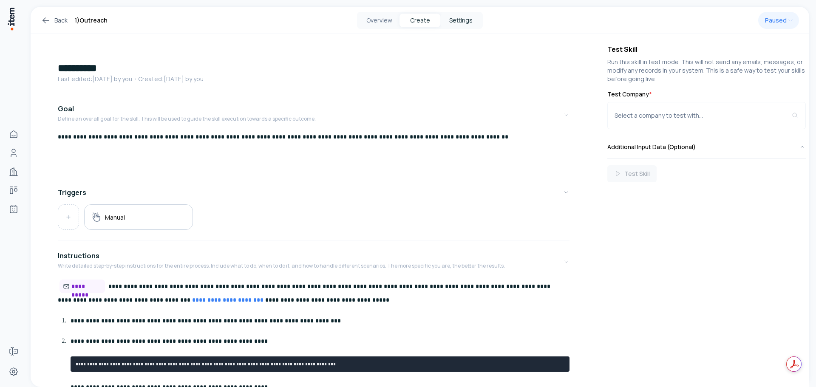
click at [467, 17] on button "Settings" at bounding box center [460, 21] width 41 height 14
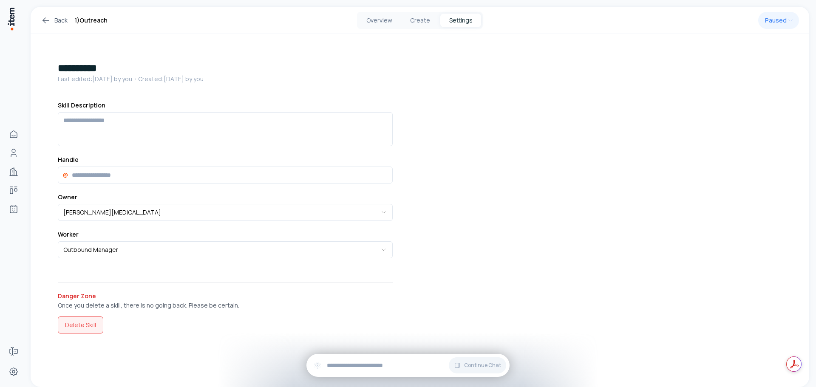
click at [86, 321] on button "Delete Skill" at bounding box center [80, 325] width 45 height 17
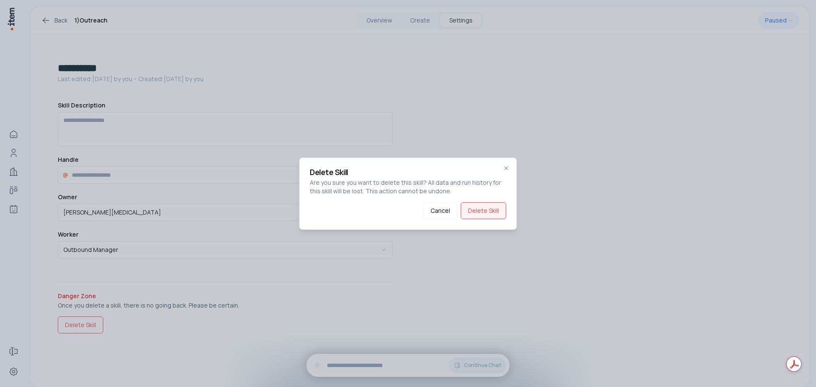
click at [482, 206] on button "Delete Skill" at bounding box center [483, 210] width 45 height 17
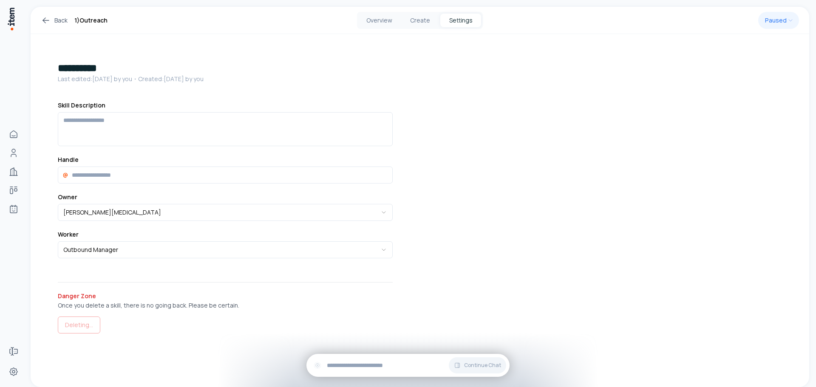
click at [61, 20] on link "Back" at bounding box center [54, 20] width 27 height 10
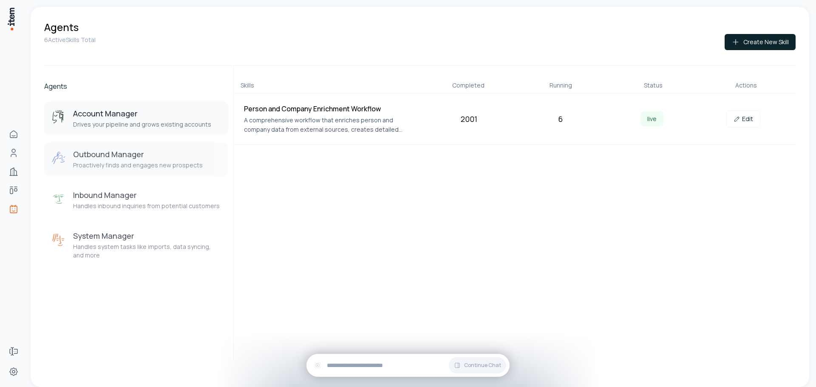
click at [125, 151] on h3 "Outbound Manager" at bounding box center [138, 154] width 130 height 10
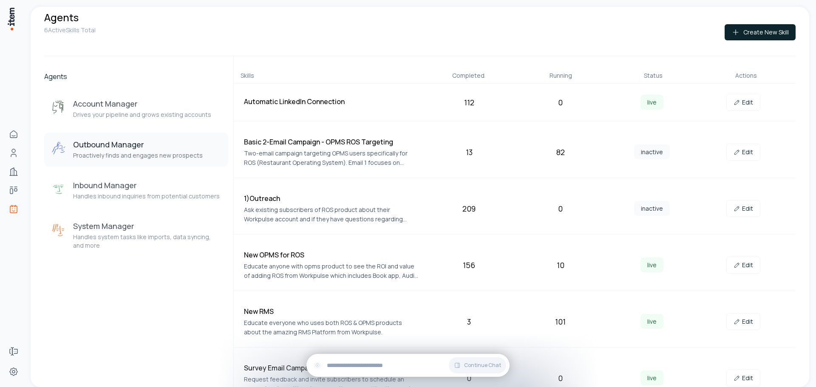
scroll to position [27, 0]
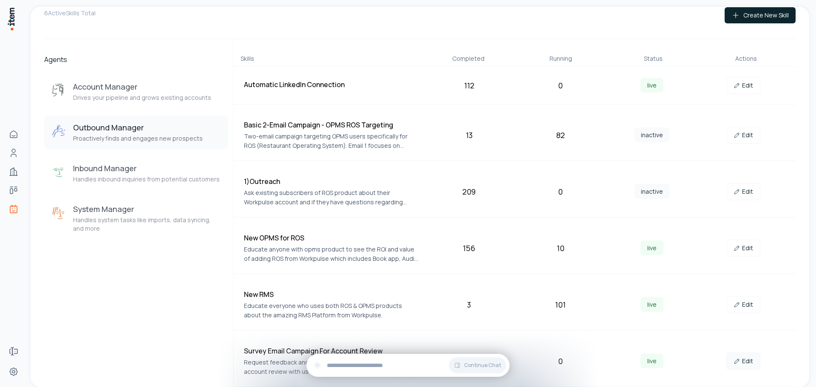
click at [746, 360] on link "Edit" at bounding box center [744, 361] width 34 height 17
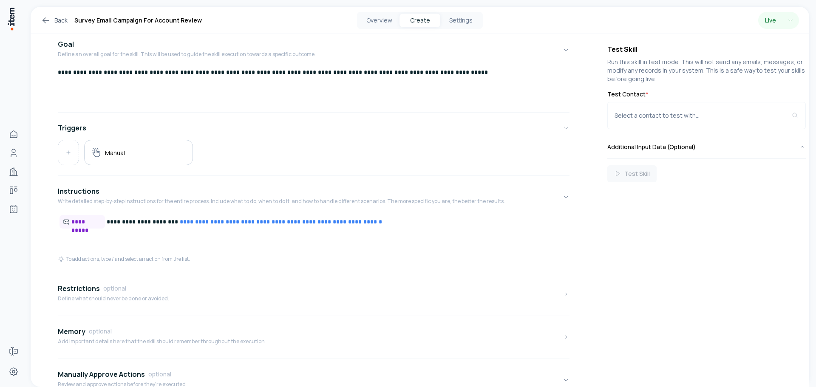
scroll to position [136, 0]
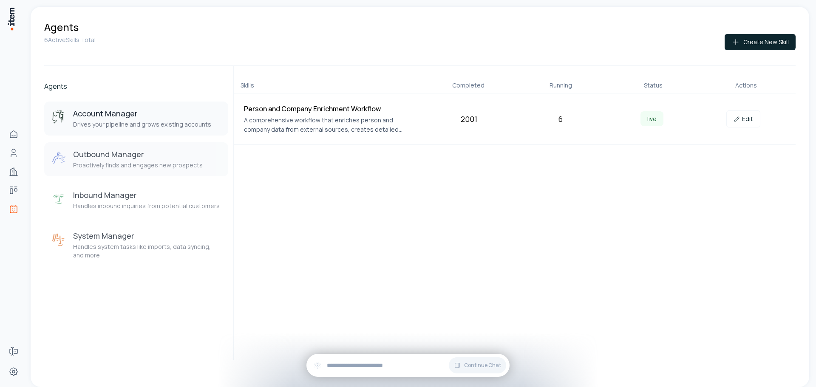
click at [112, 159] on h3 "Outbound Manager" at bounding box center [138, 154] width 130 height 10
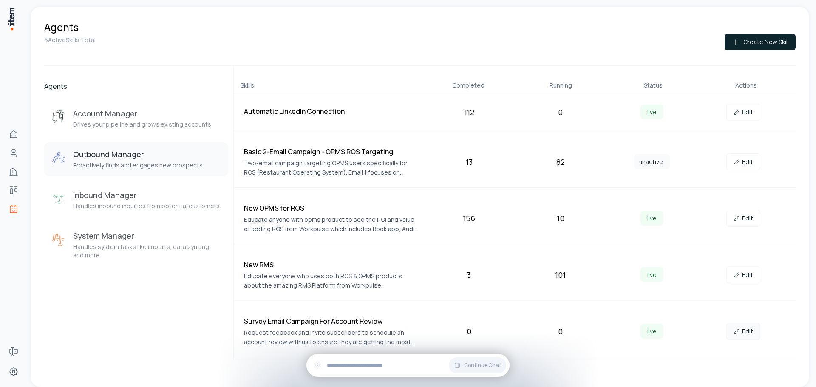
click at [744, 330] on link "Edit" at bounding box center [744, 331] width 34 height 17
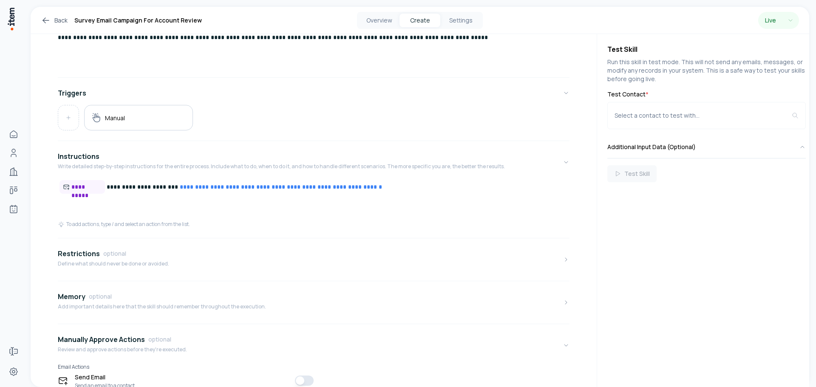
scroll to position [136, 0]
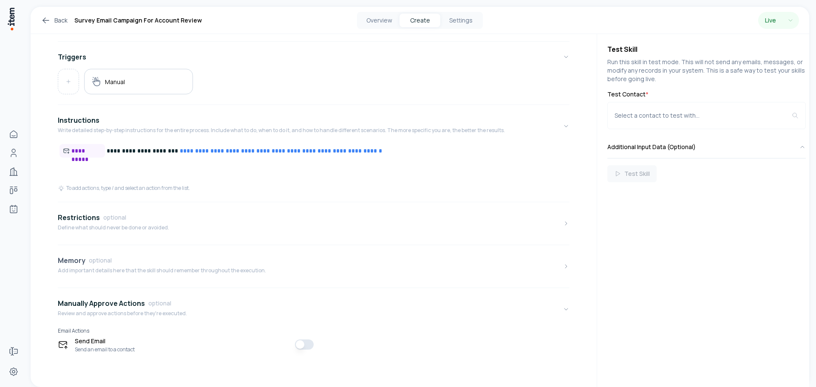
click at [163, 267] on p "Add important details here that the skill should remember throughout the execut…" at bounding box center [162, 270] width 208 height 7
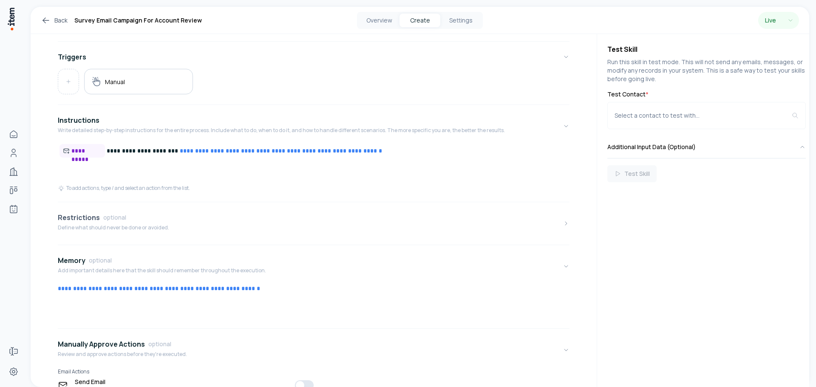
click at [163, 219] on div "Restrictions optional" at bounding box center [113, 218] width 111 height 10
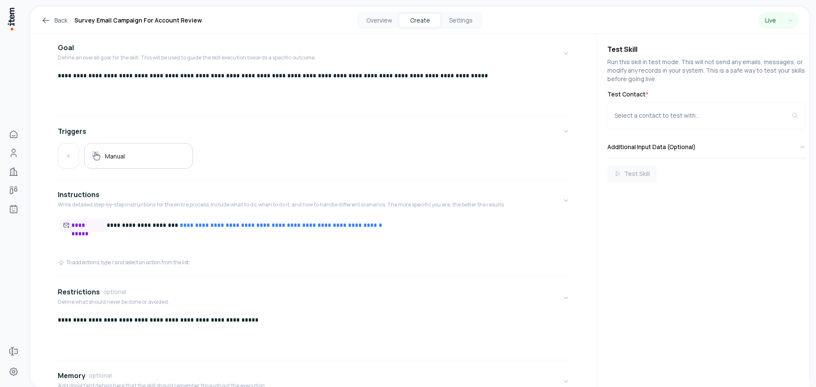
scroll to position [128, 0]
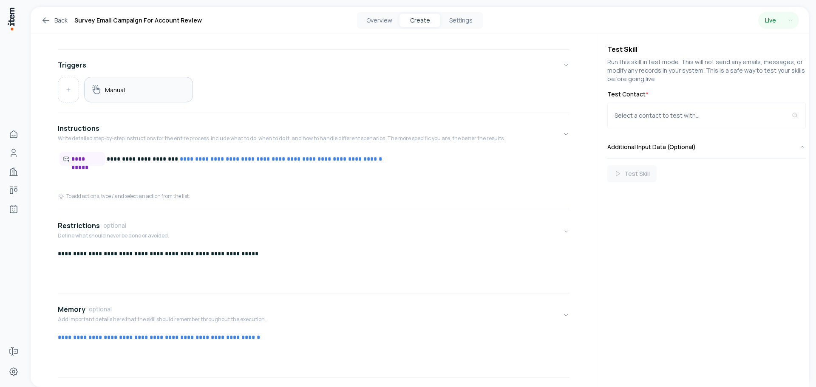
click at [157, 88] on div "Manual" at bounding box center [138, 89] width 94 height 11
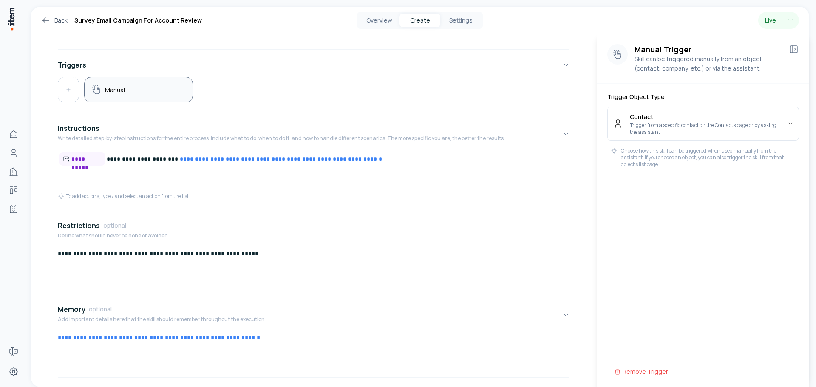
click at [668, 65] on p "Skill can be triggered manually from an object (contact, company, etc.) or via …" at bounding box center [709, 63] width 148 height 19
click at [791, 124] on html "**********" at bounding box center [408, 193] width 816 height 387
click at [503, 191] on div "**********" at bounding box center [314, 172] width 512 height 41
click at [544, 92] on div "Manual" at bounding box center [314, 90] width 512 height 26
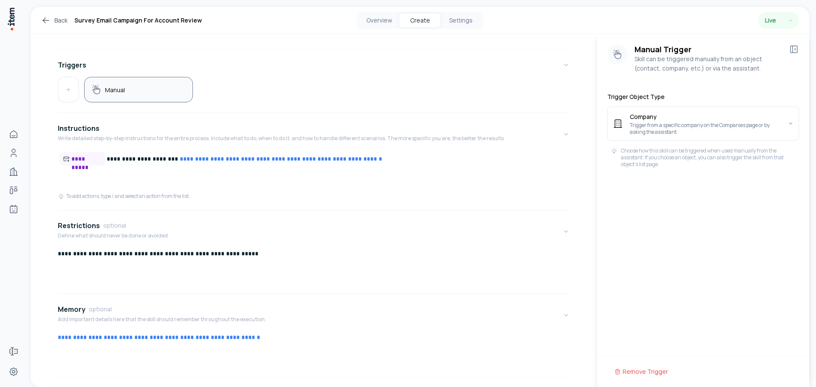
click at [541, 89] on div "Manual" at bounding box center [314, 90] width 512 height 26
click at [95, 22] on h1 "Survey Email Campaign For Account Review" at bounding box center [138, 20] width 128 height 10
click at [67, 21] on link "Back" at bounding box center [54, 20] width 27 height 10
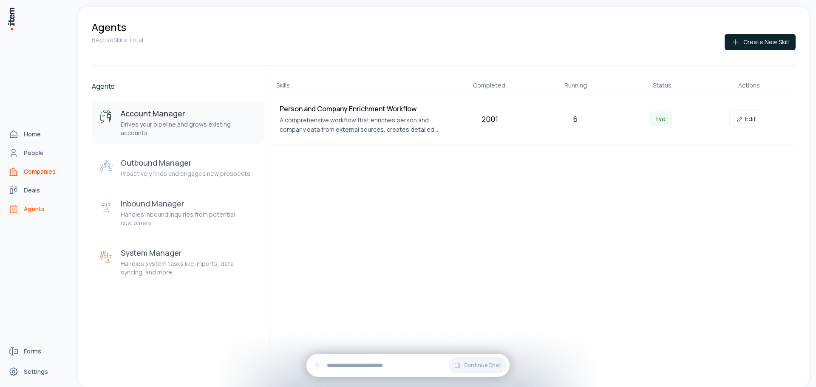
click at [44, 172] on span "Companies" at bounding box center [40, 172] width 32 height 9
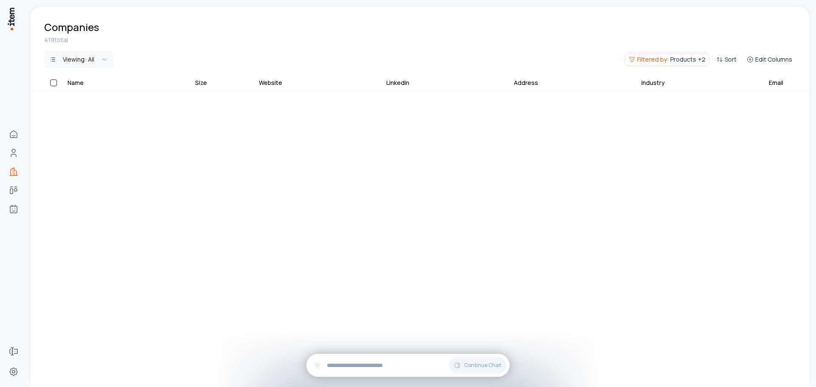
scroll to position [7081, 0]
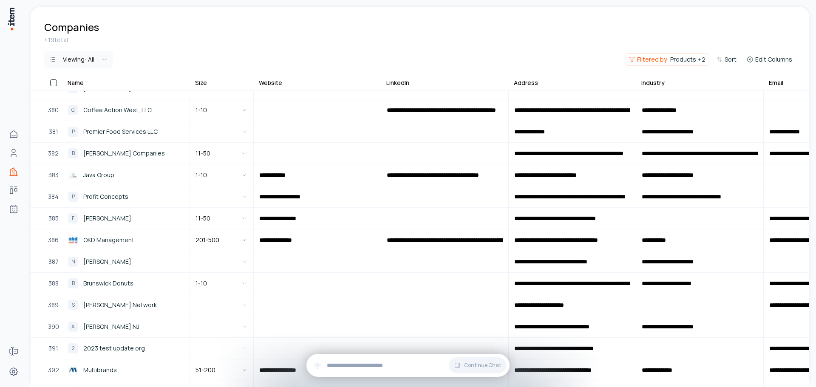
click at [56, 84] on button "button" at bounding box center [53, 83] width 7 height 7
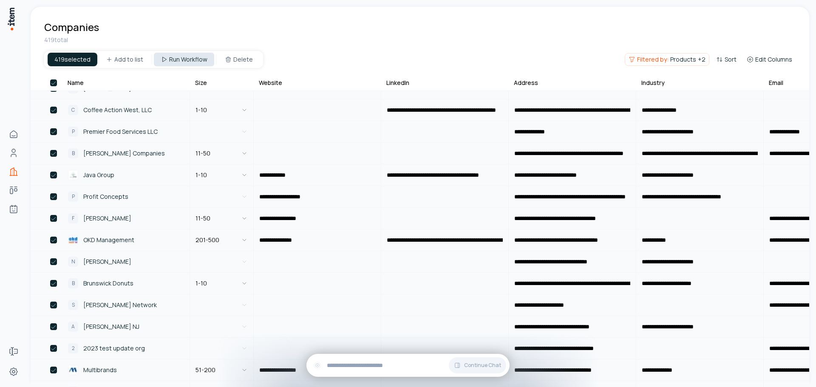
click at [173, 59] on html "**********" at bounding box center [408, 193] width 816 height 387
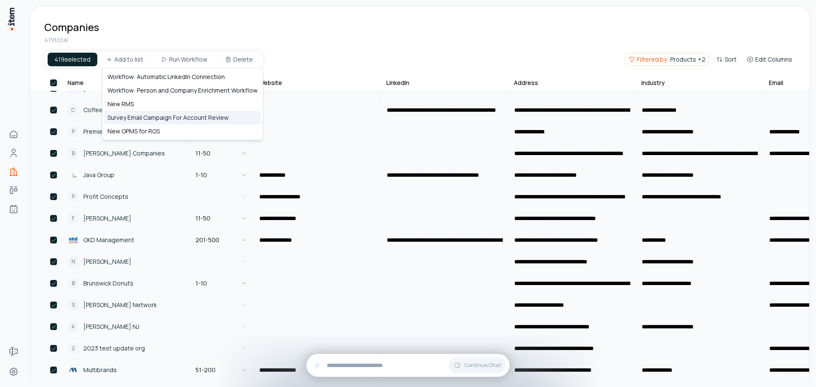
click at [210, 119] on div "Survey Email Campaign For Account Review" at bounding box center [182, 118] width 157 height 14
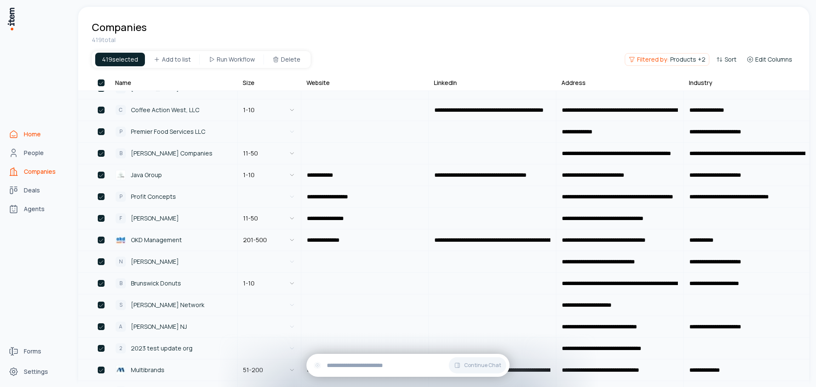
click at [34, 135] on span "Home" at bounding box center [32, 134] width 17 height 9
